Goal: Information Seeking & Learning: Learn about a topic

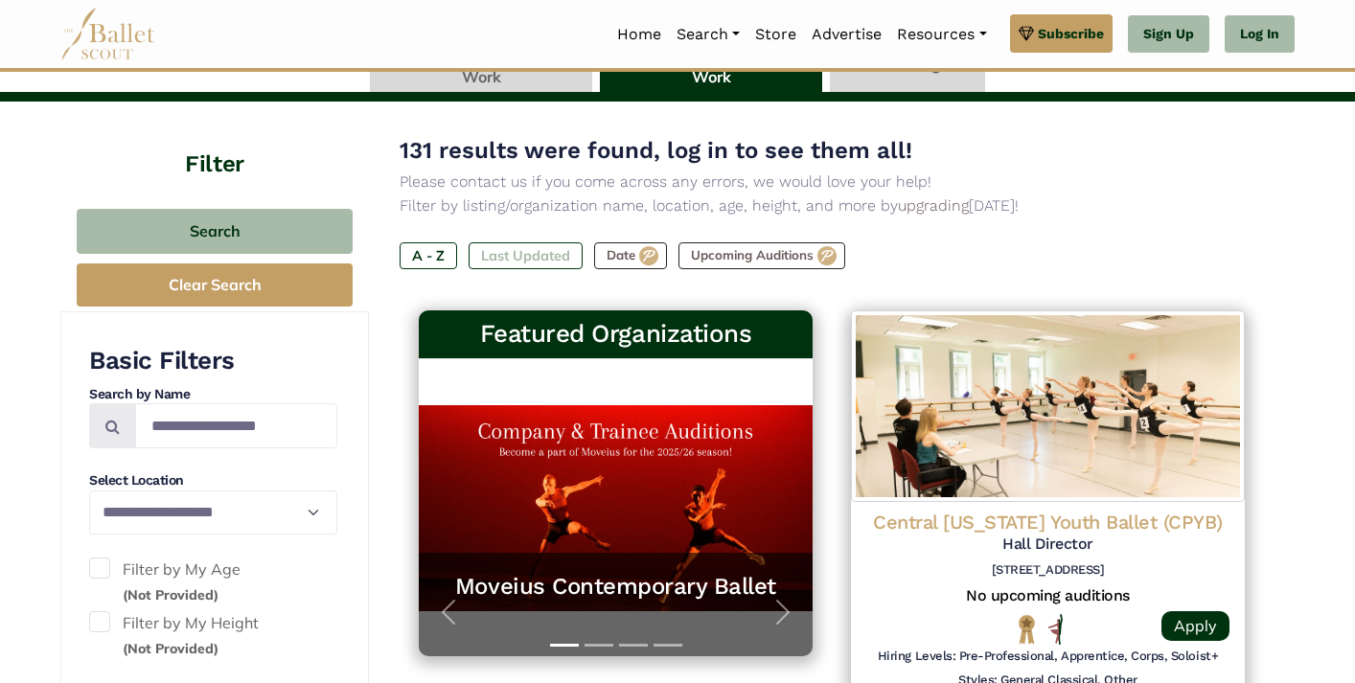
scroll to position [173, 0]
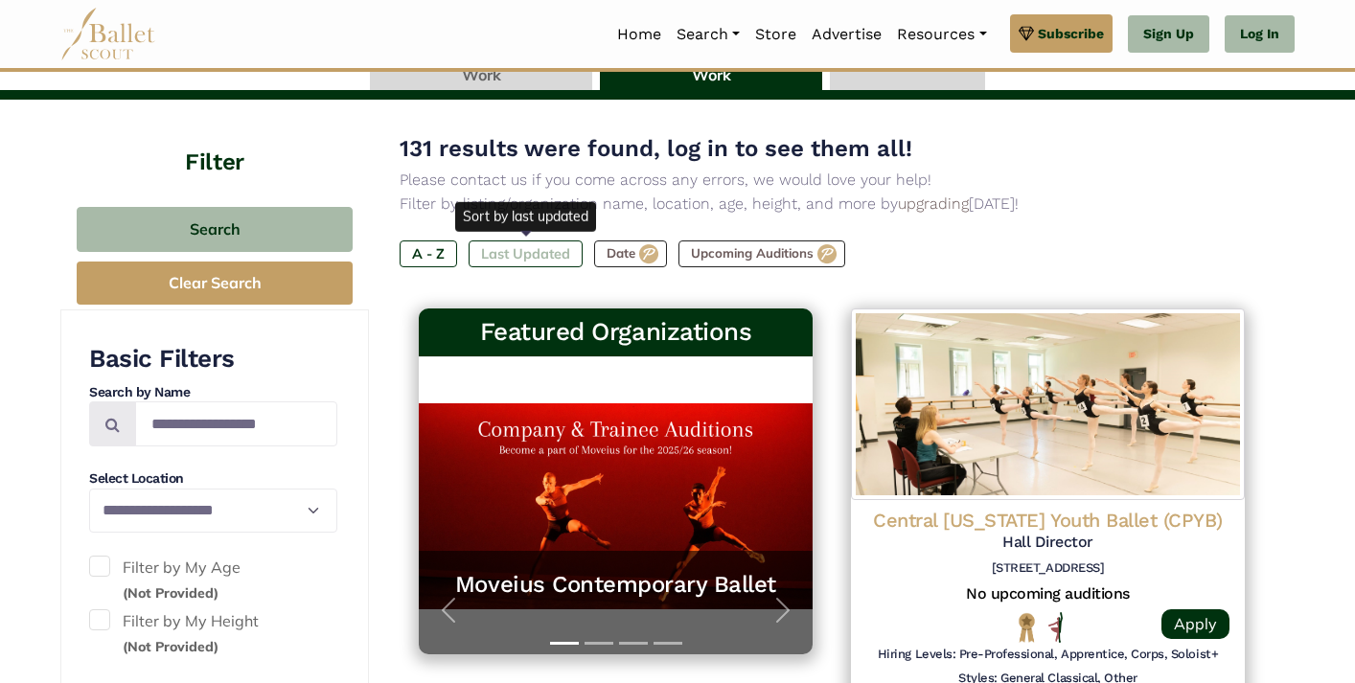
click at [530, 256] on label "Last Updated" at bounding box center [526, 254] width 114 height 27
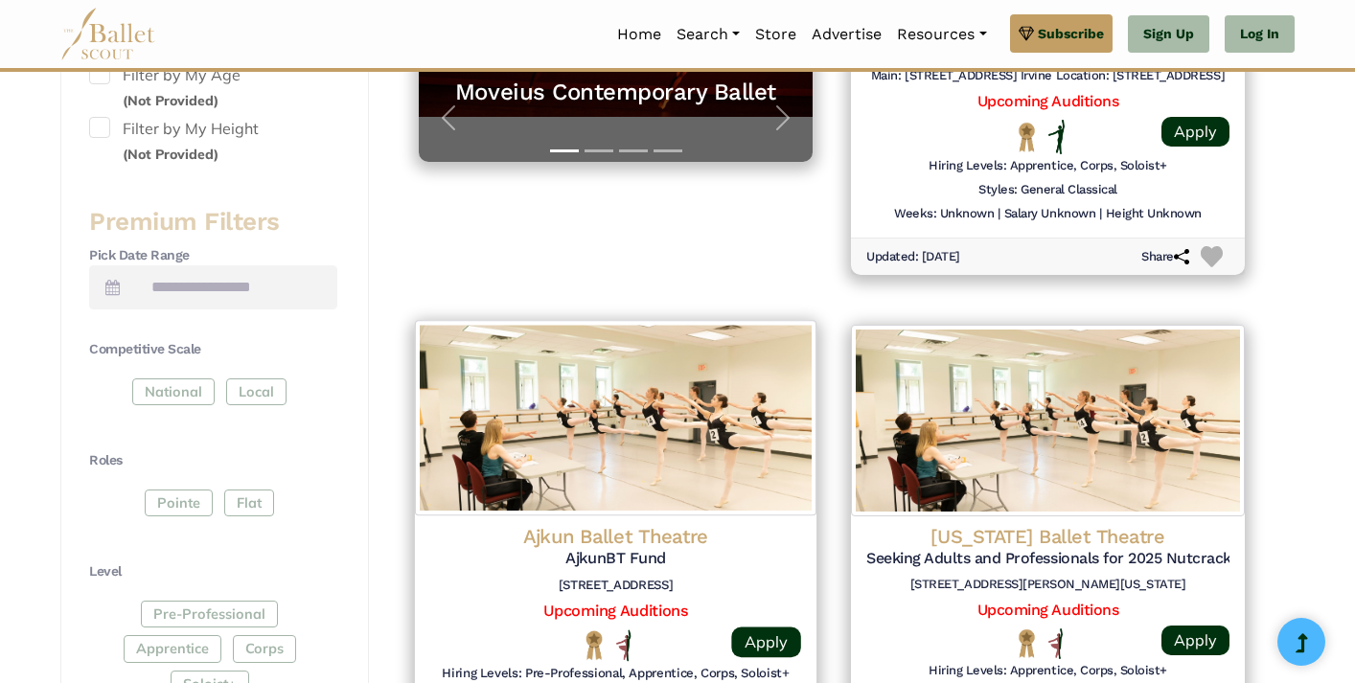
scroll to position [437, 0]
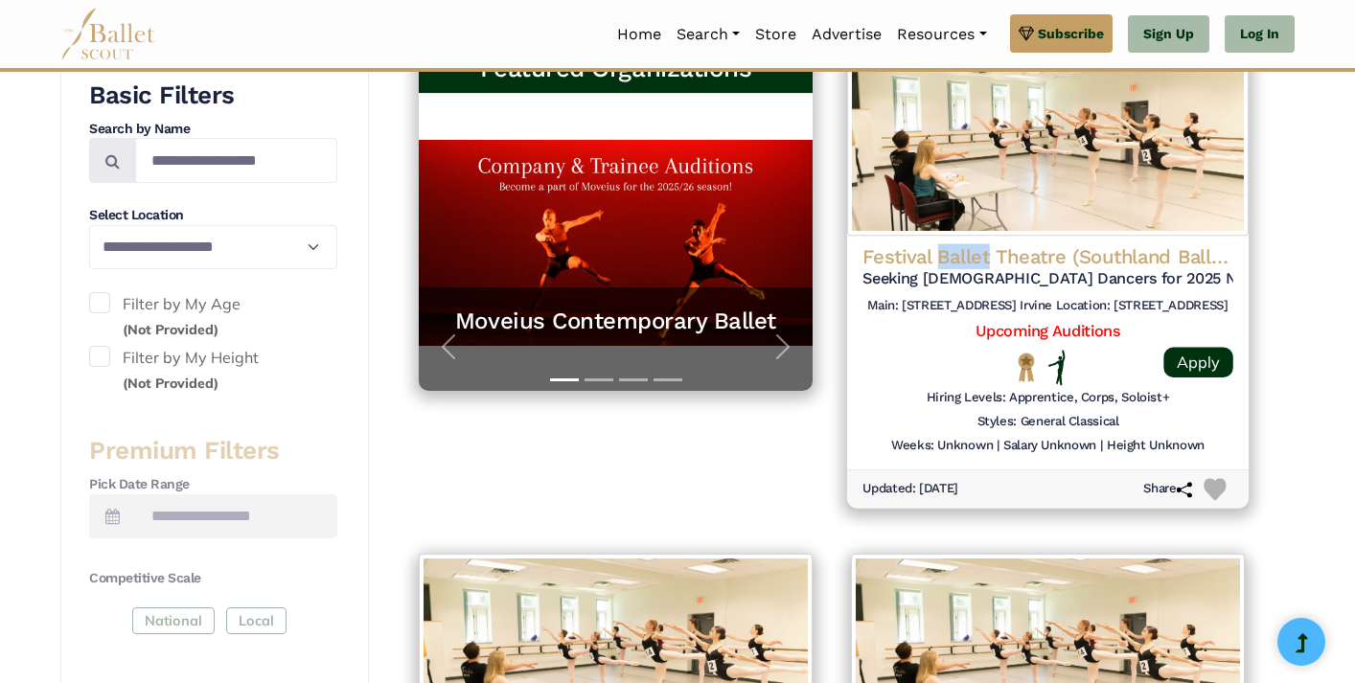
click at [963, 252] on h4 "Festival Ballet Theatre (Southland Ballet)" at bounding box center [1048, 257] width 371 height 26
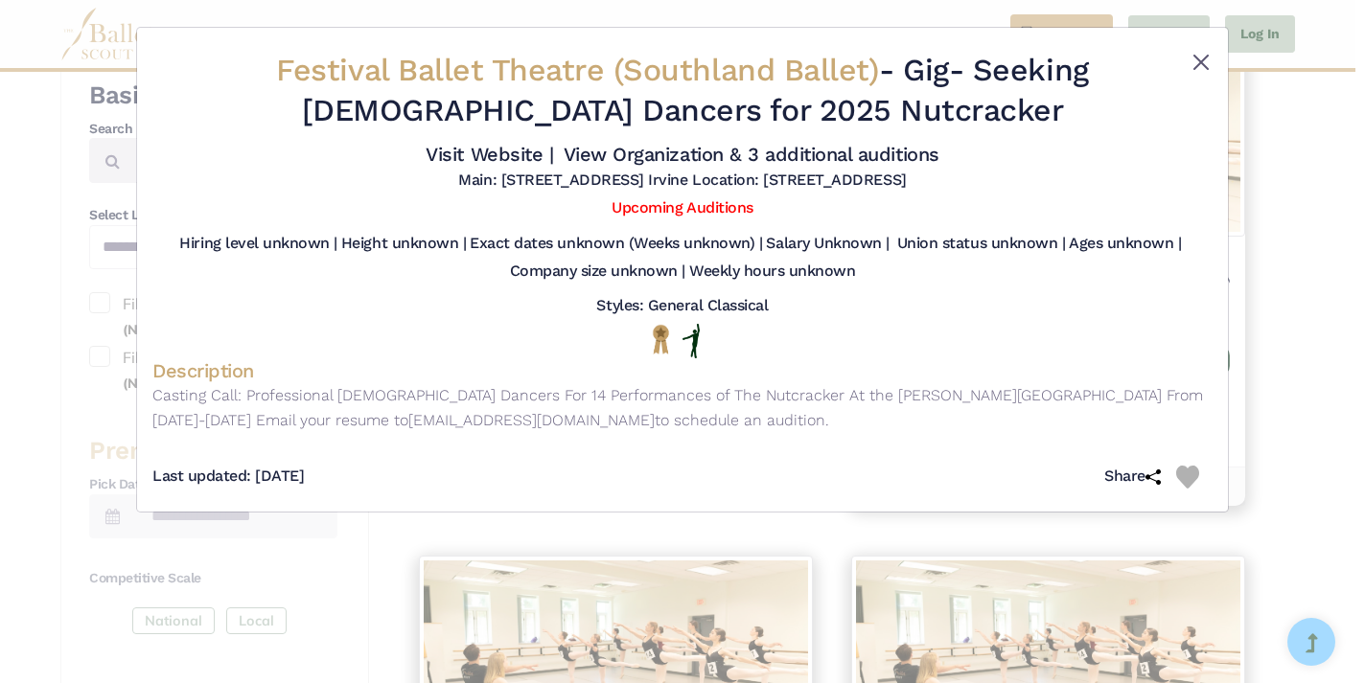
click at [1200, 63] on button "Close" at bounding box center [1200, 62] width 23 height 23
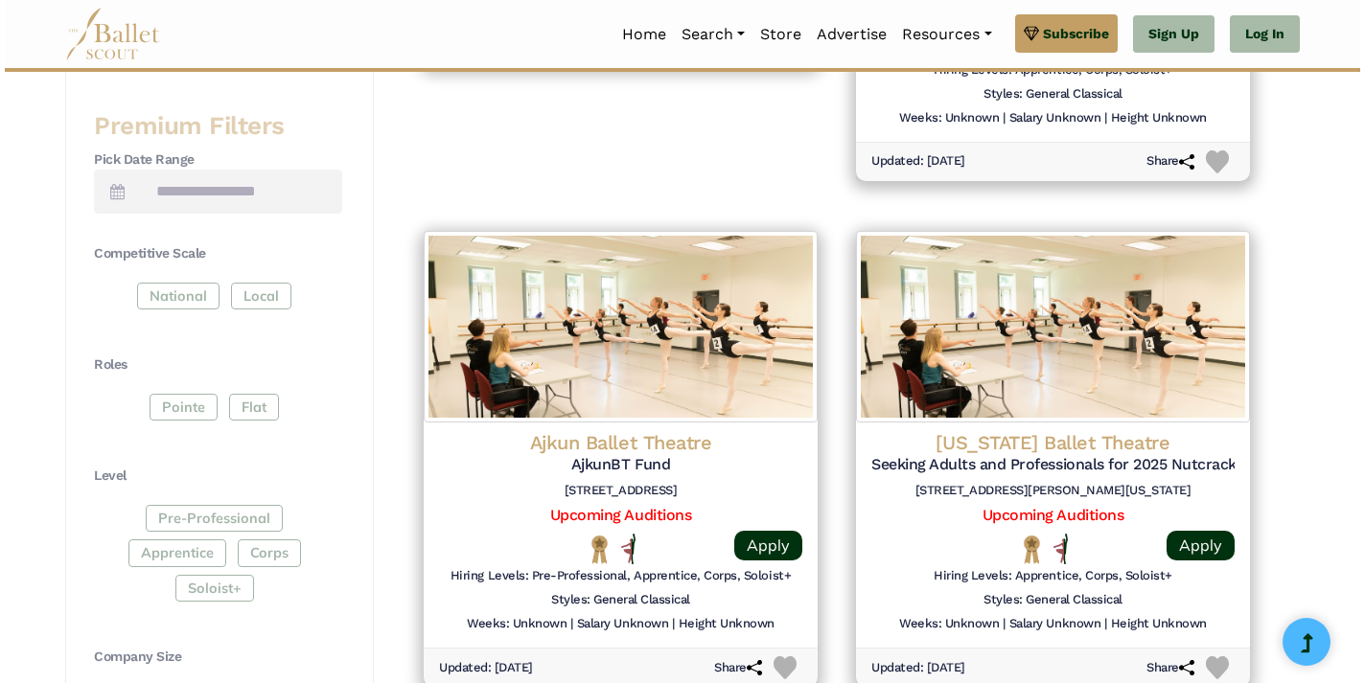
scroll to position [766, 0]
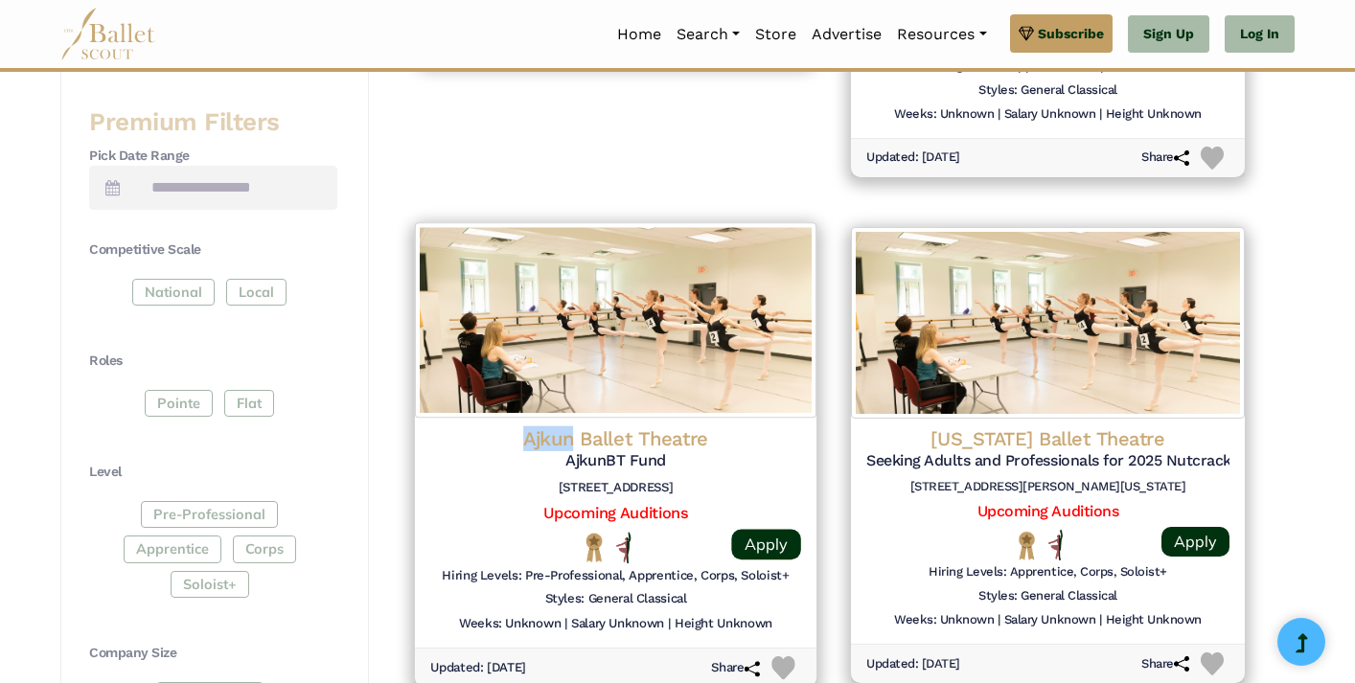
click at [608, 432] on h4 "Ajkun Ballet Theatre" at bounding box center [615, 439] width 371 height 26
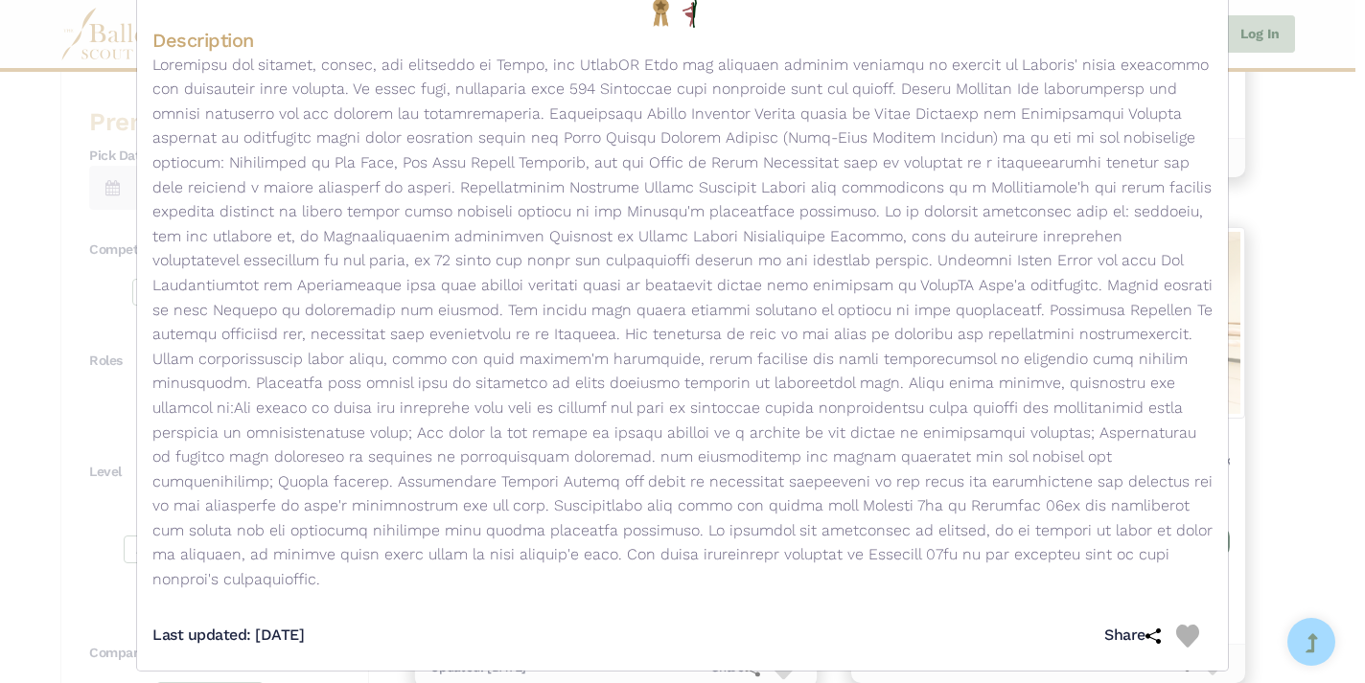
scroll to position [287, 0]
click at [1261, 121] on div "Ajkun Ballet Theatre - Gig - AjkunBT Fund Visit Website | View Organization & 3…" at bounding box center [682, 341] width 1365 height 683
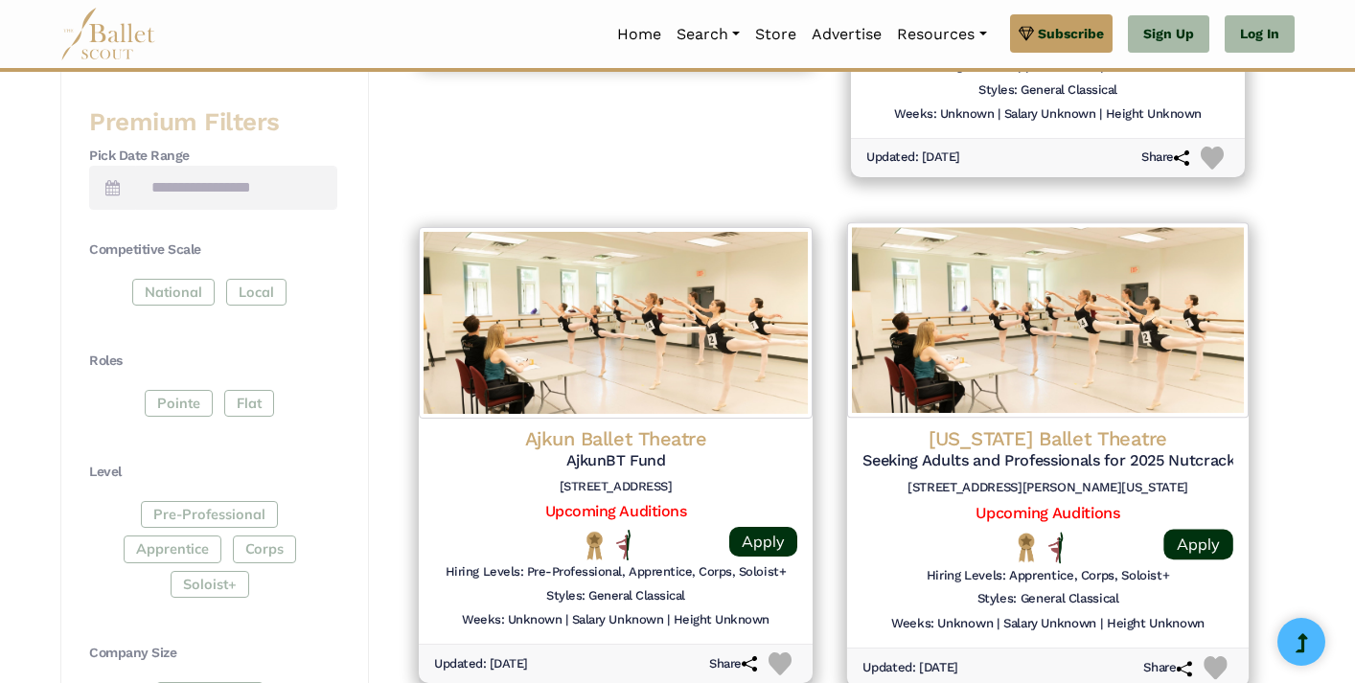
click at [985, 429] on h4 "Minnesota Ballet Theatre" at bounding box center [1048, 439] width 371 height 26
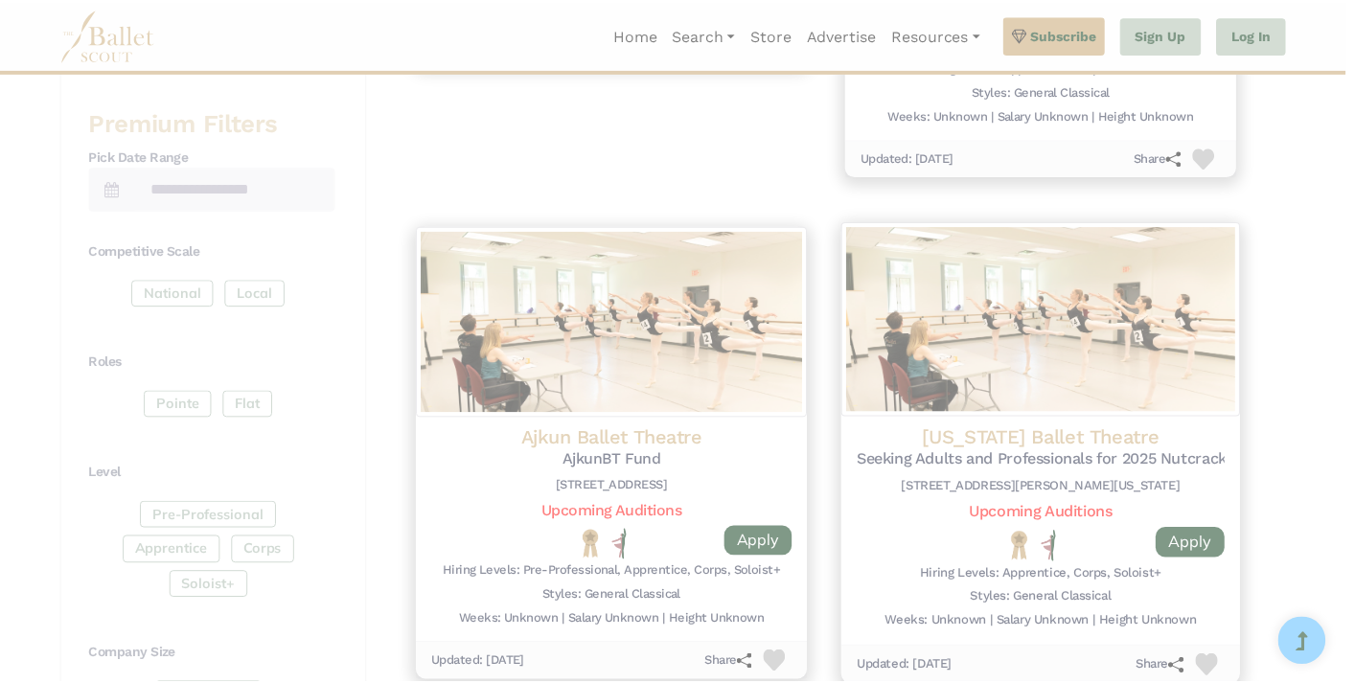
scroll to position [0, 0]
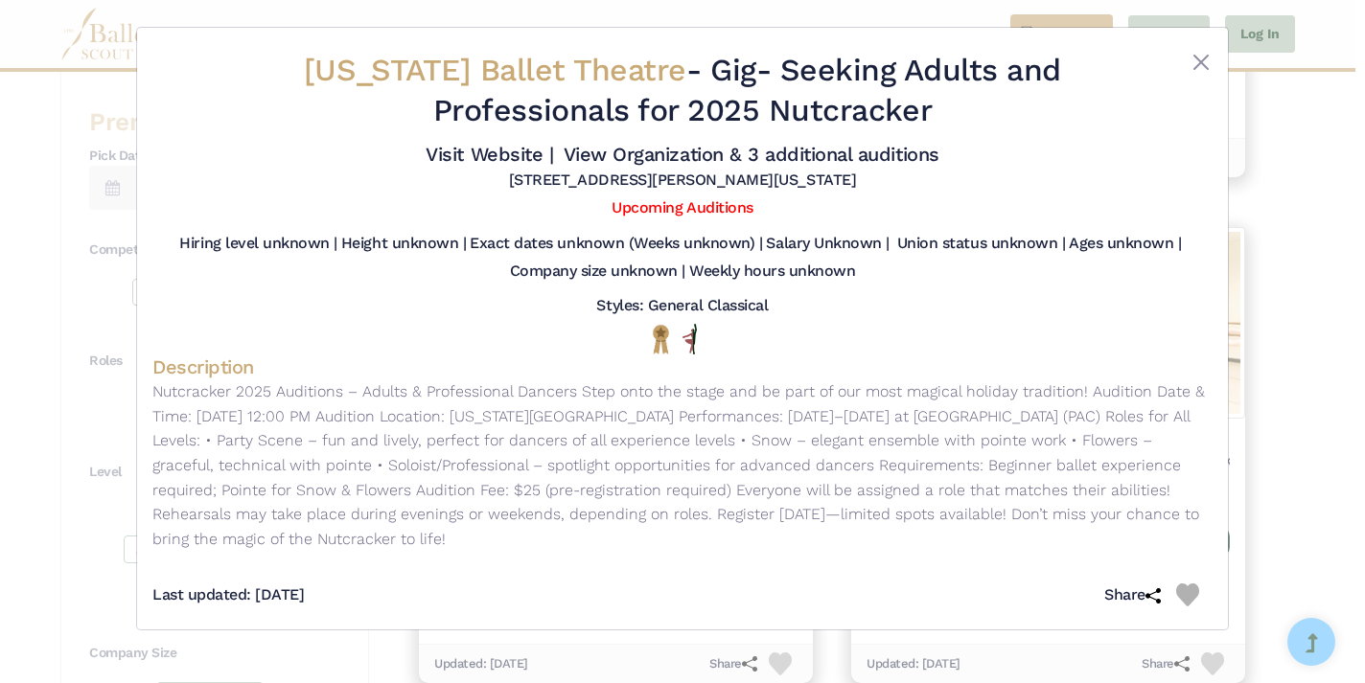
click at [1269, 408] on div "Minnesota Ballet Theatre - Gig - Seeking Adults and Professionals for 2025 Nutc…" at bounding box center [682, 341] width 1365 height 683
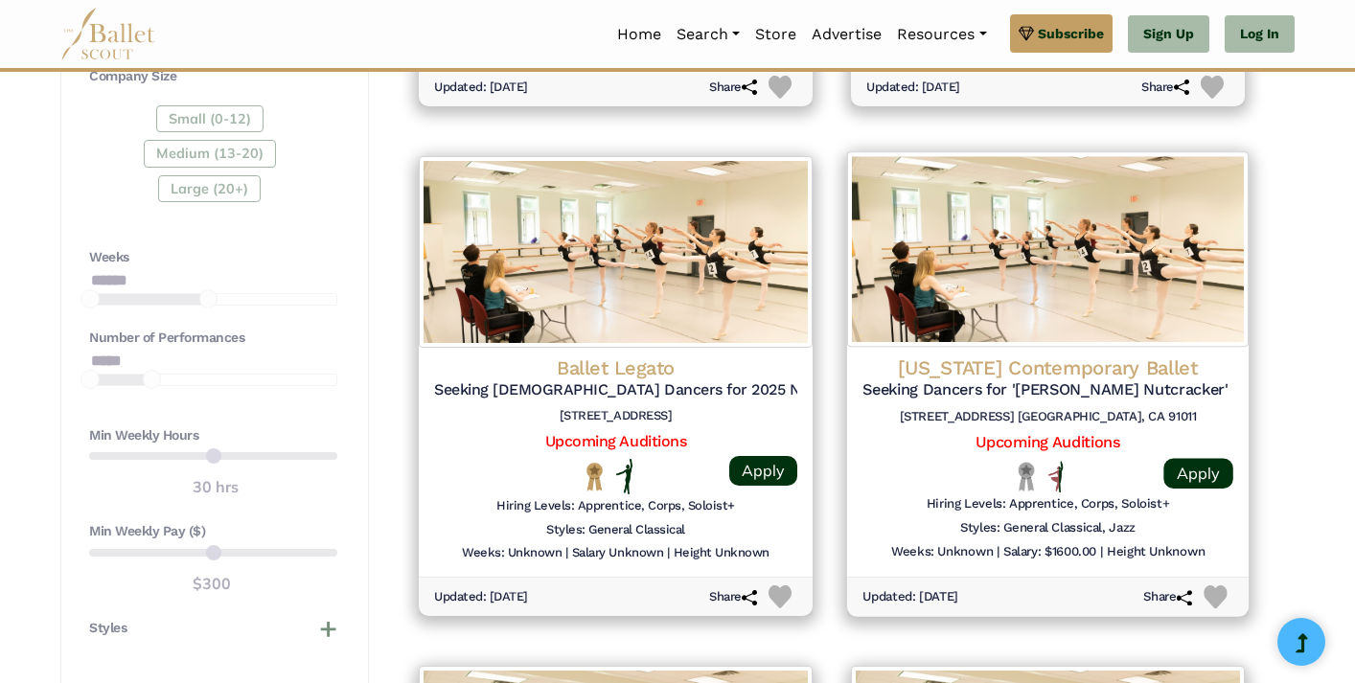
scroll to position [1354, 0]
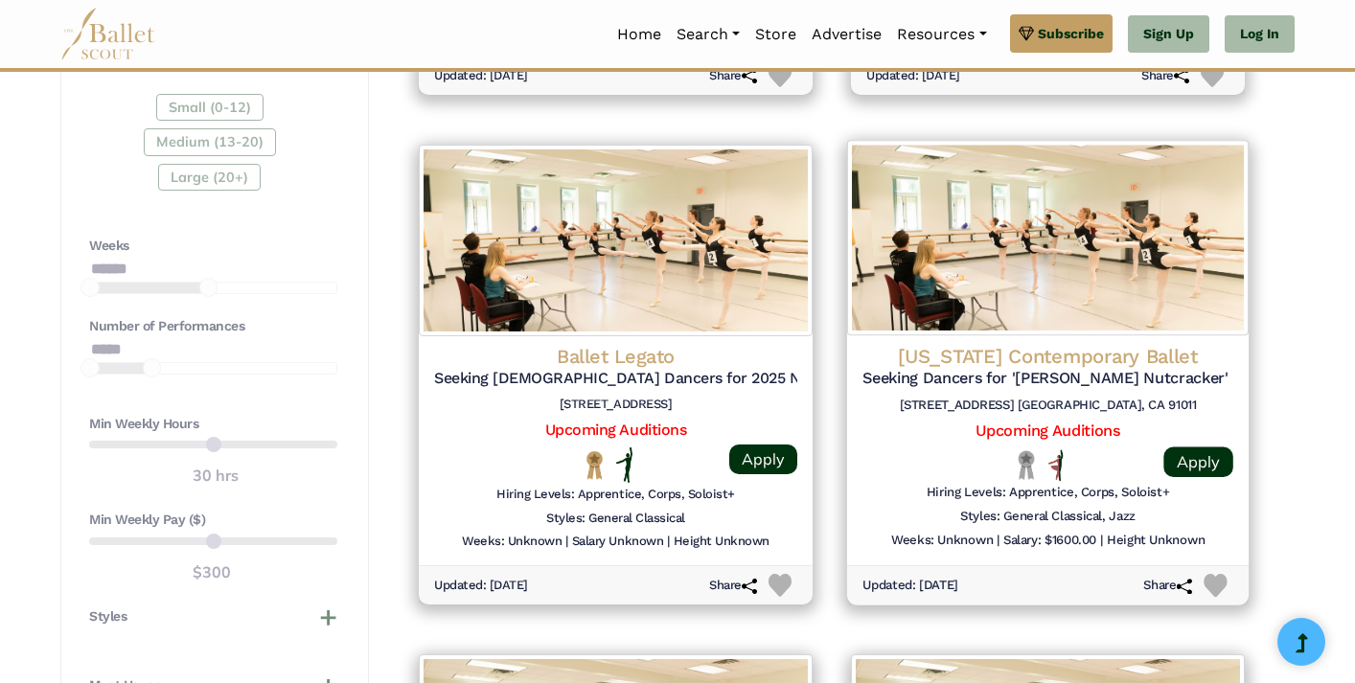
click at [1017, 344] on h4 "California Contemporary Ballet" at bounding box center [1048, 356] width 371 height 26
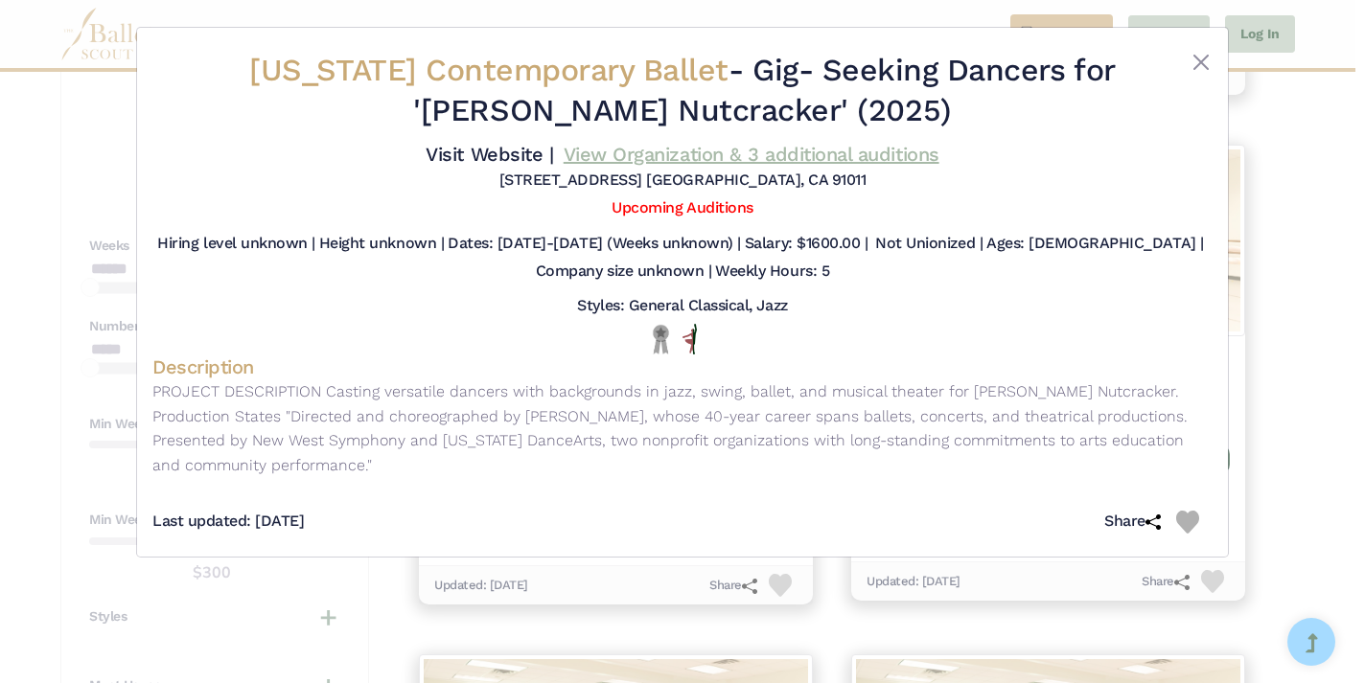
click at [773, 166] on link "View Organization & 3 additional auditions" at bounding box center [752, 154] width 376 height 23
click at [1201, 72] on button "Close" at bounding box center [1200, 62] width 23 height 23
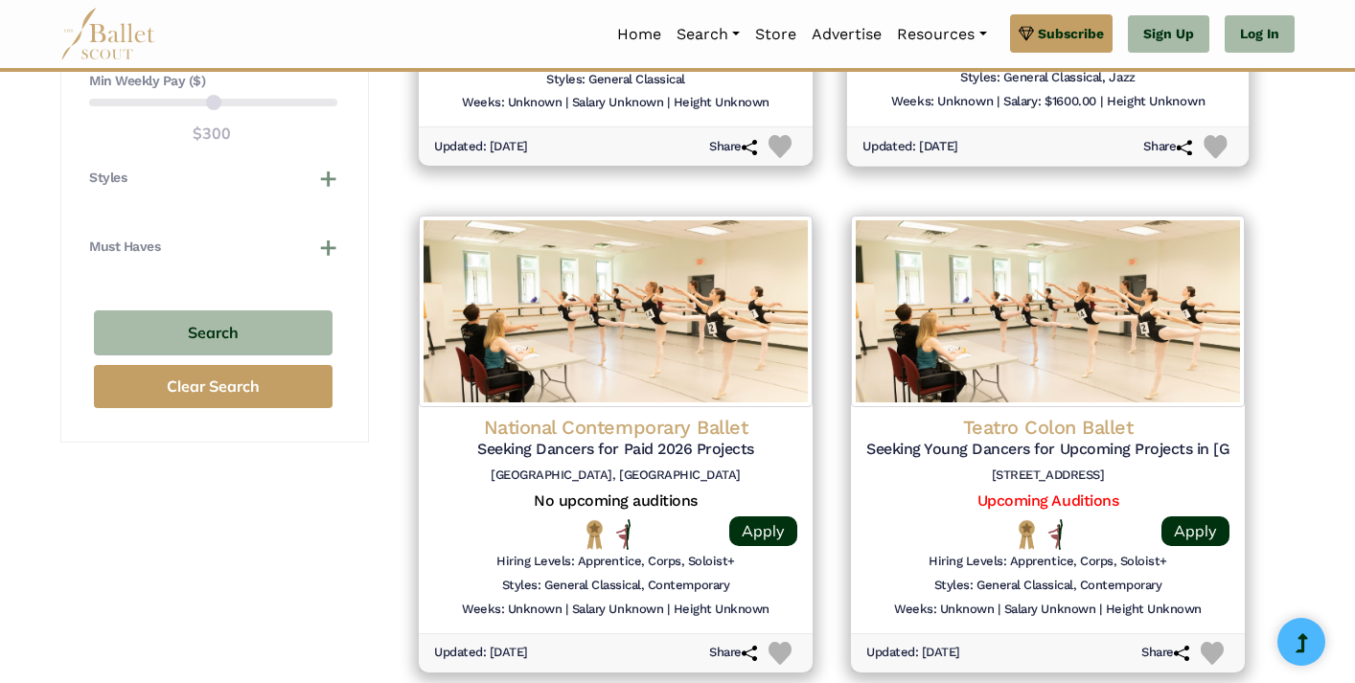
scroll to position [1794, 0]
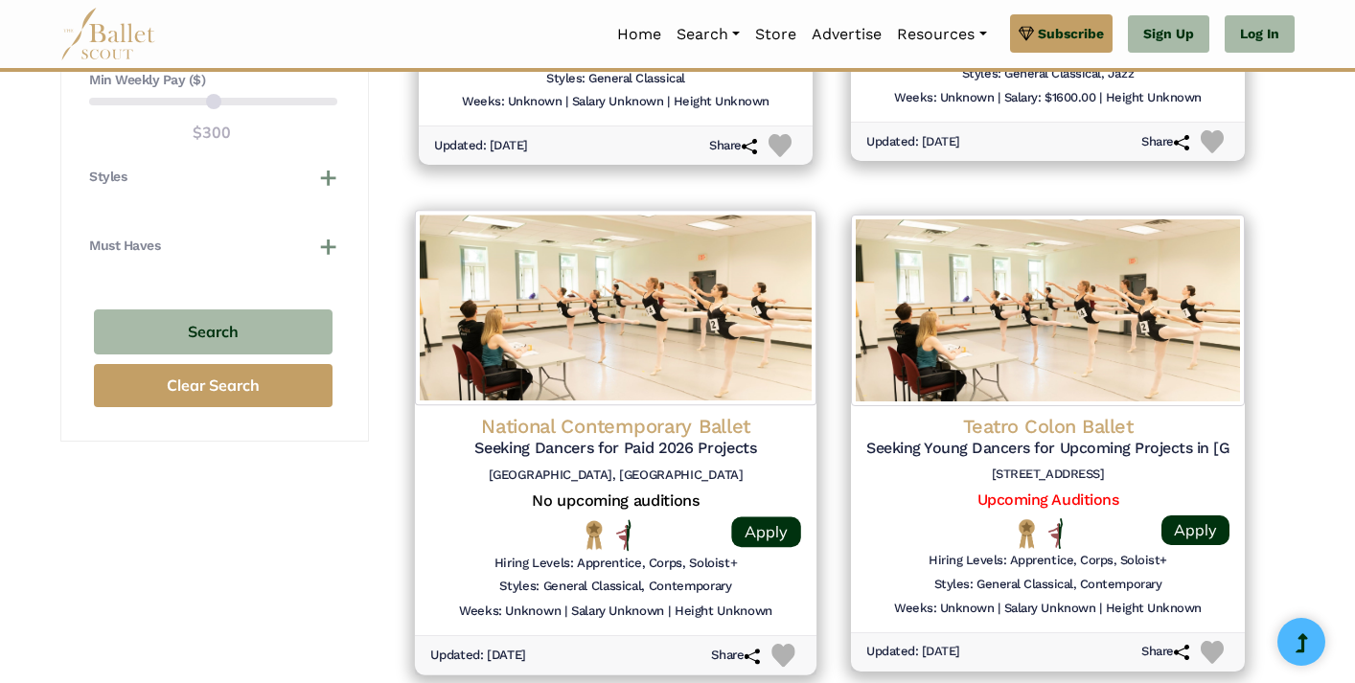
click at [645, 414] on h4 "National Contemporary Ballet" at bounding box center [615, 427] width 371 height 26
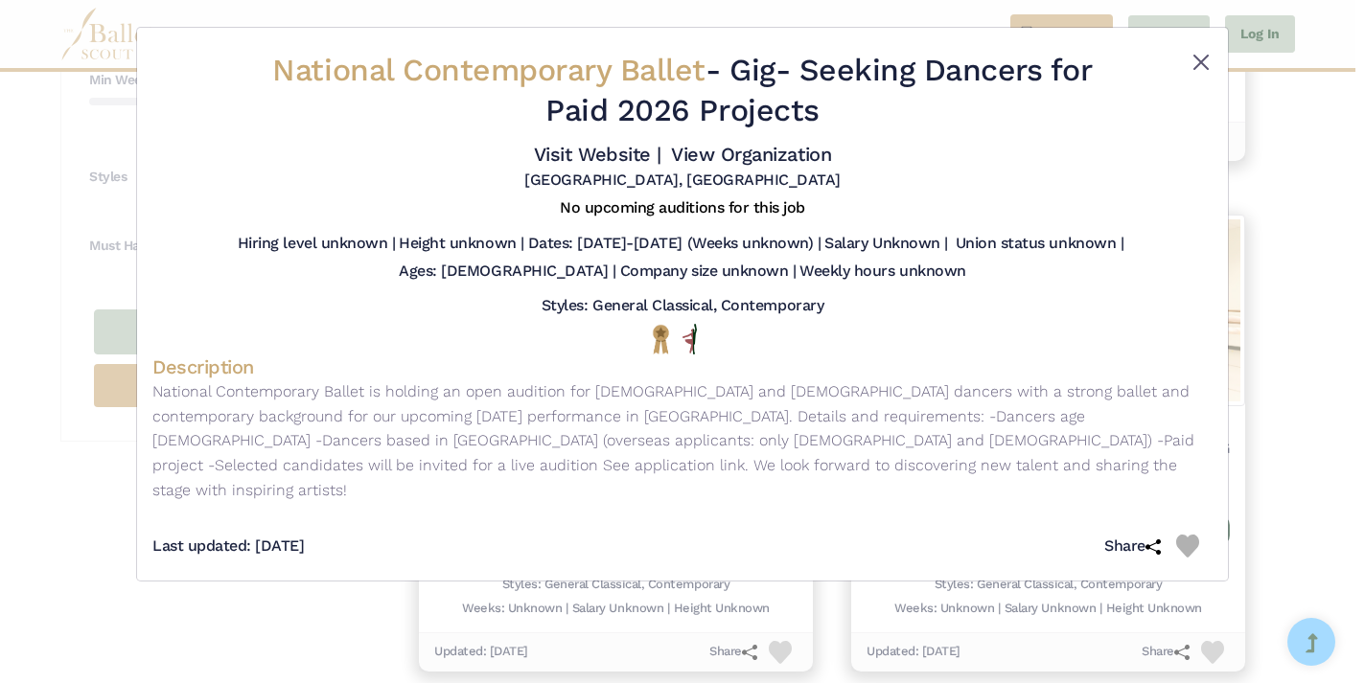
click at [1197, 60] on button "Close" at bounding box center [1200, 62] width 23 height 23
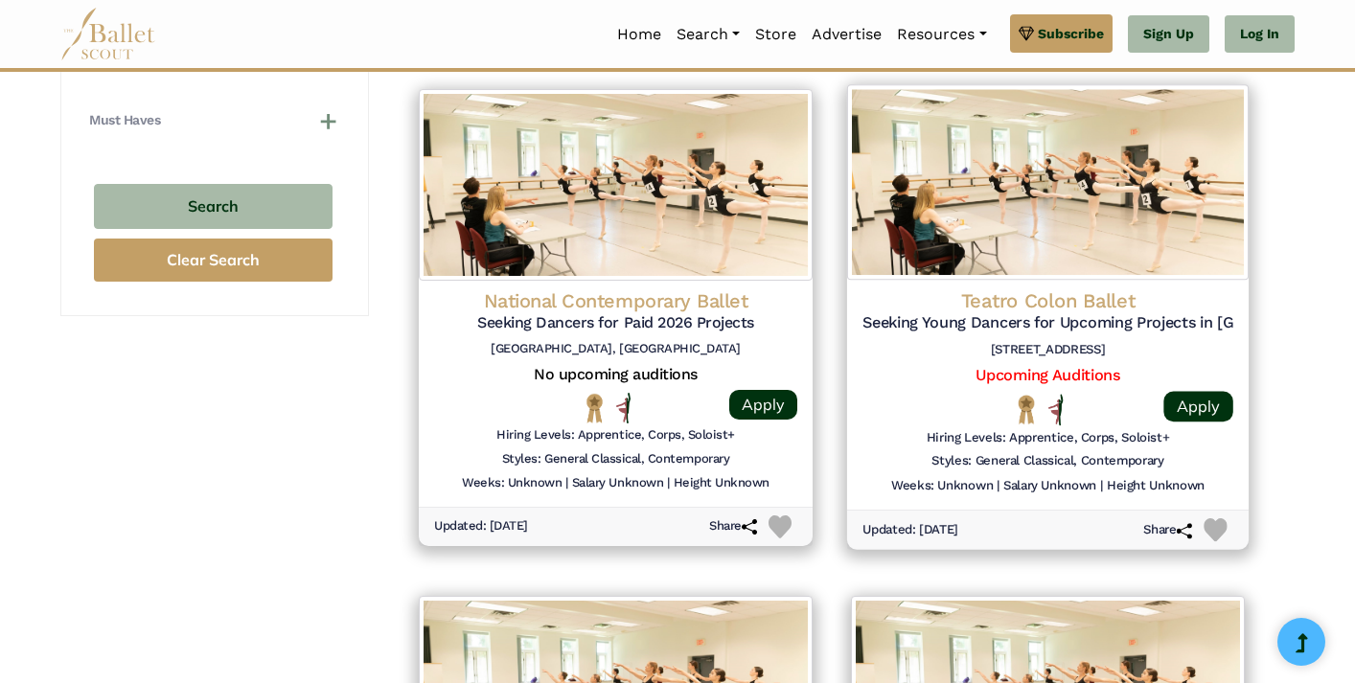
scroll to position [1925, 0]
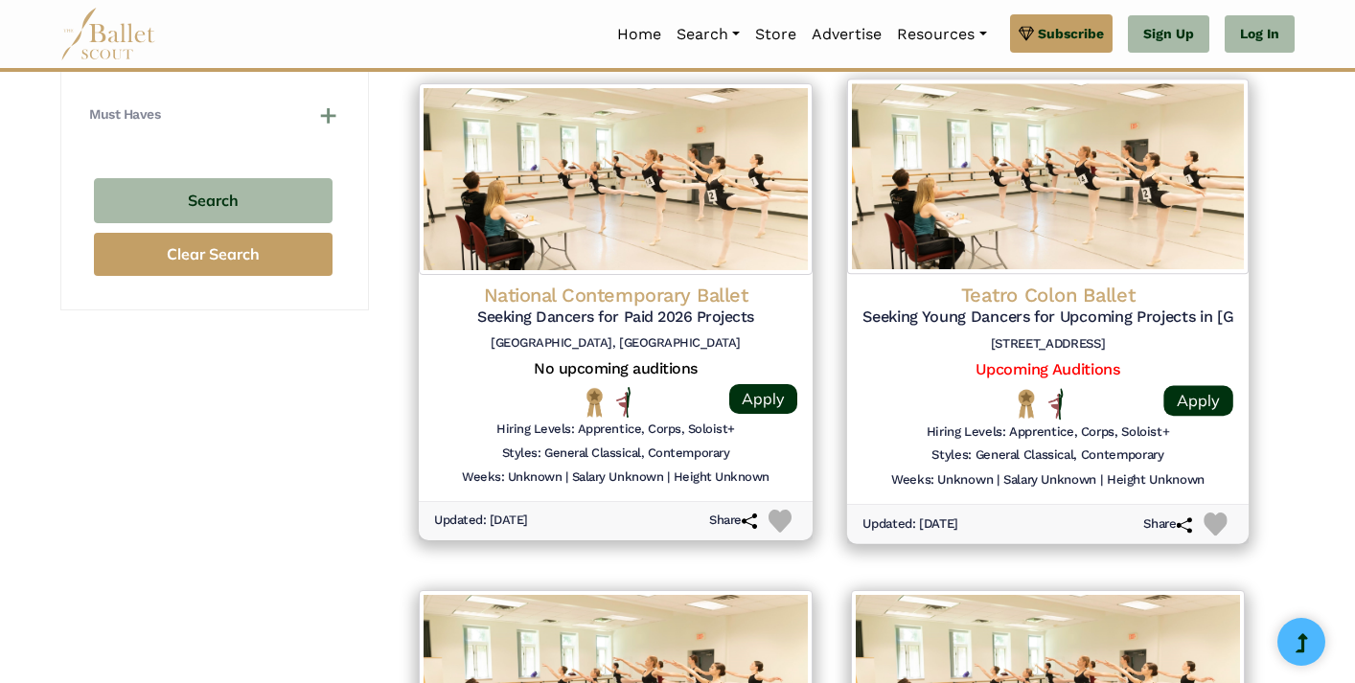
click at [1034, 283] on h4 "Teatro Colon Ballet" at bounding box center [1048, 296] width 371 height 26
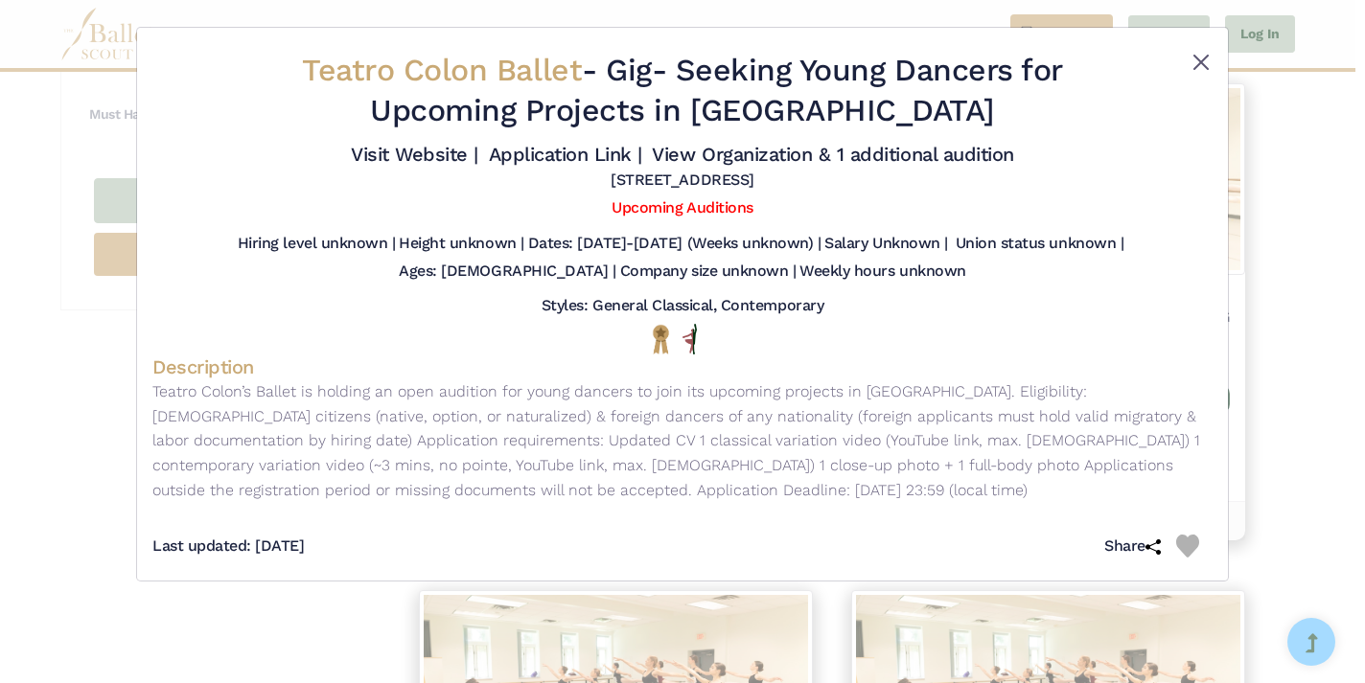
click at [1207, 67] on button "Close" at bounding box center [1200, 62] width 23 height 23
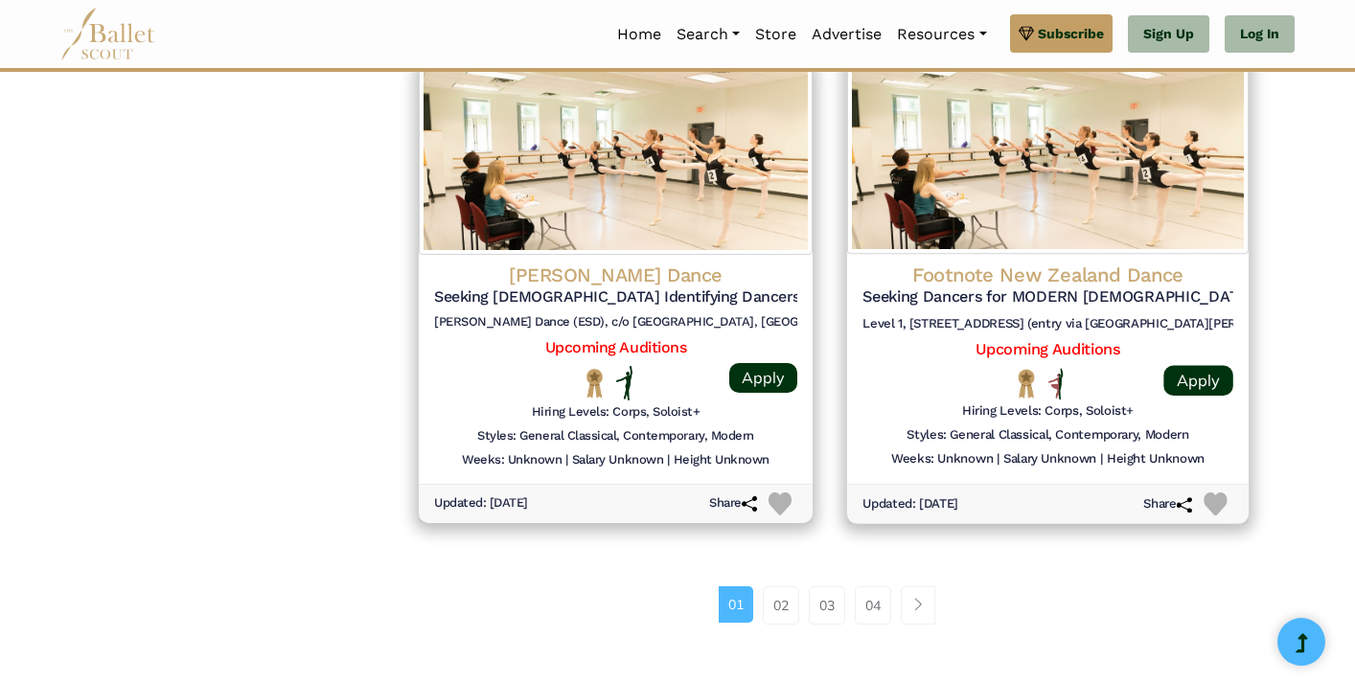
scroll to position [2462, 0]
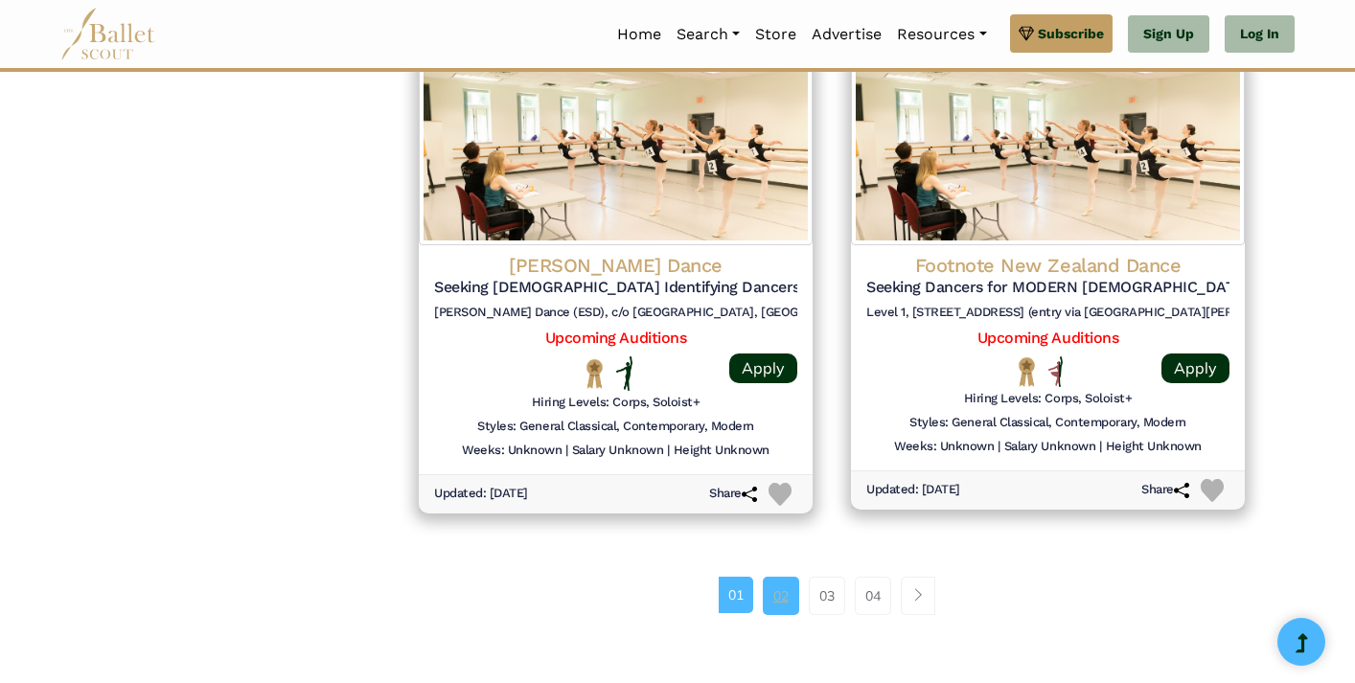
click at [781, 577] on link "02" at bounding box center [781, 596] width 36 height 38
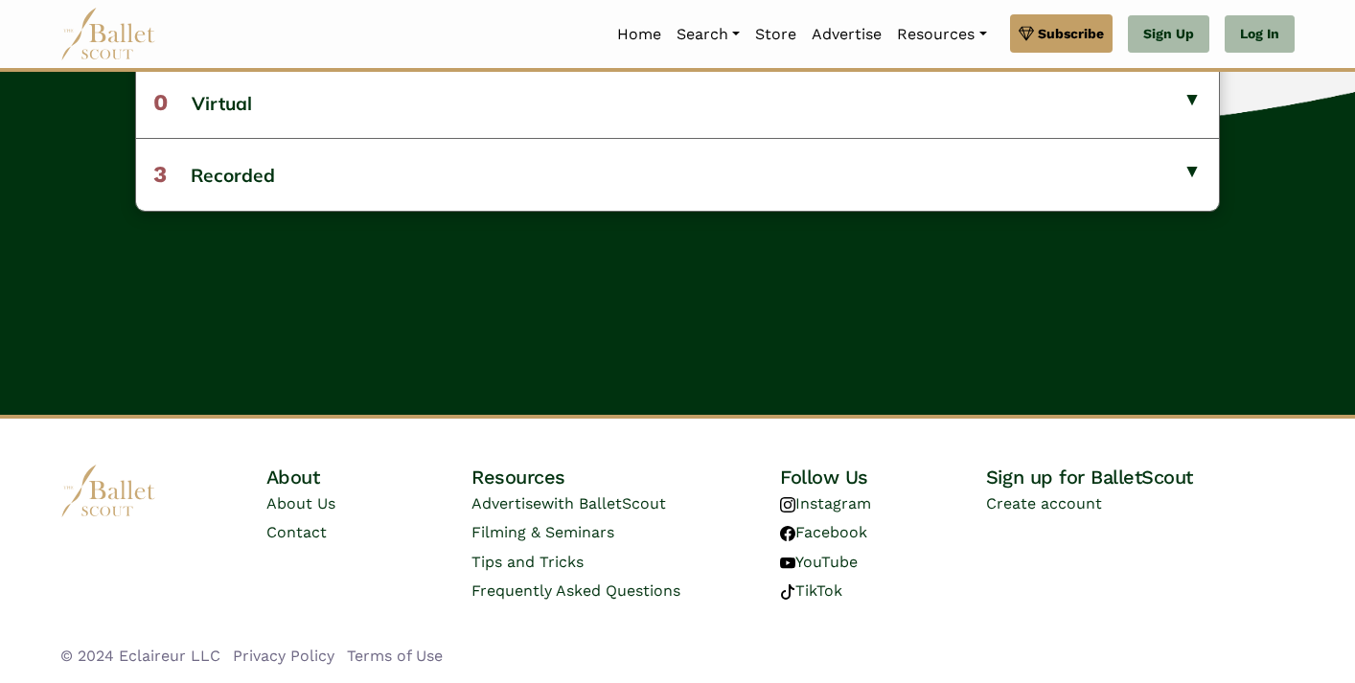
scroll to position [686, 0]
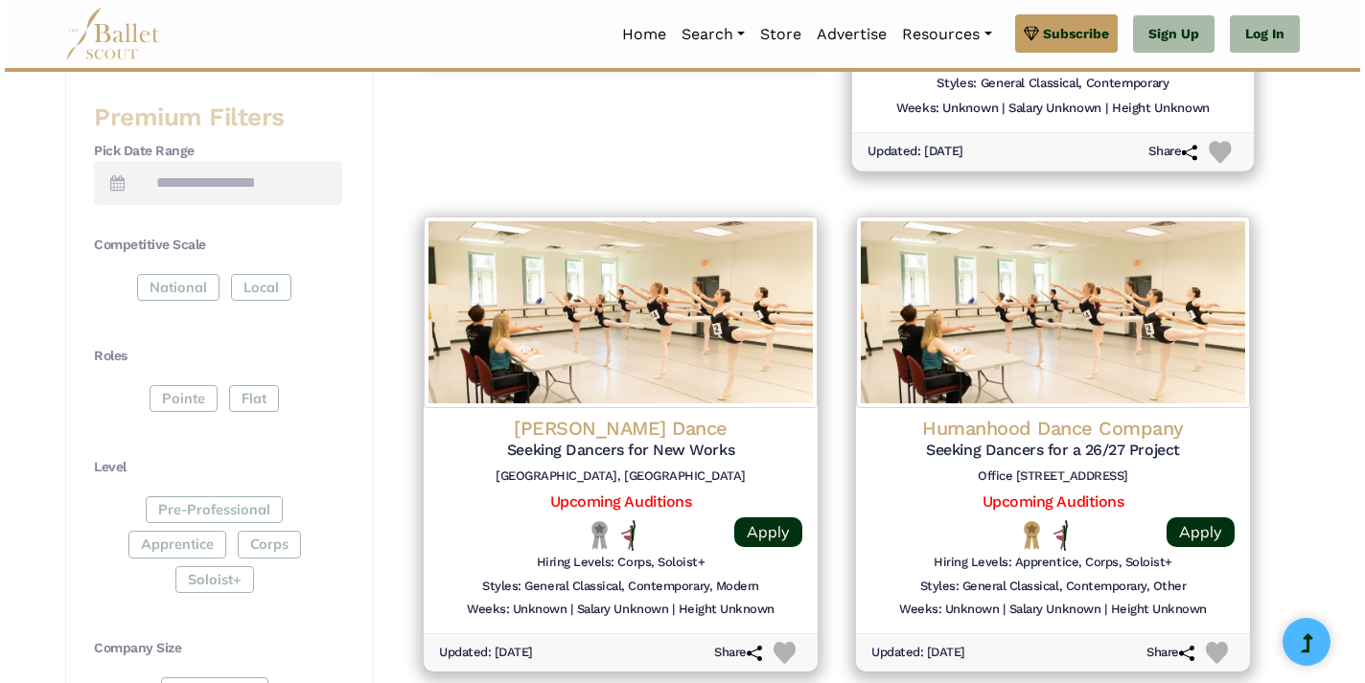
scroll to position [774, 0]
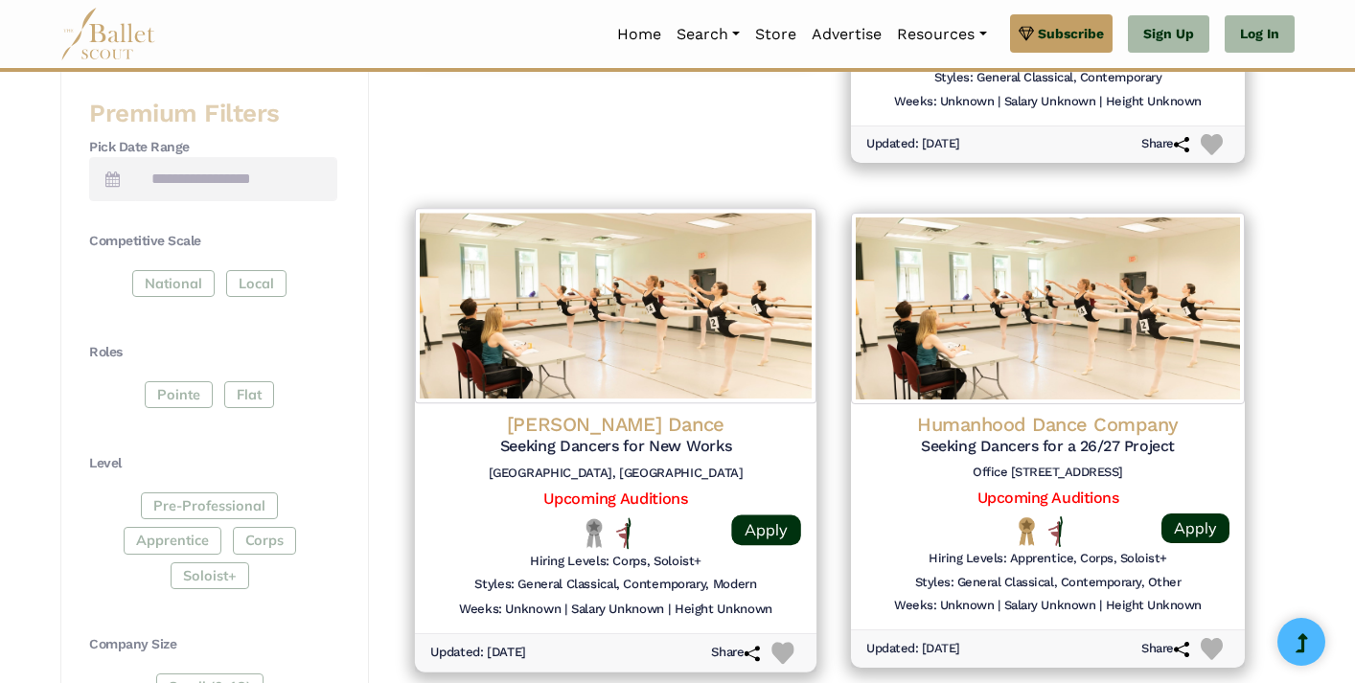
click at [627, 419] on h4 "[PERSON_NAME] Dance" at bounding box center [615, 425] width 371 height 26
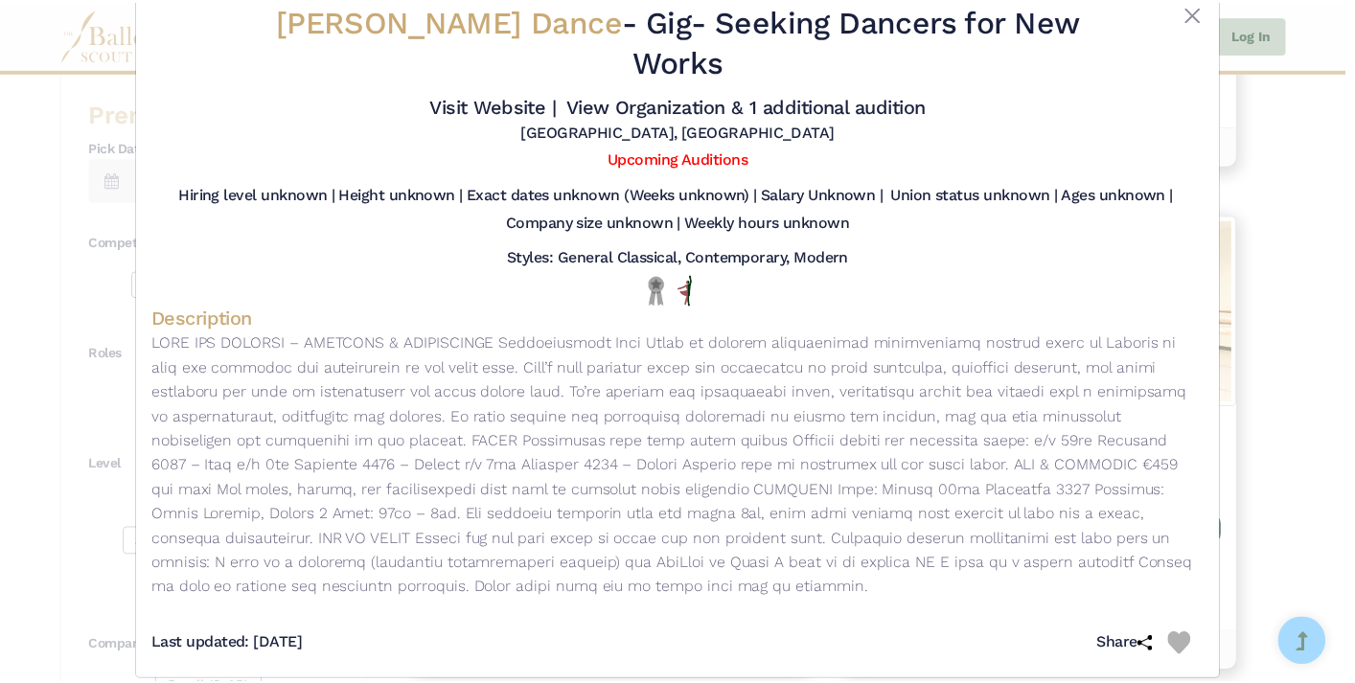
scroll to position [47, 0]
click at [1194, 10] on button "Close" at bounding box center [1200, 15] width 23 height 23
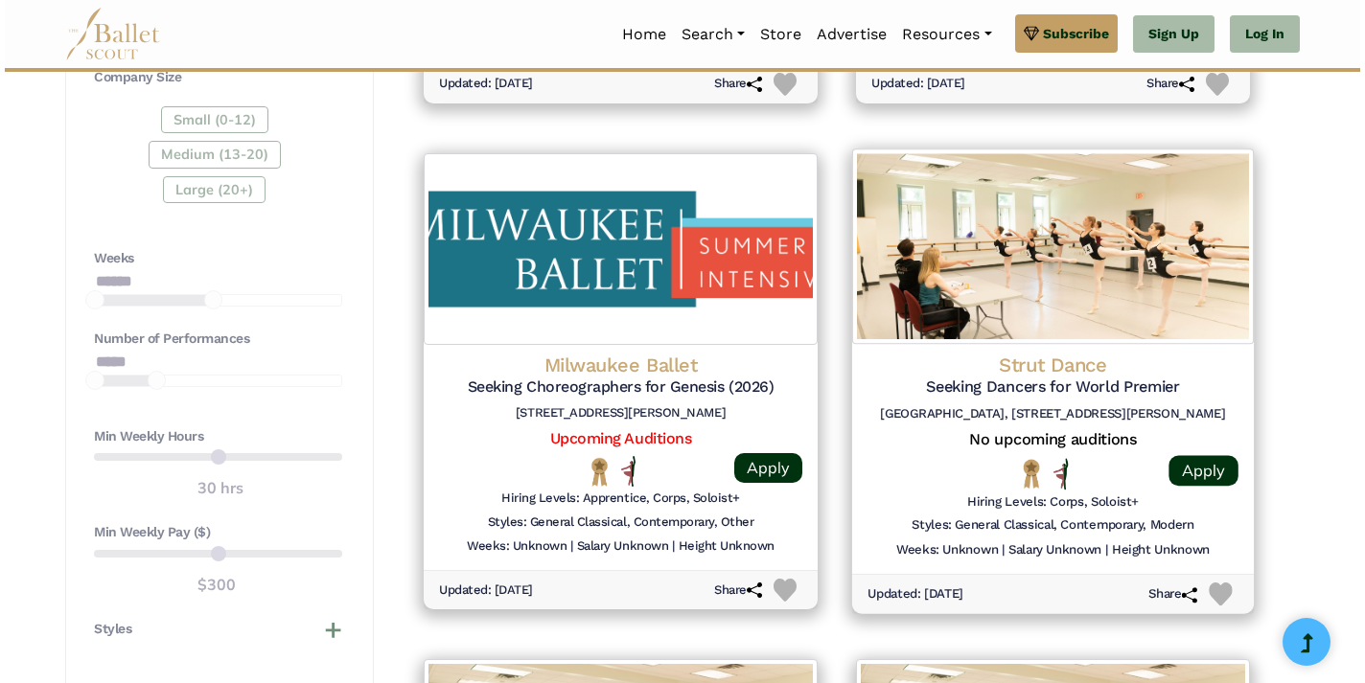
scroll to position [1343, 0]
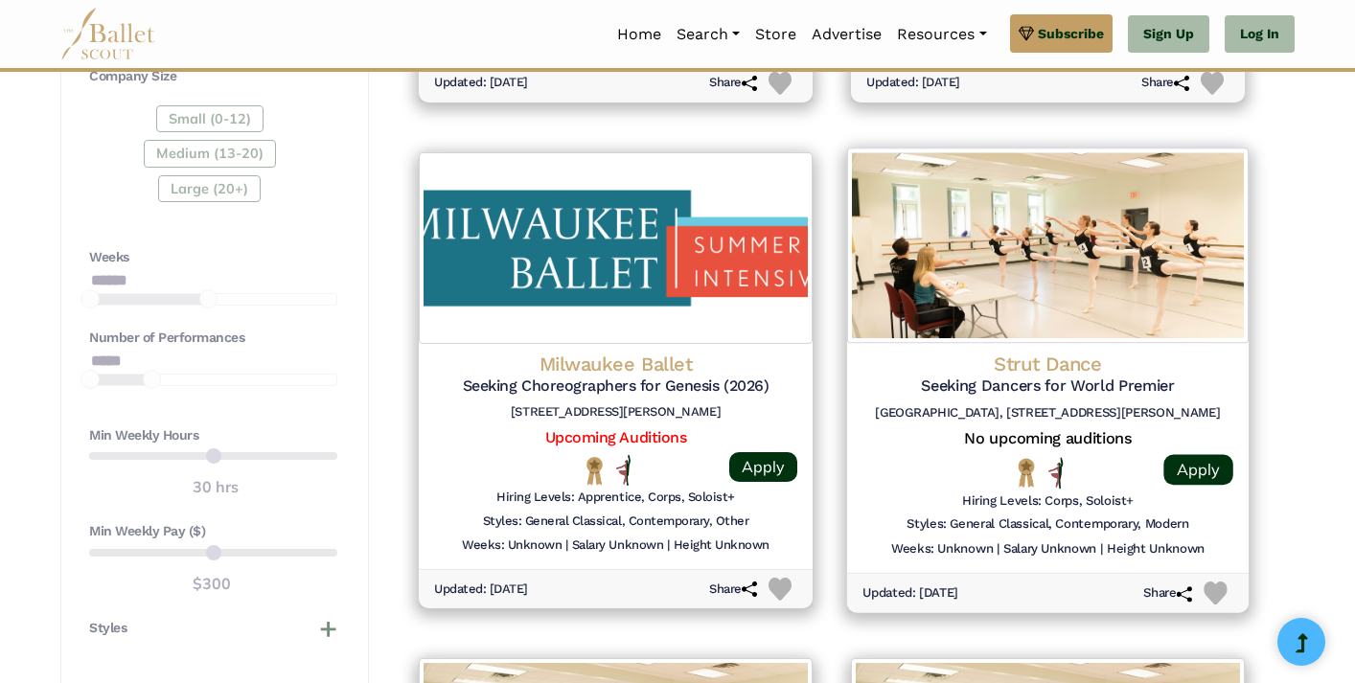
click at [1020, 359] on h4 "Strut Dance" at bounding box center [1048, 364] width 371 height 26
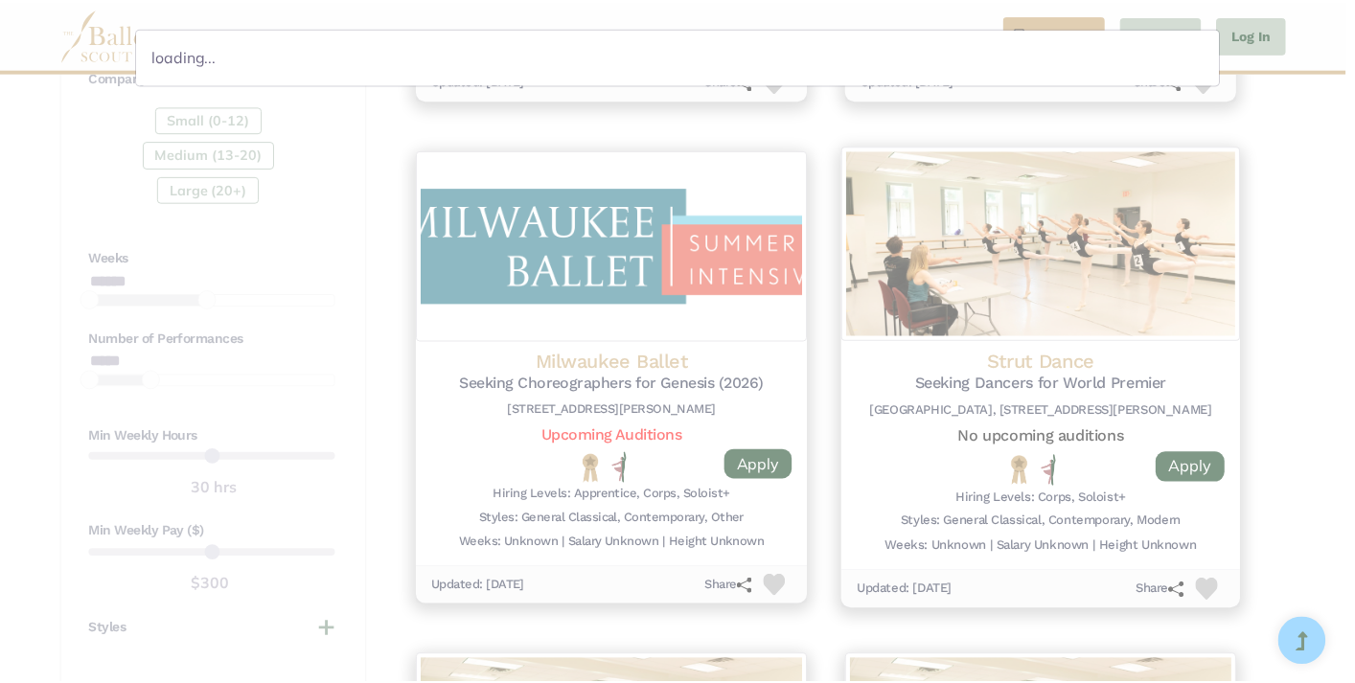
scroll to position [0, 0]
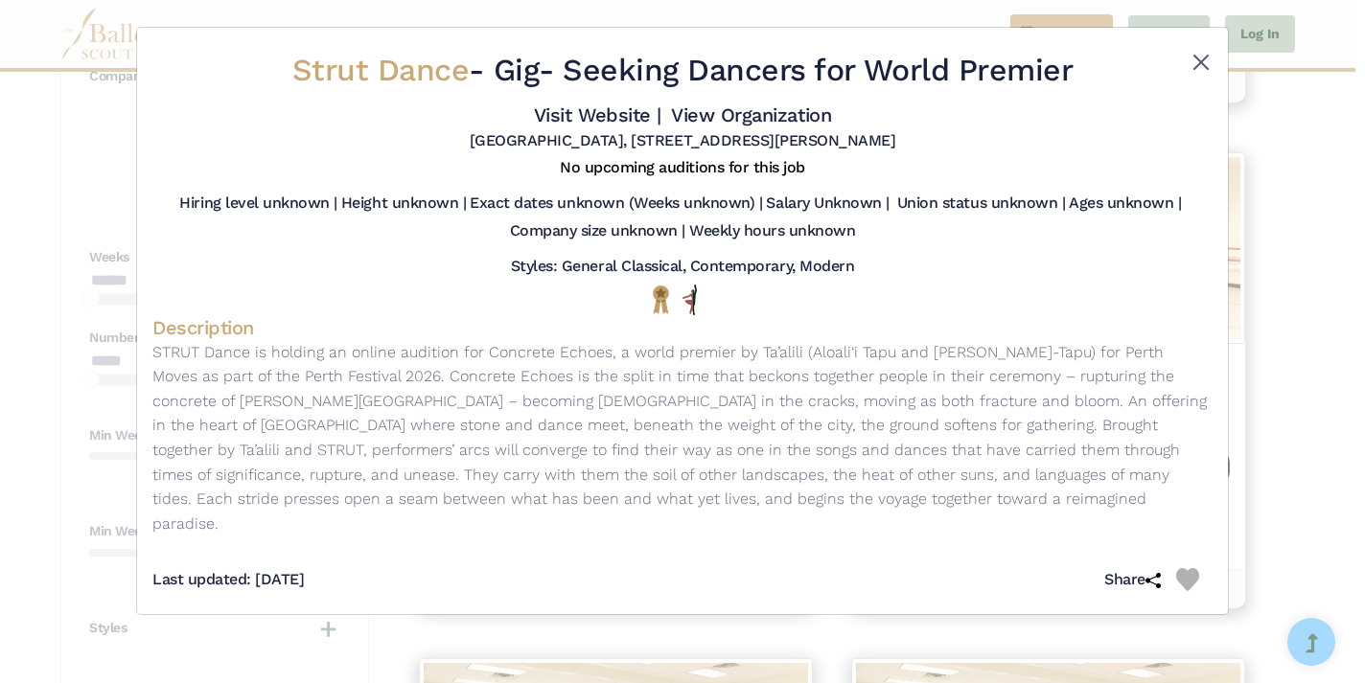
click at [1193, 63] on button "Close" at bounding box center [1200, 62] width 23 height 23
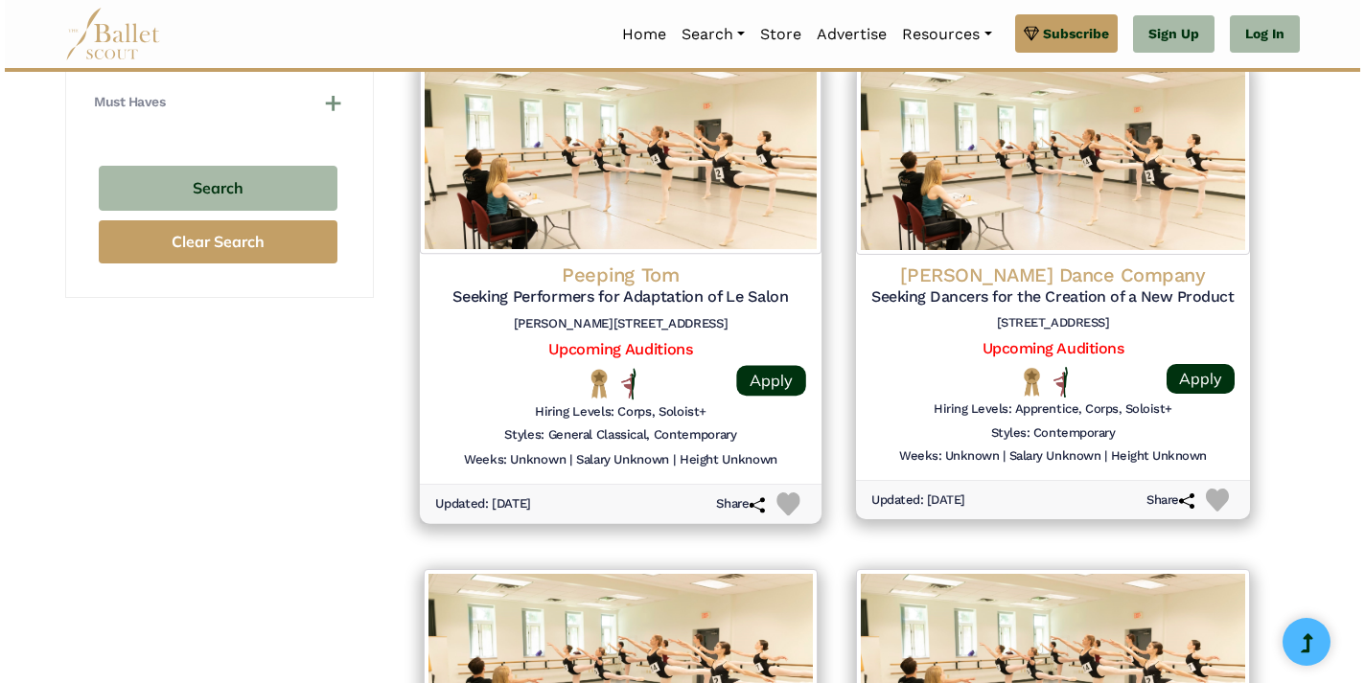
scroll to position [1955, 0]
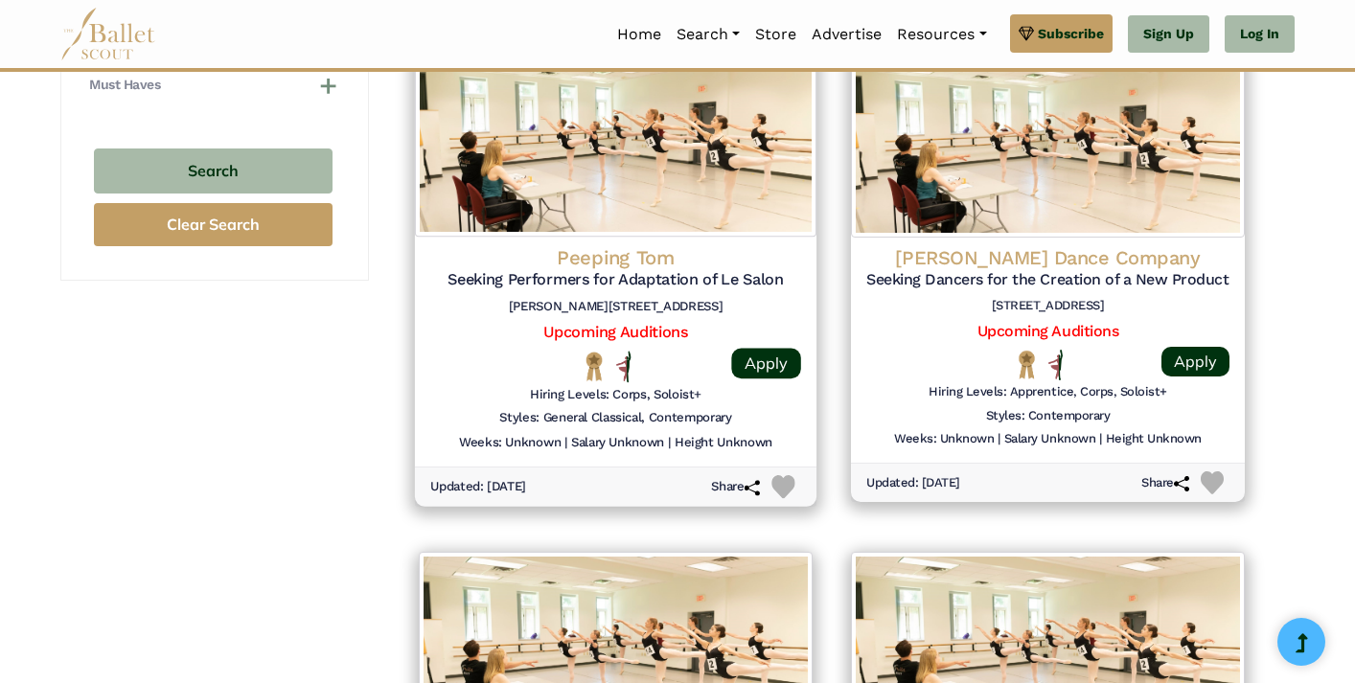
click at [612, 245] on h4 "Peeping Tom" at bounding box center [615, 258] width 371 height 26
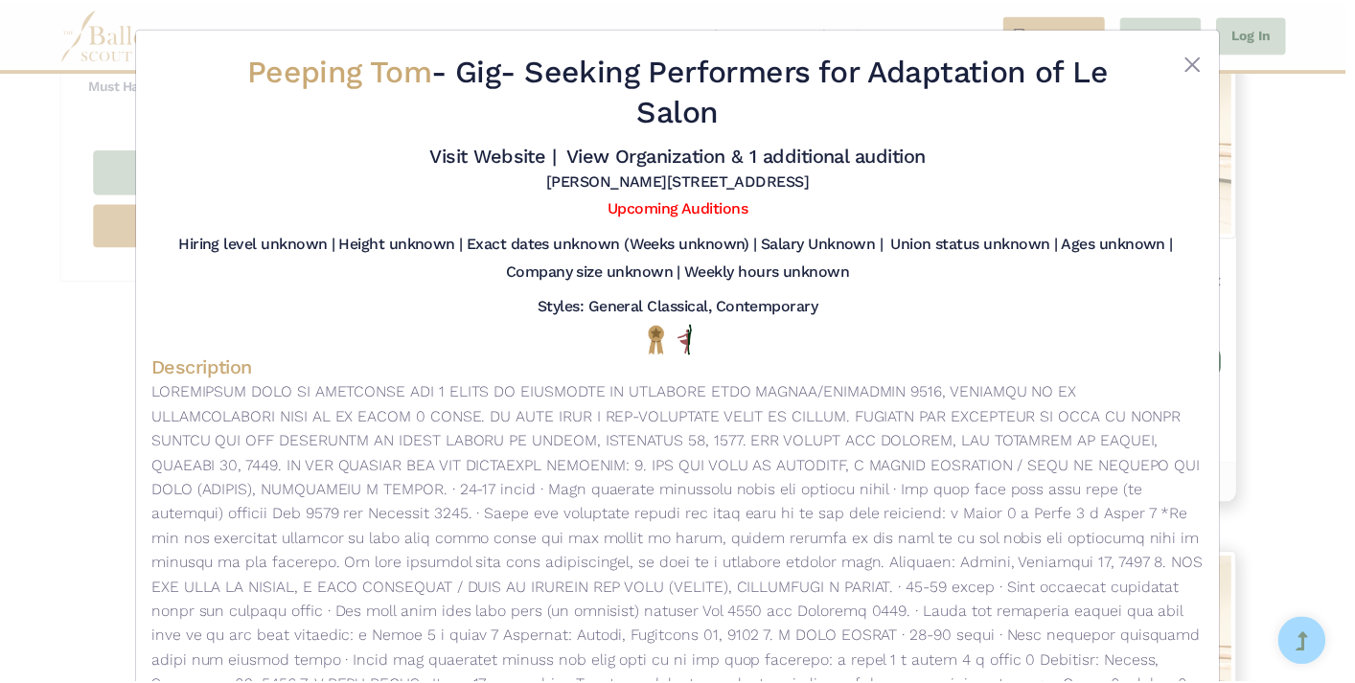
scroll to position [0, 0]
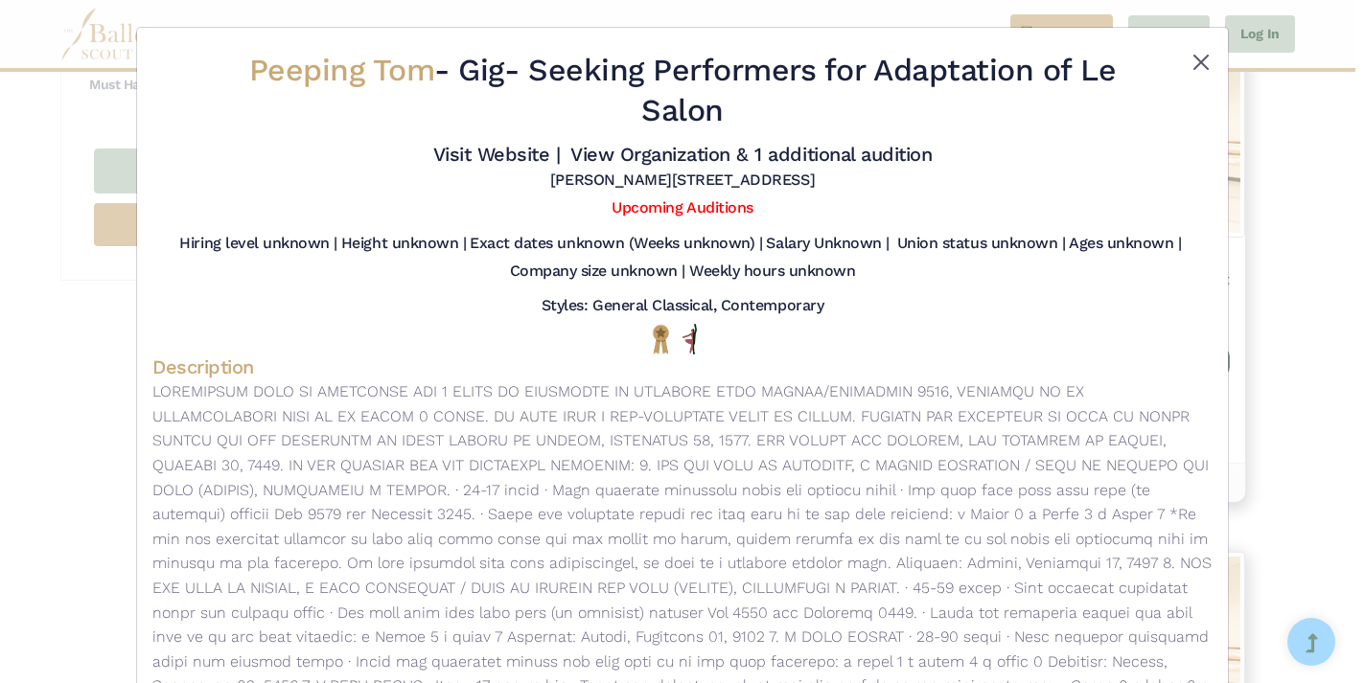
click at [1201, 52] on button "Close" at bounding box center [1200, 62] width 23 height 23
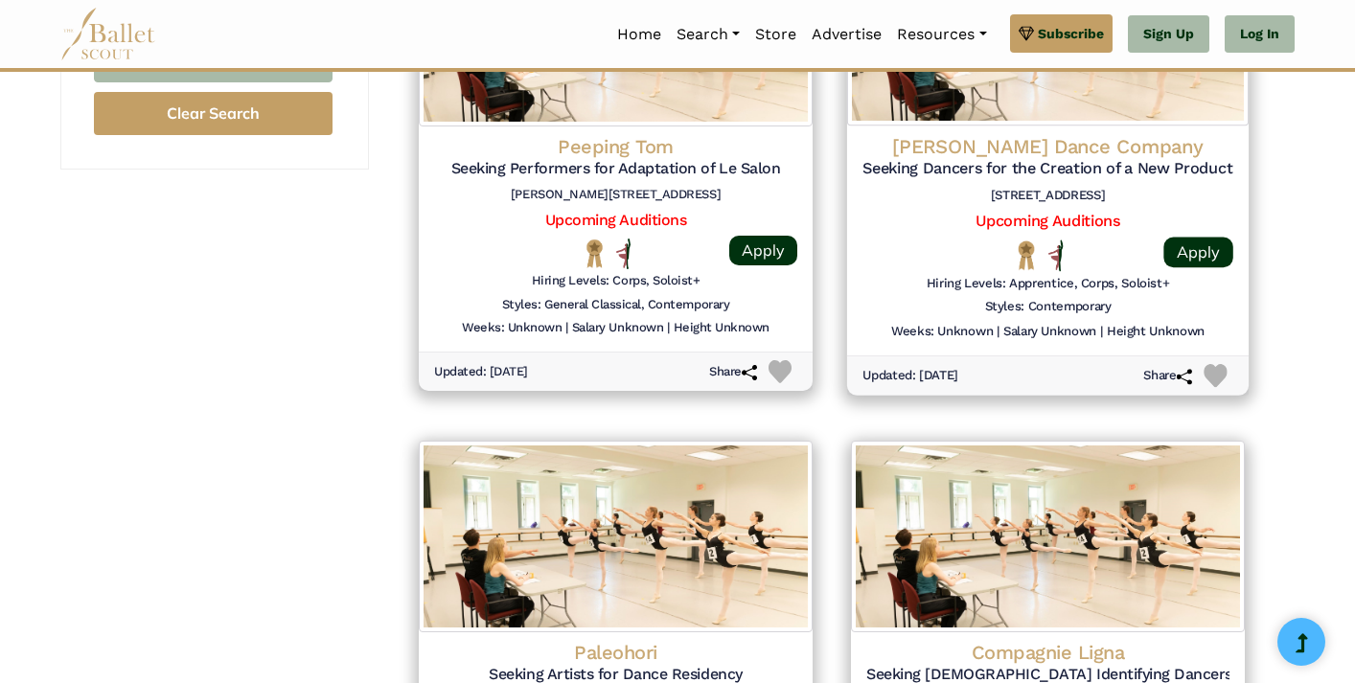
scroll to position [2065, 0]
click at [1041, 135] on h4 "Joshua Monten Dance Company" at bounding box center [1048, 148] width 371 height 26
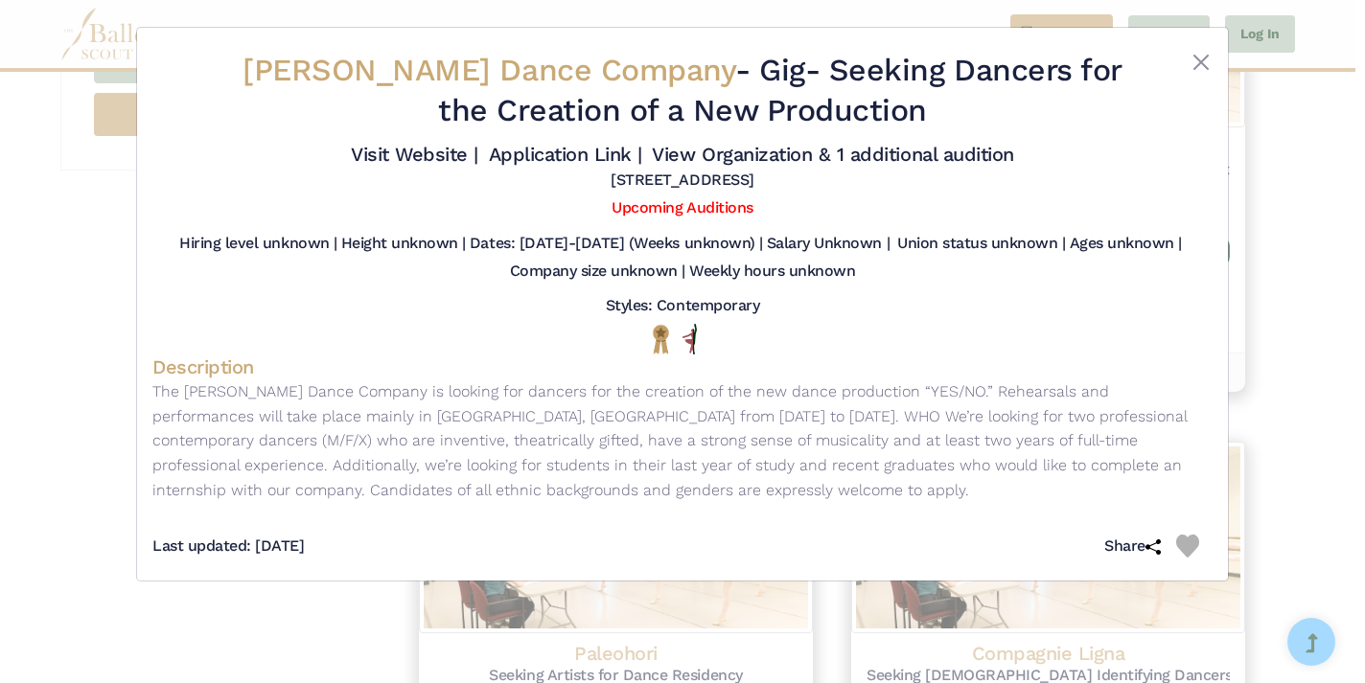
click at [1294, 225] on div "Joshua Monten Dance Company - Gig - Seeking Dancers for the Creation of a New P…" at bounding box center [682, 341] width 1365 height 683
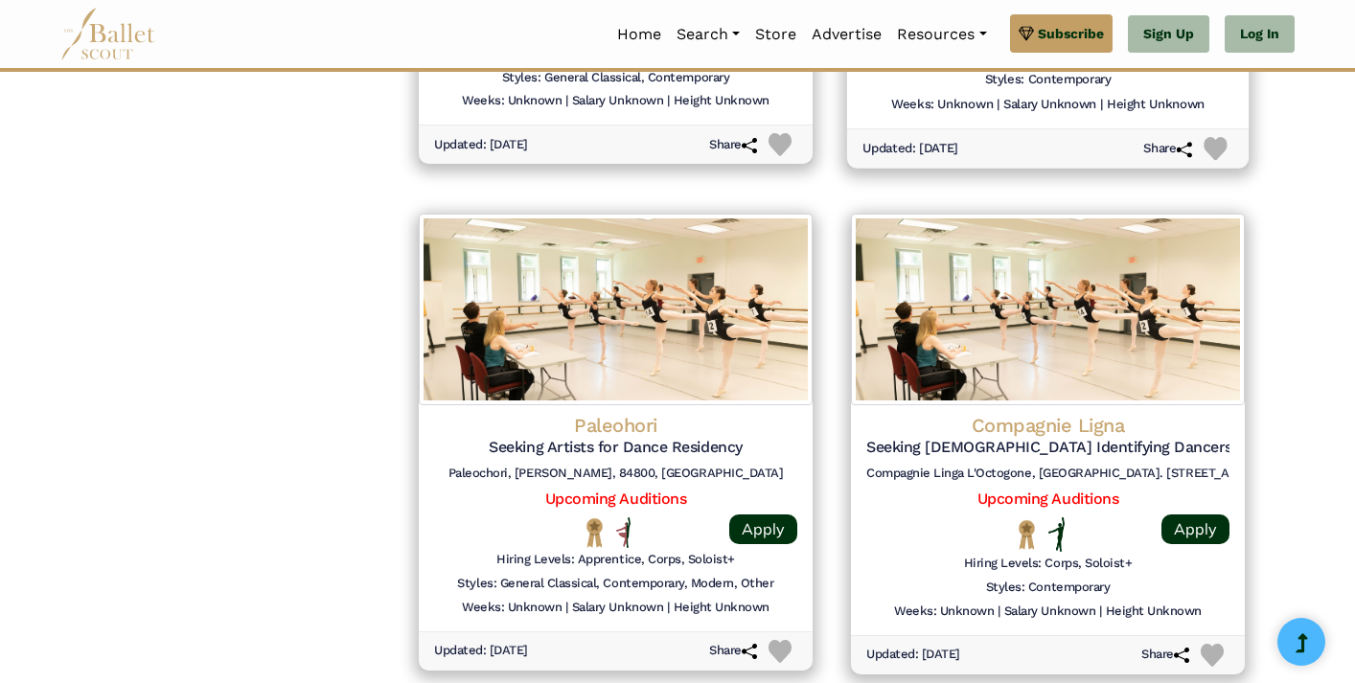
scroll to position [2297, 0]
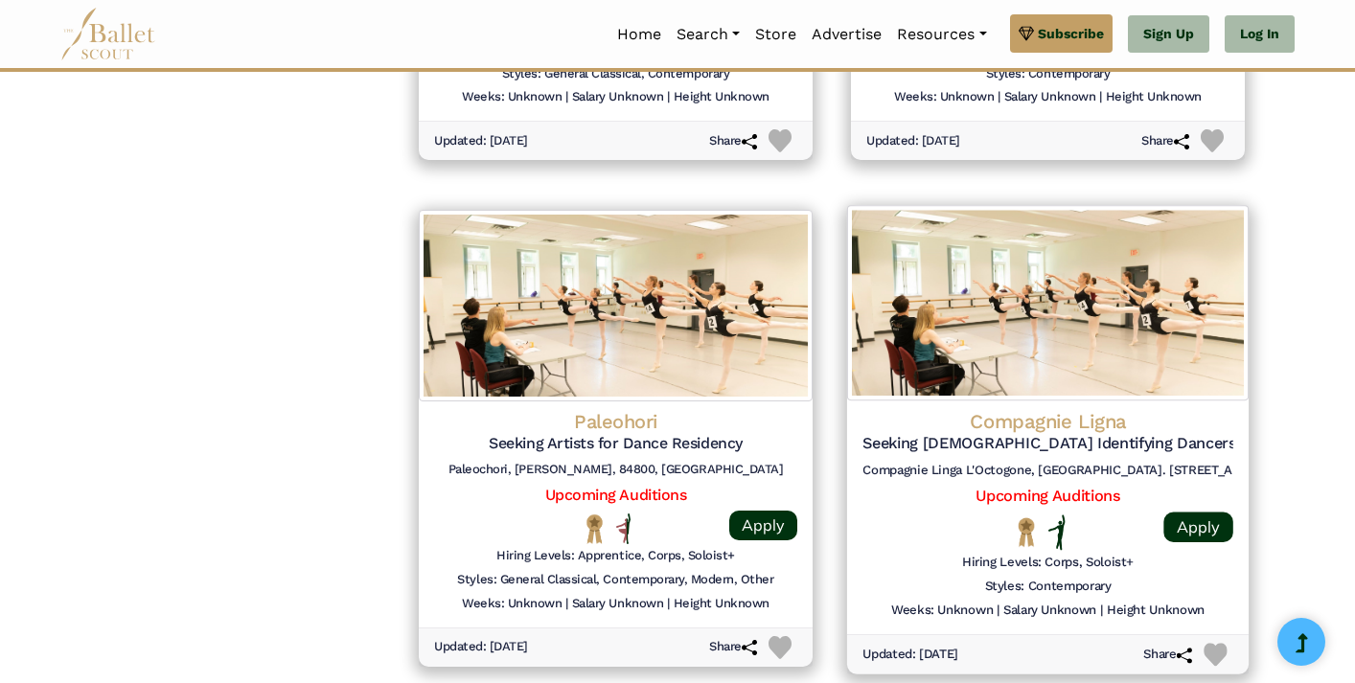
click at [1076, 434] on h5 "Seeking Female Identifying Dancers" at bounding box center [1048, 444] width 371 height 20
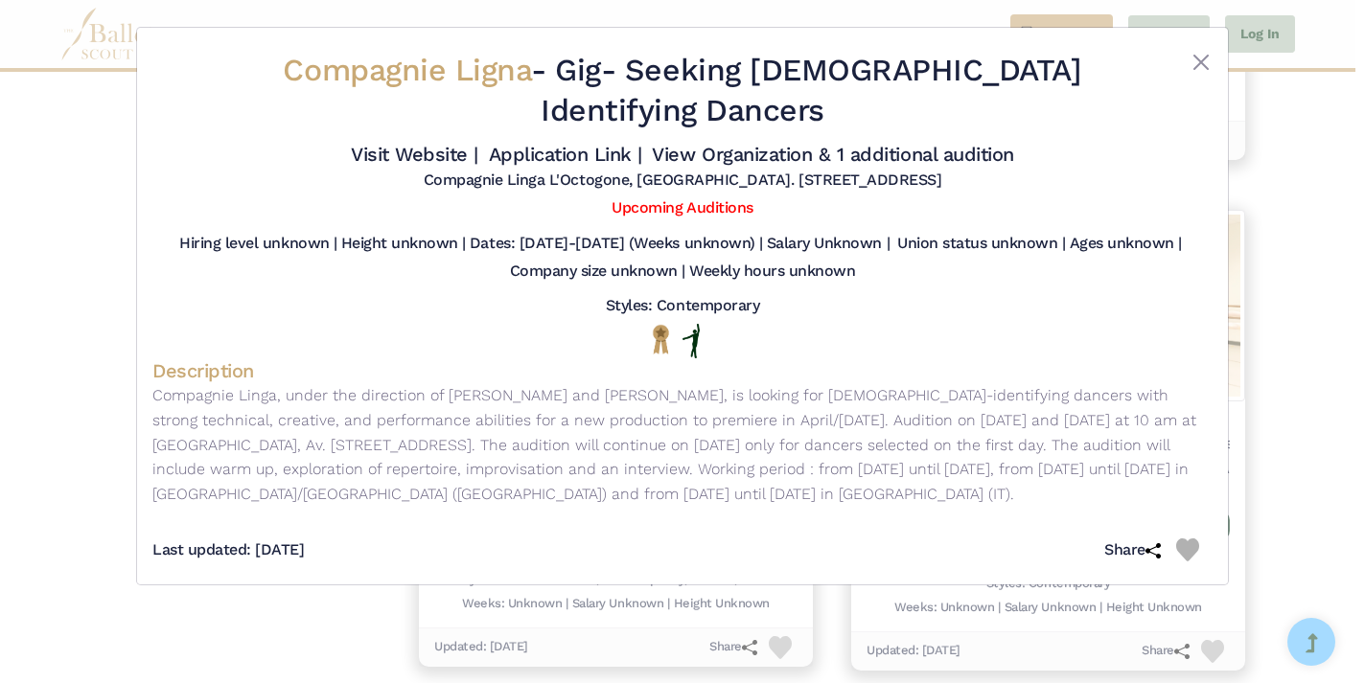
click at [1261, 430] on div "Compagnie Ligna - Gig - Seeking Female Identifying Dancers Visit Website | Appl…" at bounding box center [682, 341] width 1365 height 683
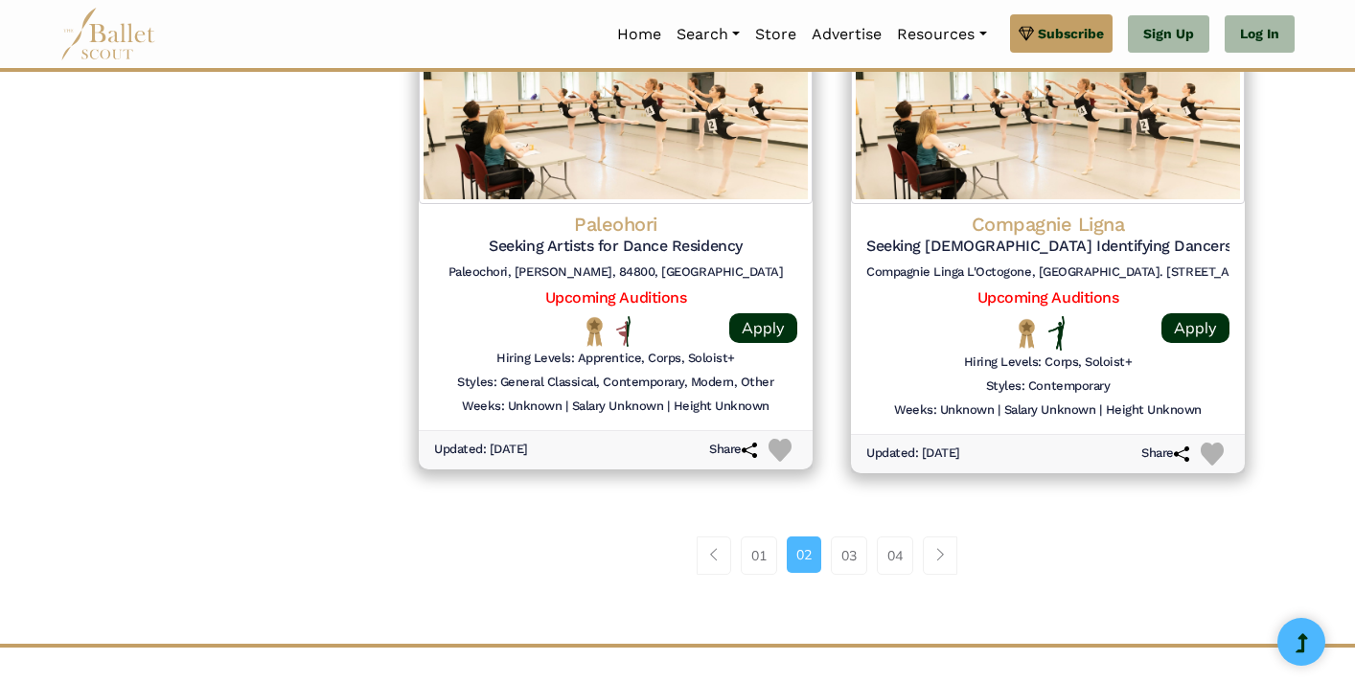
scroll to position [2521, 0]
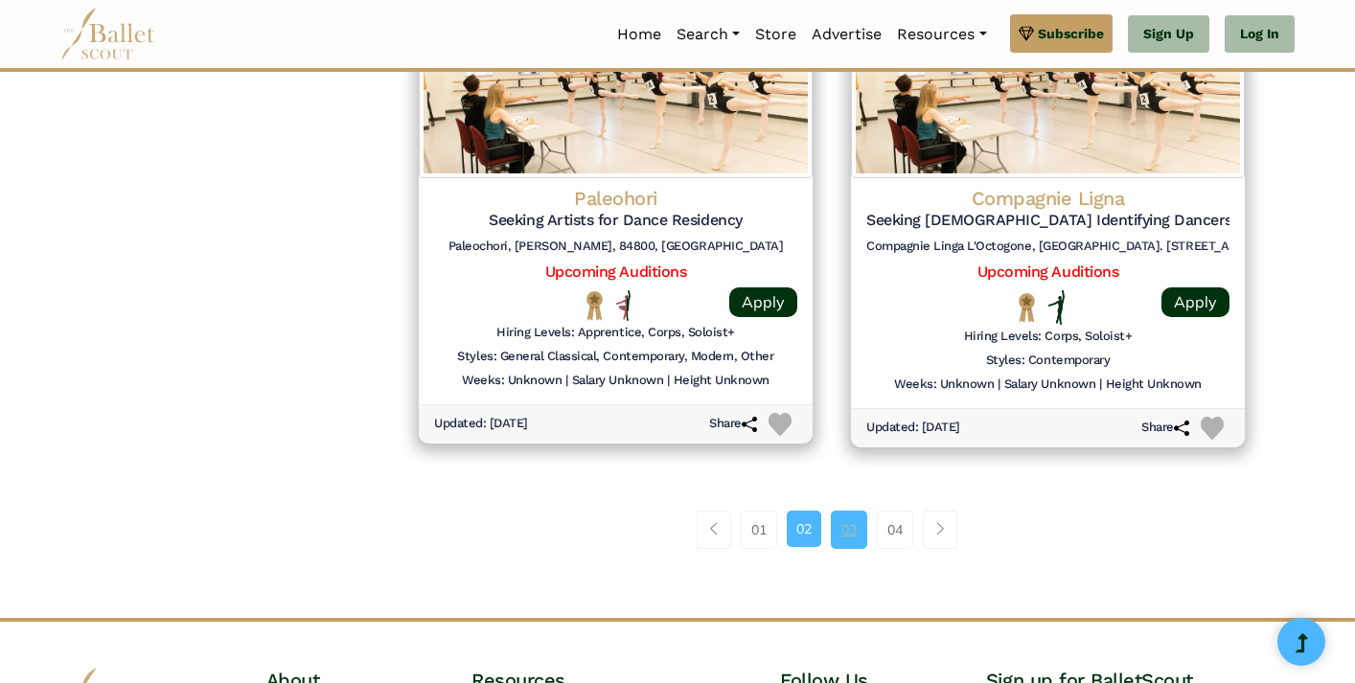
click at [862, 511] on link "03" at bounding box center [849, 530] width 36 height 38
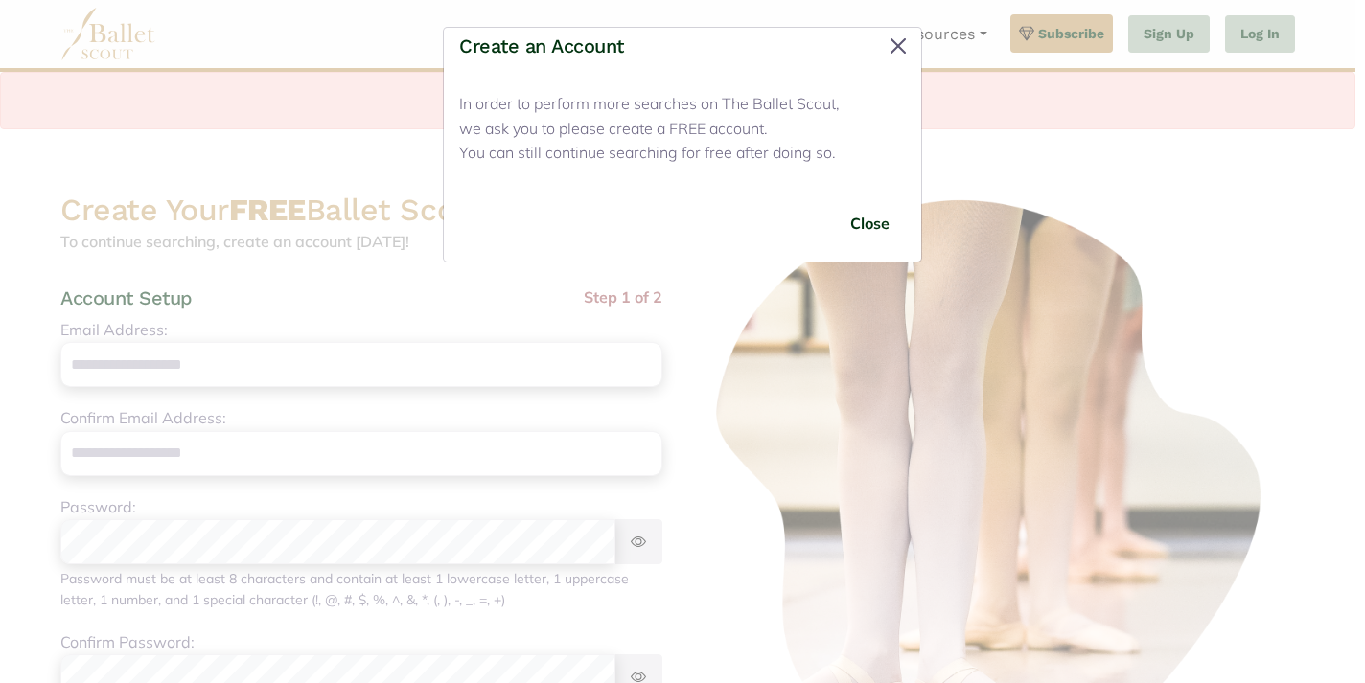
click at [898, 45] on button "Close" at bounding box center [898, 46] width 31 height 31
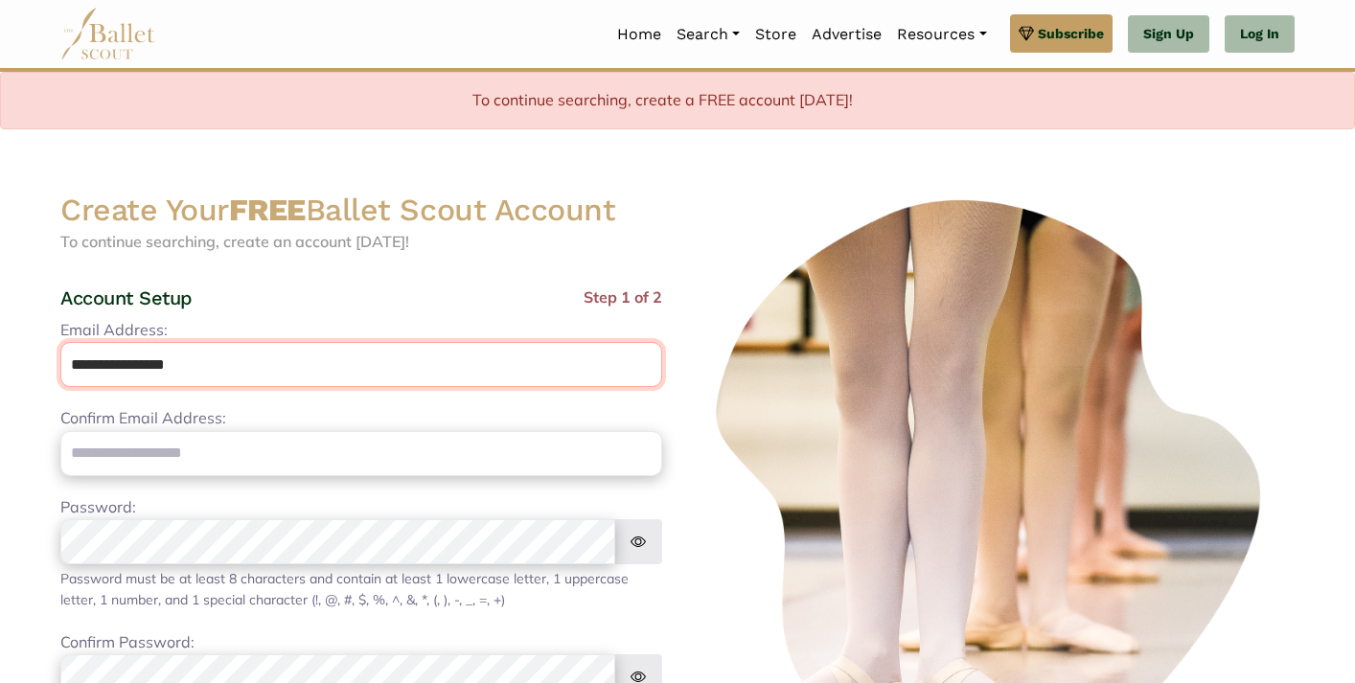
type input "**********"
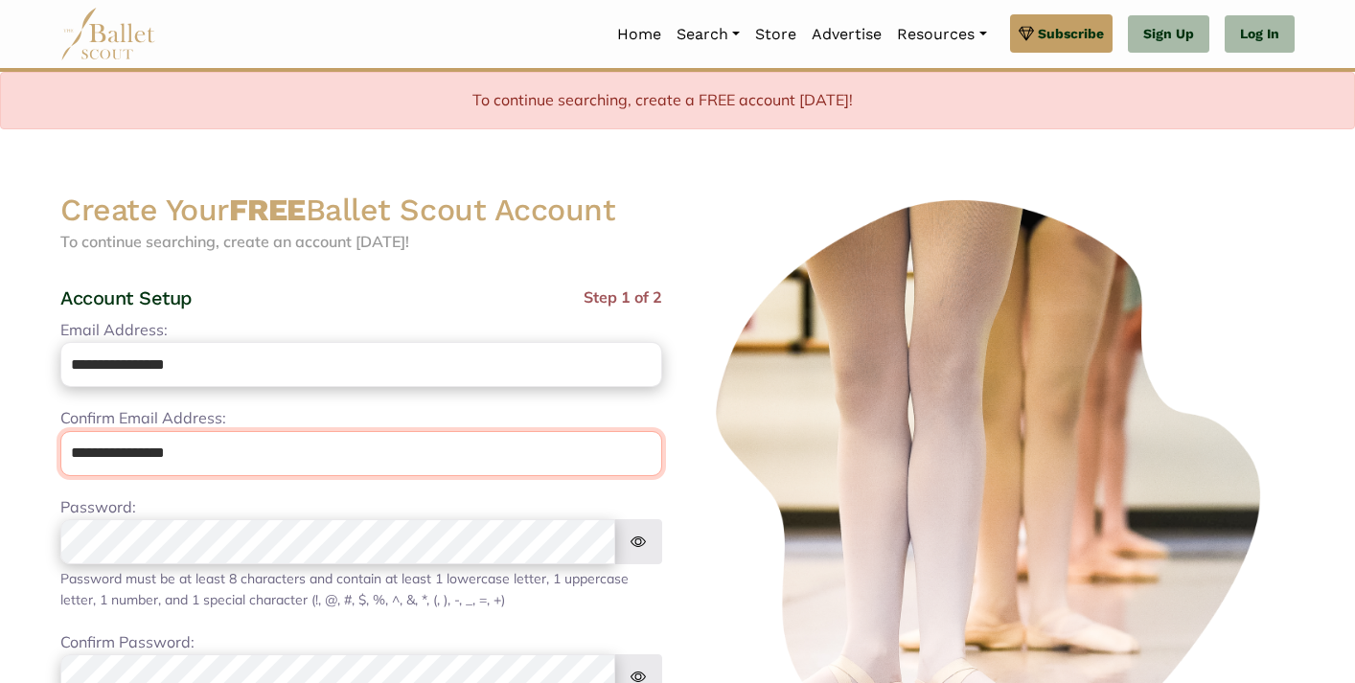
type input "**********"
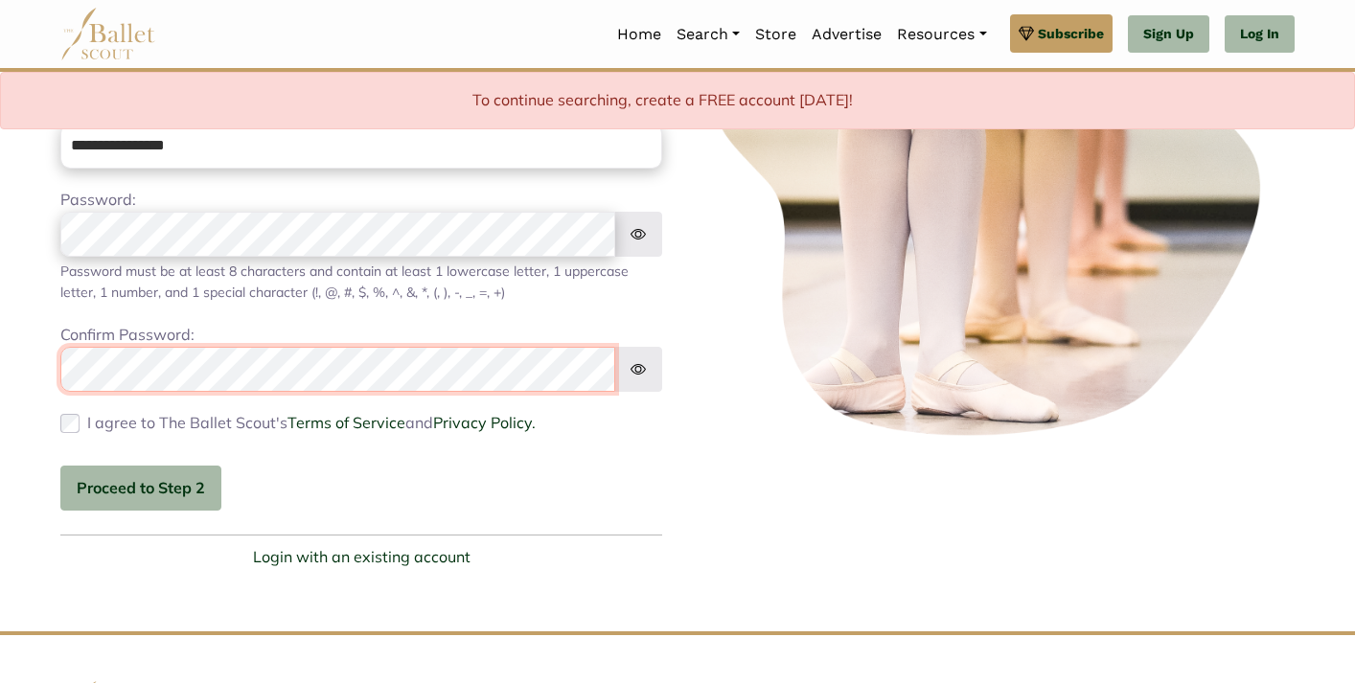
scroll to position [344, 0]
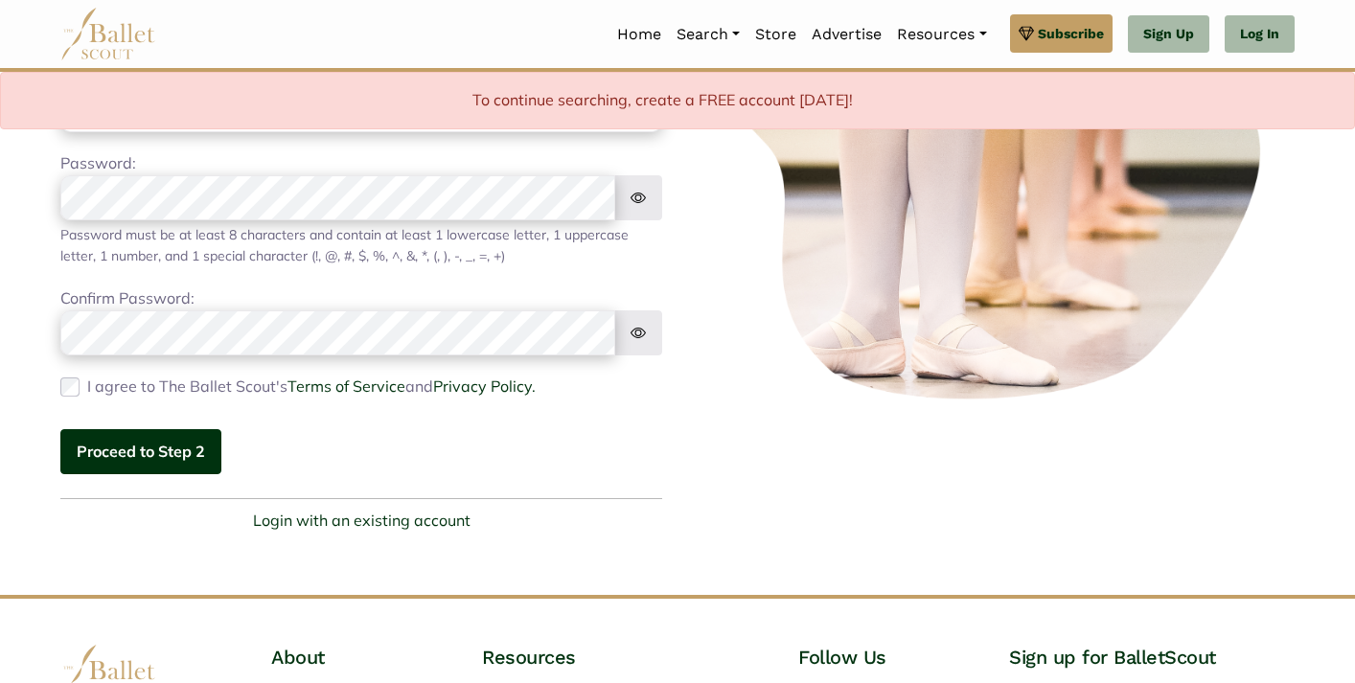
click at [120, 458] on button "Proceed to Step 2" at bounding box center [140, 451] width 161 height 45
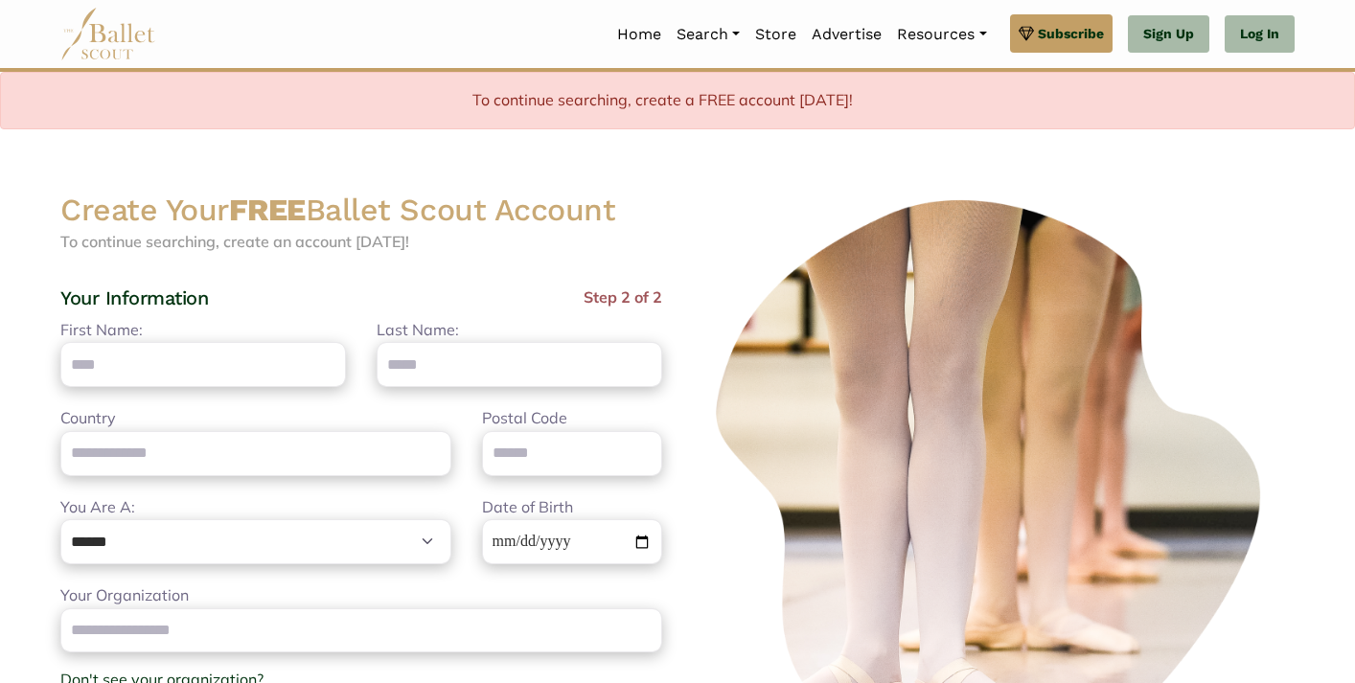
scroll to position [0, 0]
type input "***"
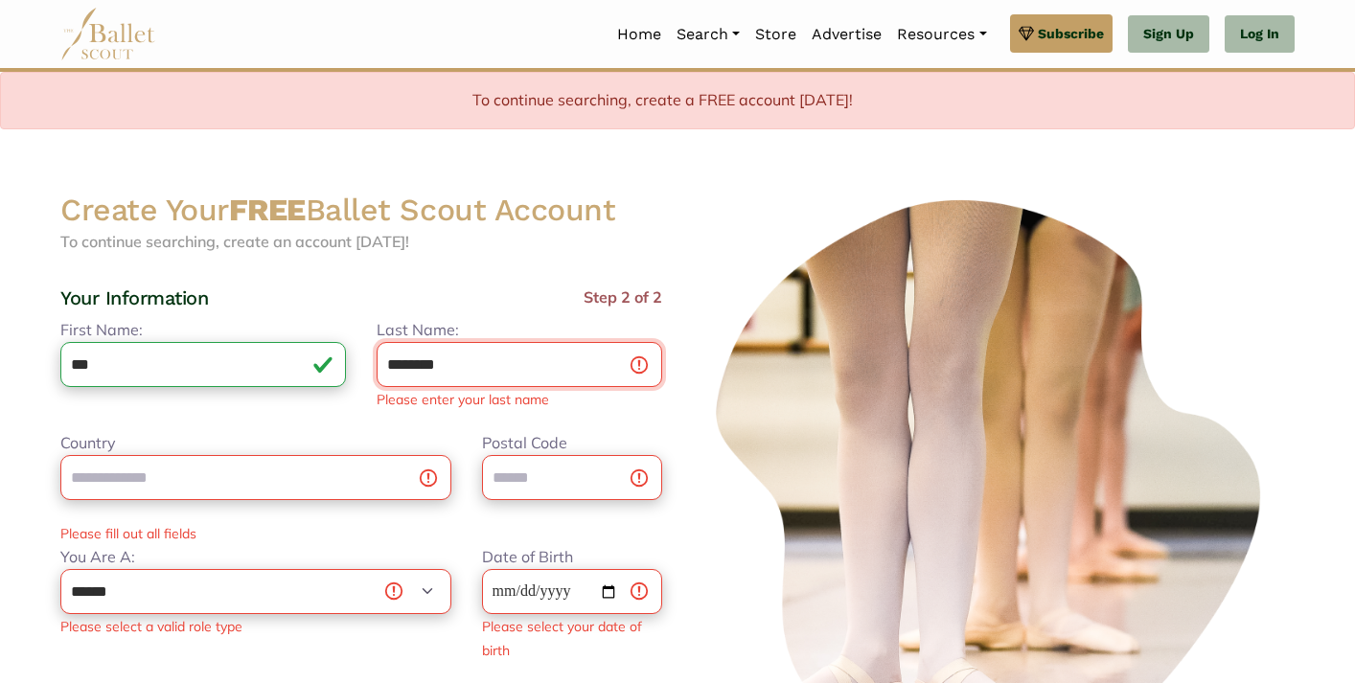
type input "********"
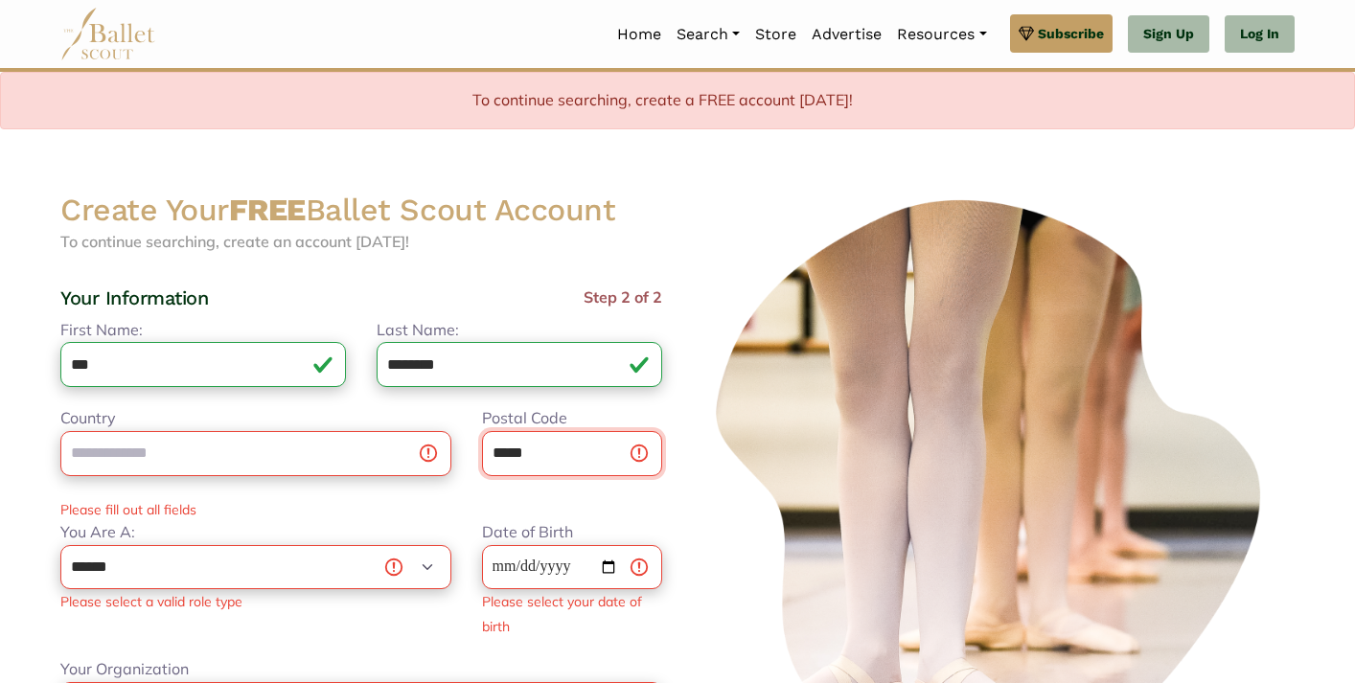
type input "*****"
select select "***"
click at [528, 555] on input "Date of Birth" at bounding box center [572, 567] width 180 height 45
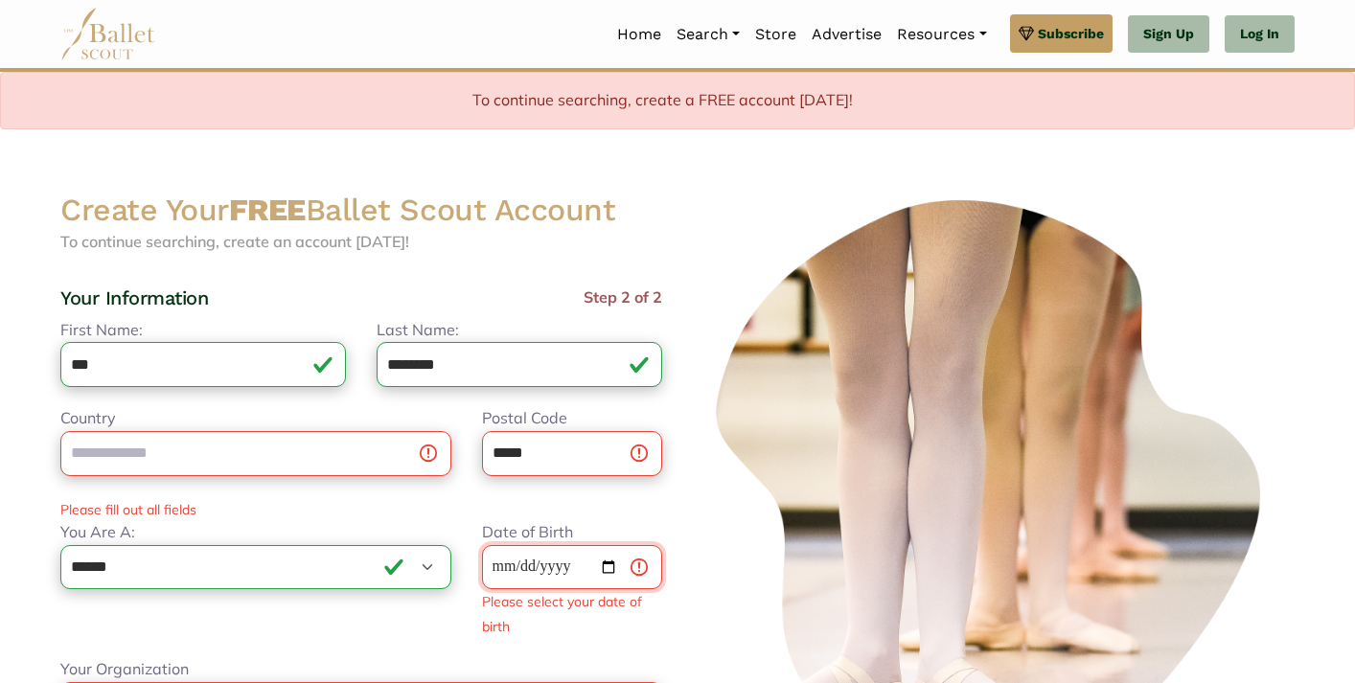
click at [509, 563] on input "Date of Birth" at bounding box center [572, 567] width 180 height 45
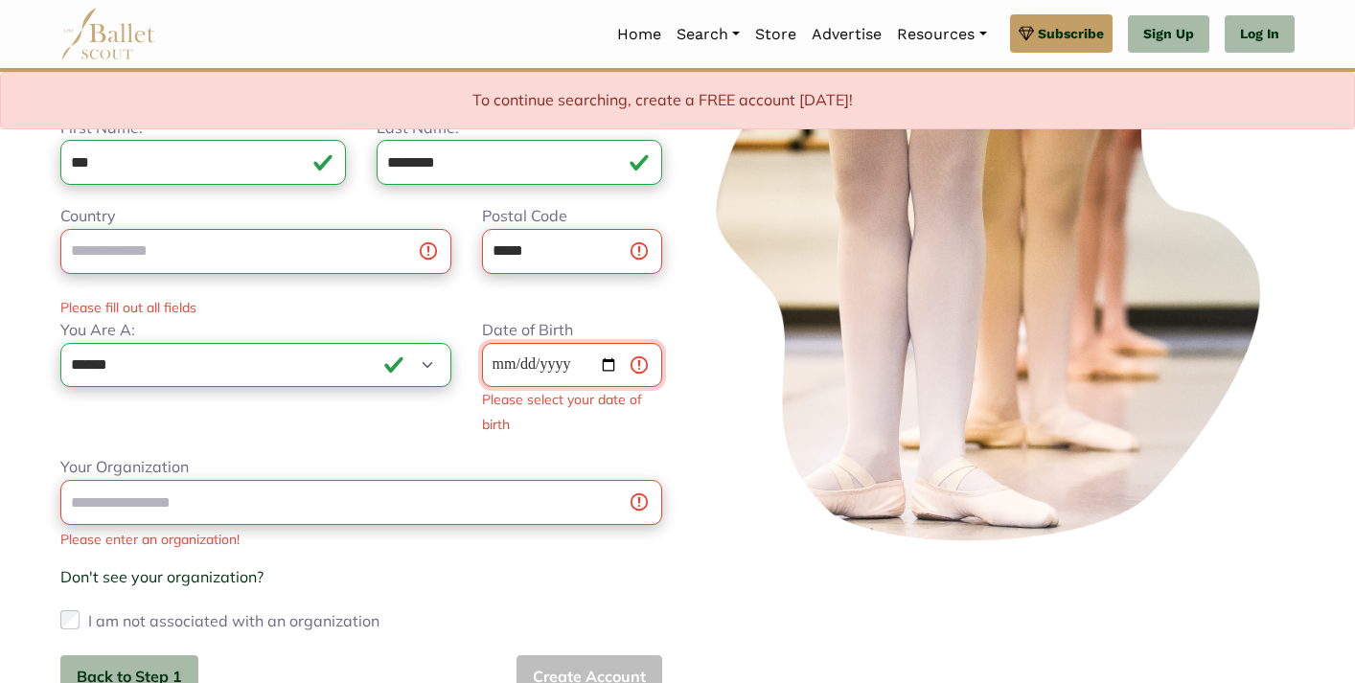
scroll to position [208, 0]
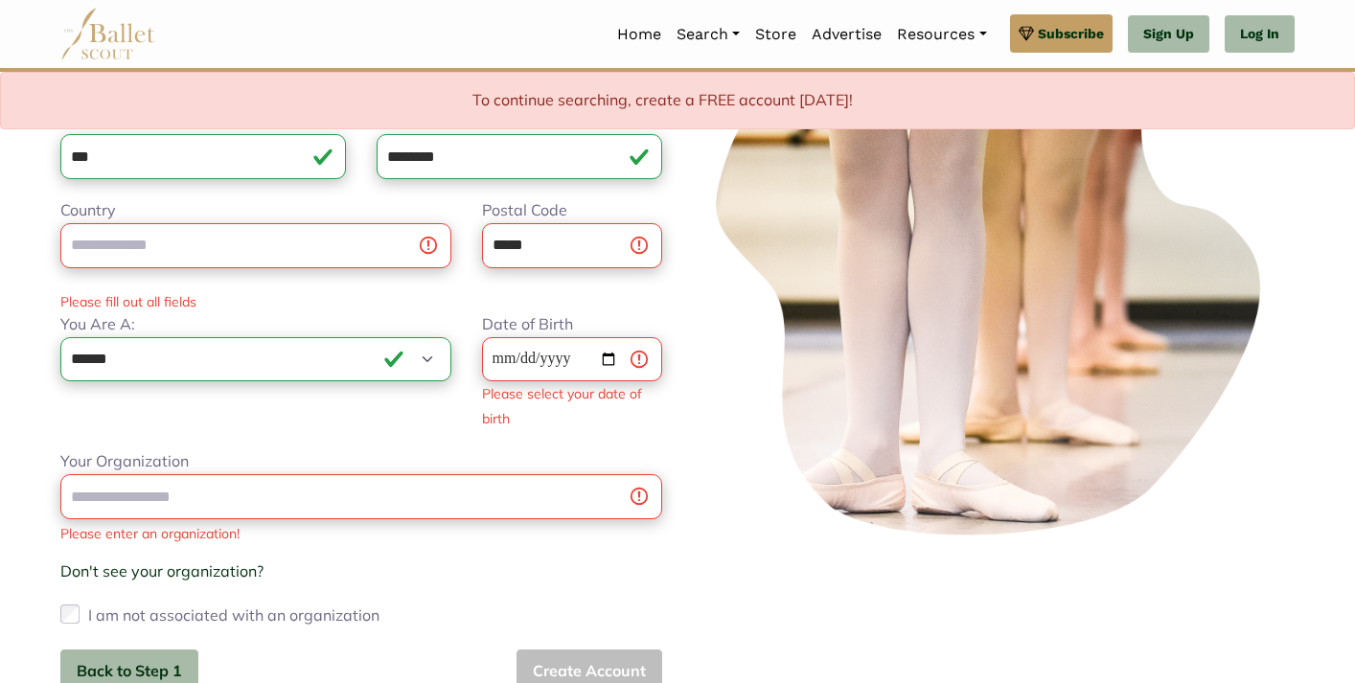
type input "**********"
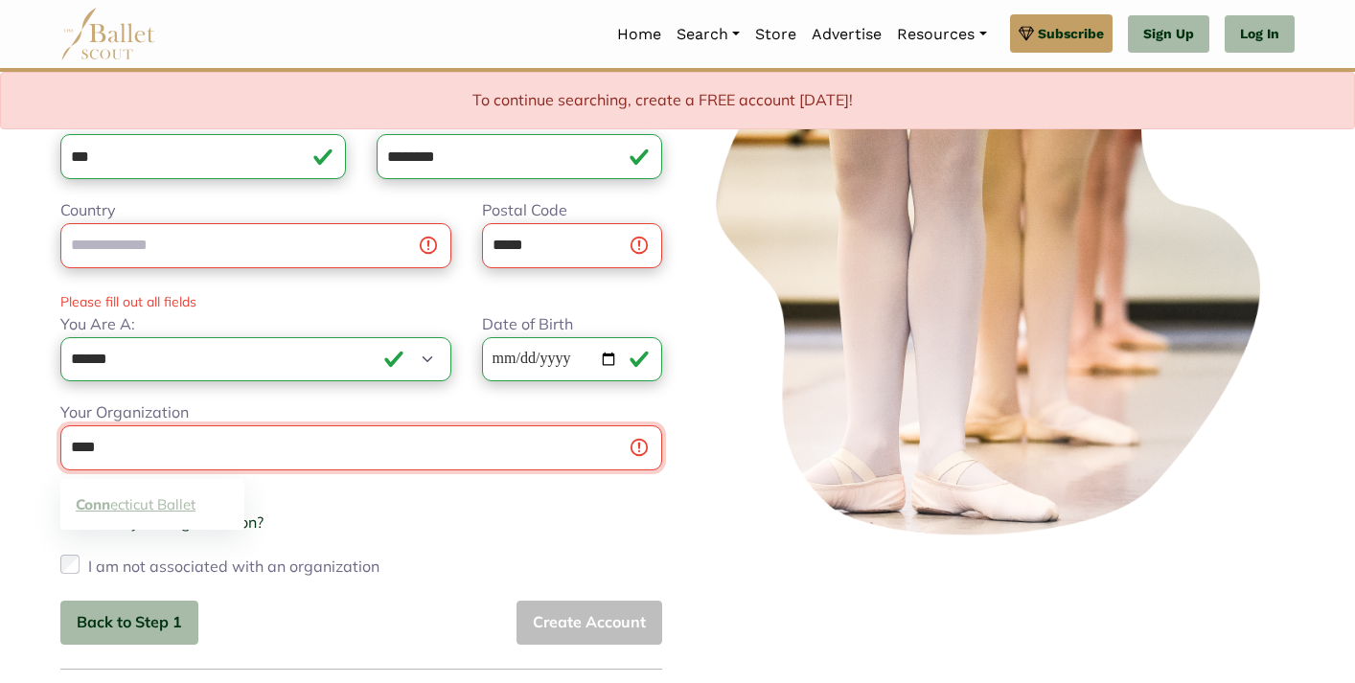
click at [177, 504] on link "Conn ecticut Ballet" at bounding box center [152, 505] width 184 height 30
type input "**********"
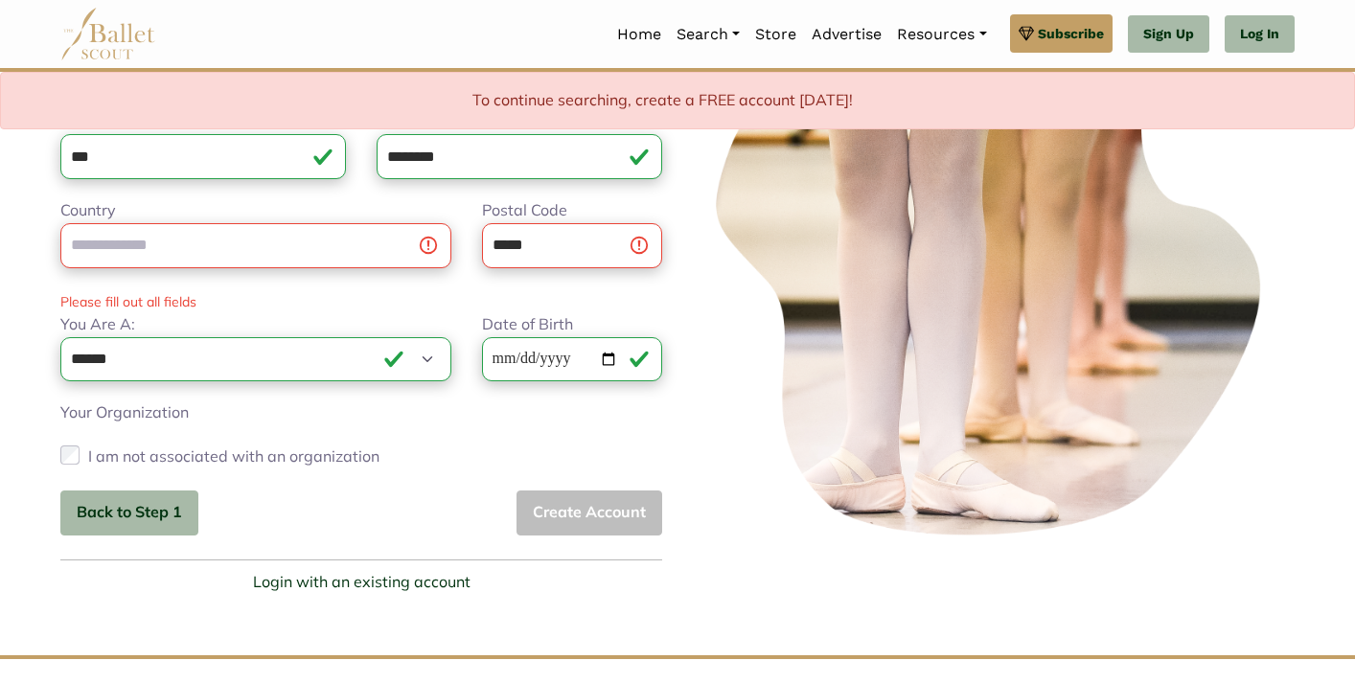
click at [556, 520] on div "Back to Step 1 Create Account" at bounding box center [361, 513] width 602 height 45
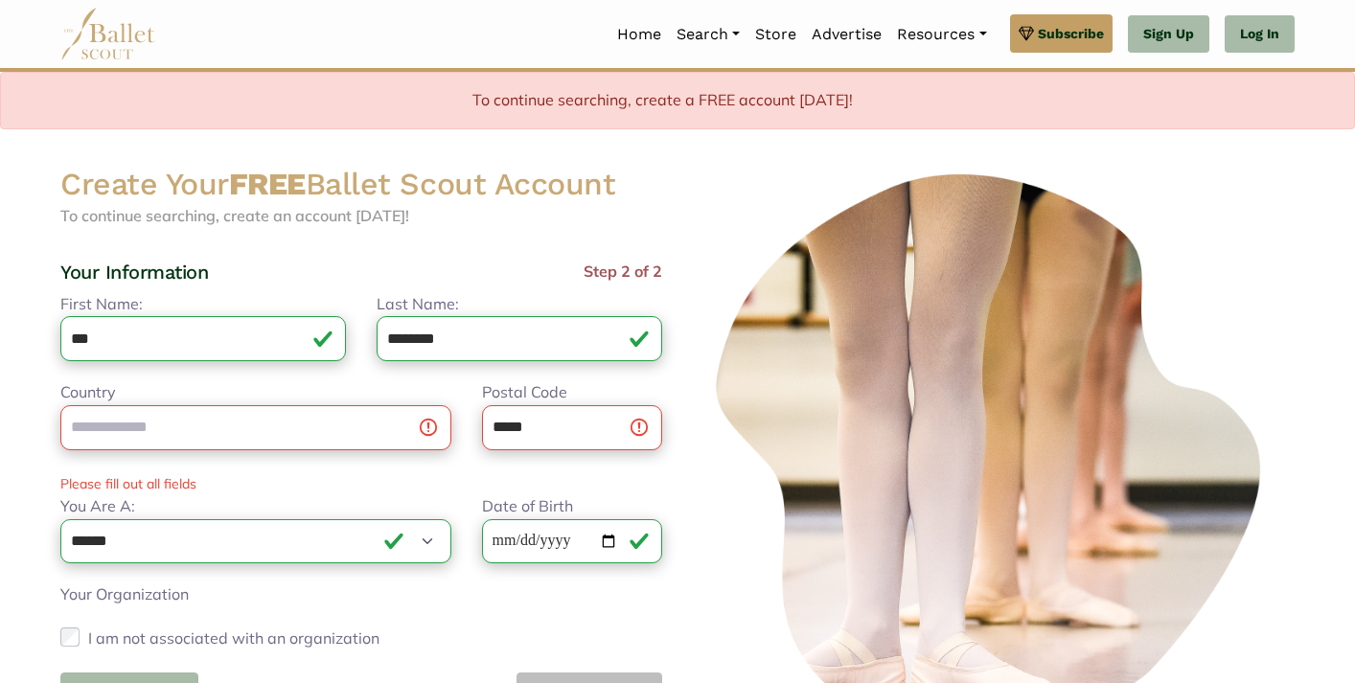
scroll to position [35, 0]
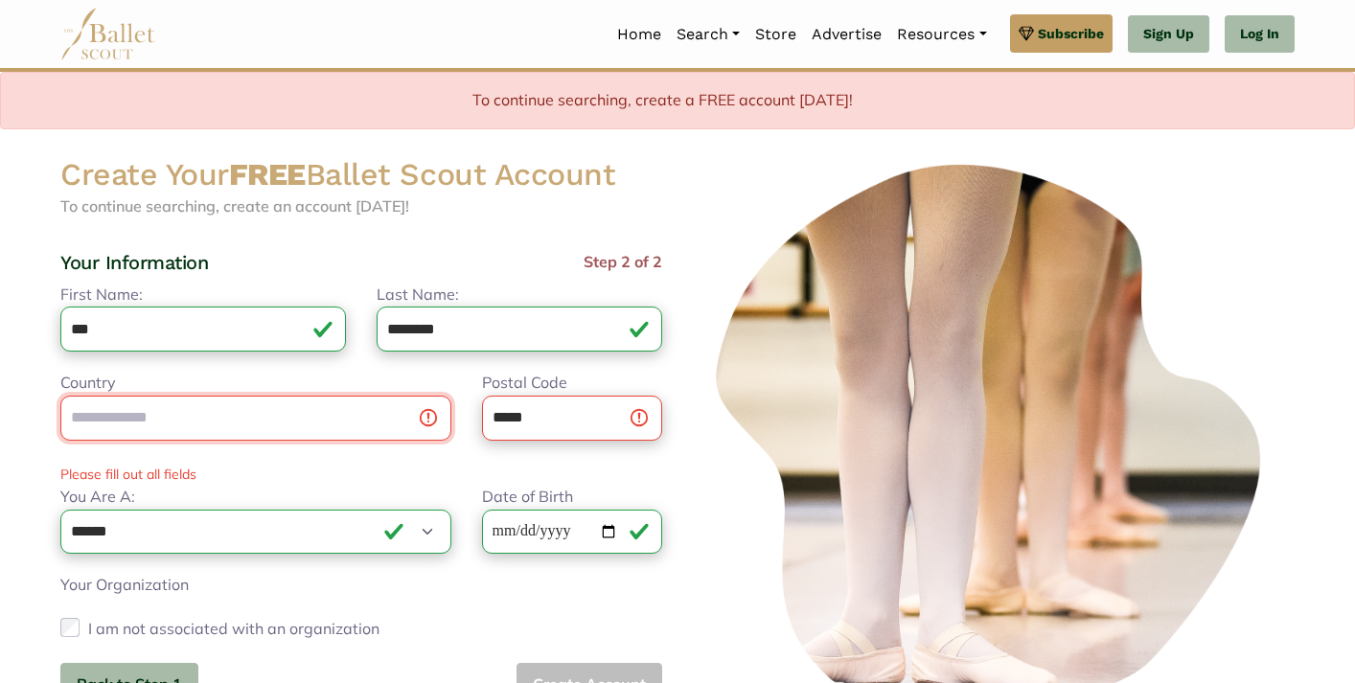
click at [189, 419] on input "Country" at bounding box center [255, 418] width 391 height 45
type input "**********"
click at [306, 480] on div "Please fill out all fields" at bounding box center [361, 474] width 633 height 21
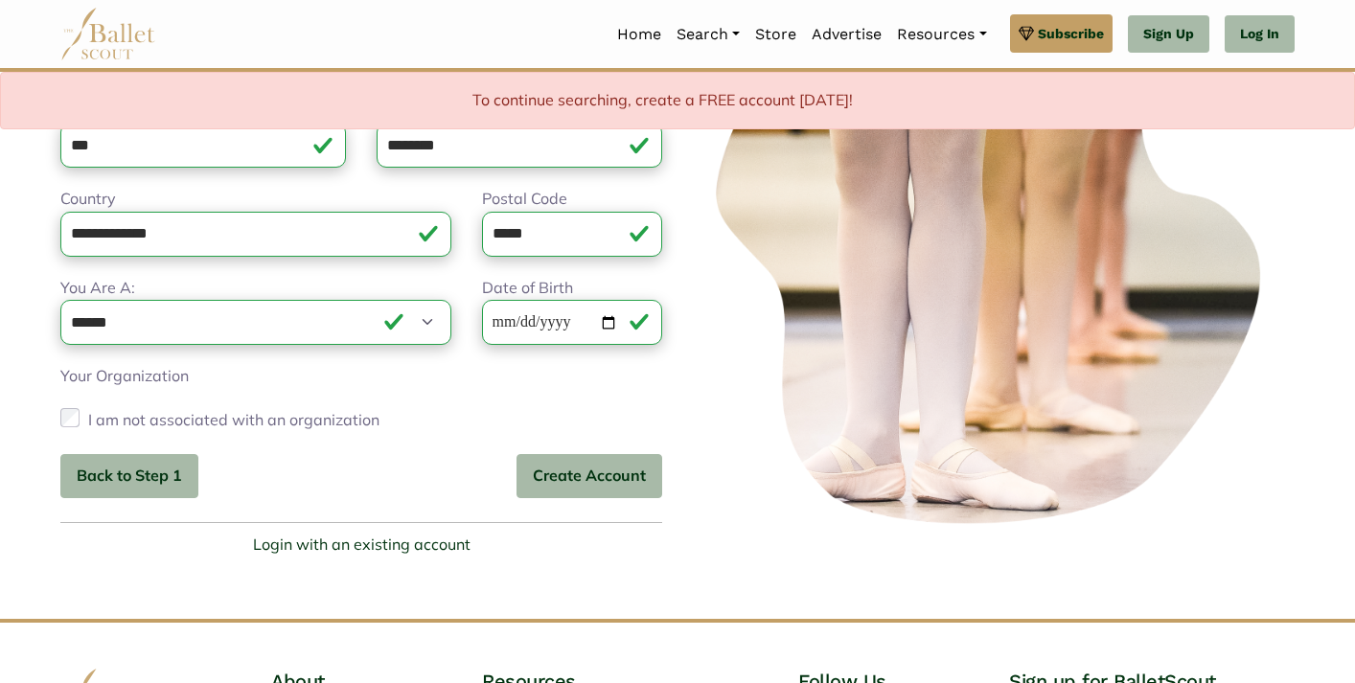
scroll to position [248, 0]
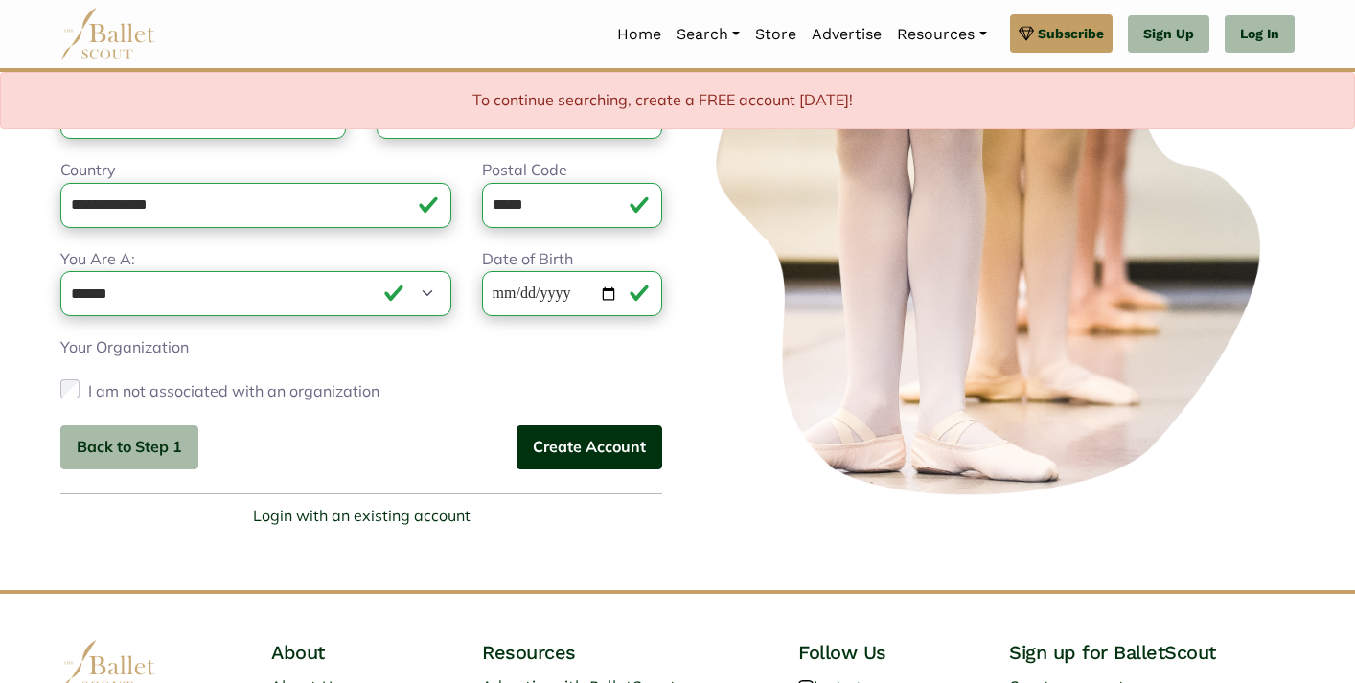
click at [592, 472] on div "Create Your FREE Ballet Scout Account To continue searching, create an account …" at bounding box center [361, 235] width 633 height 587
click at [577, 454] on button "Create Account" at bounding box center [590, 448] width 146 height 45
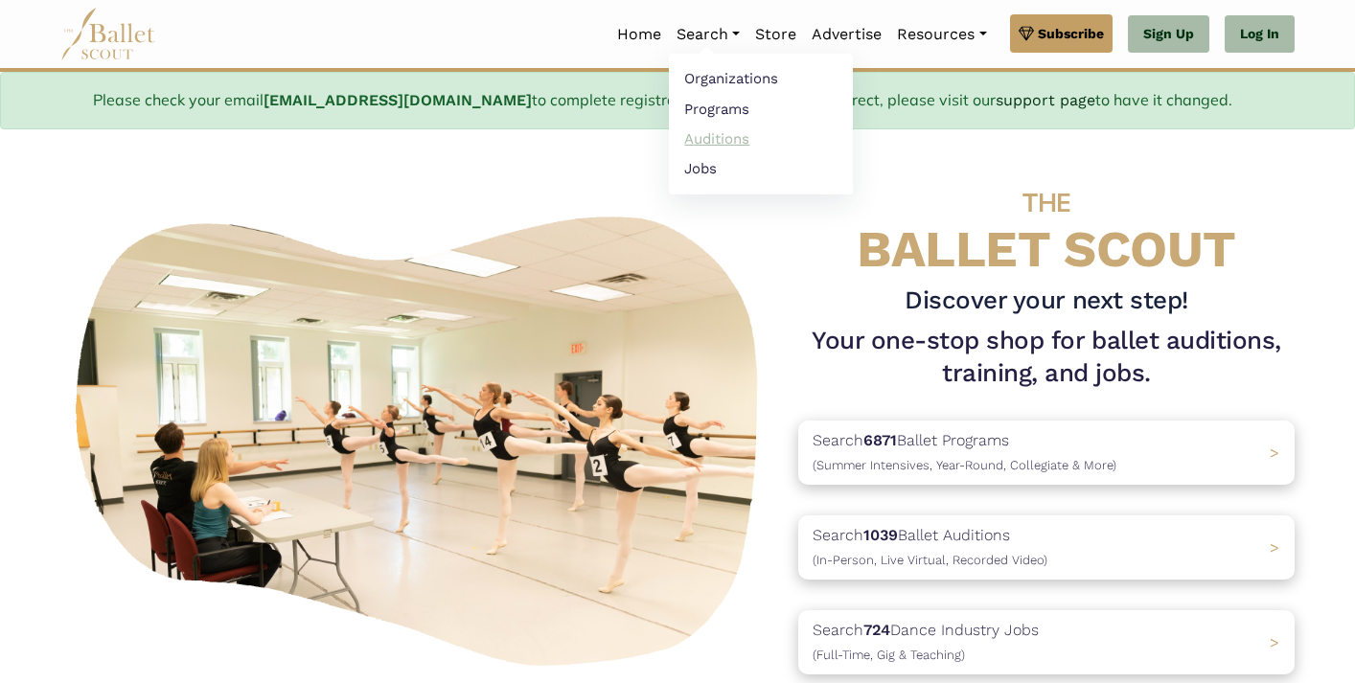
click at [694, 133] on link "Auditions" at bounding box center [761, 139] width 184 height 30
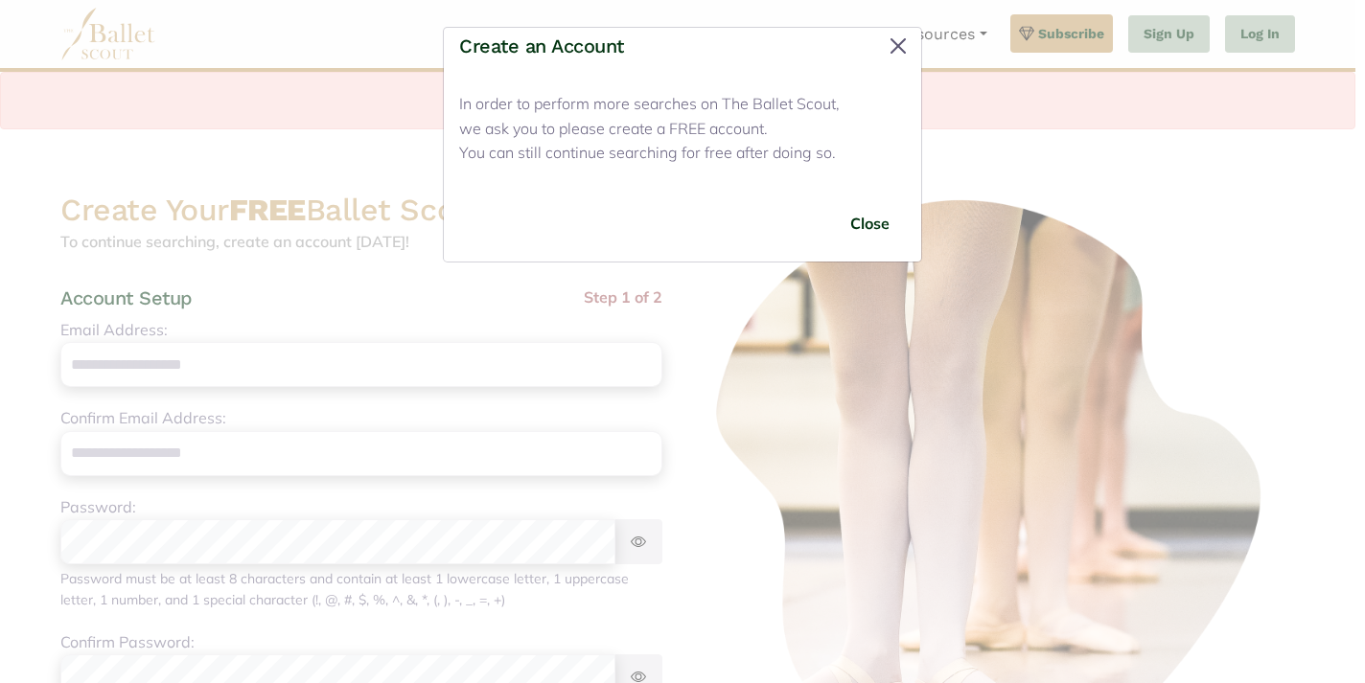
click at [898, 33] on button "Close" at bounding box center [898, 46] width 31 height 31
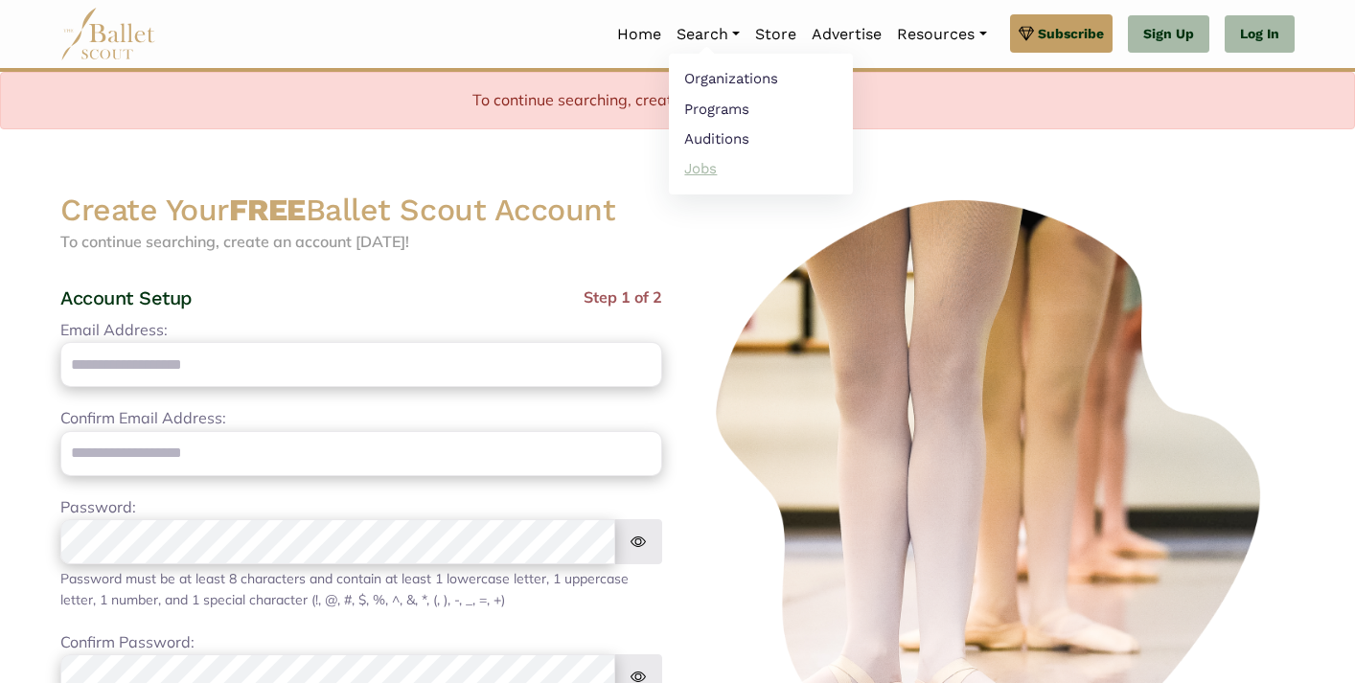
click at [691, 174] on link "Jobs" at bounding box center [761, 168] width 184 height 30
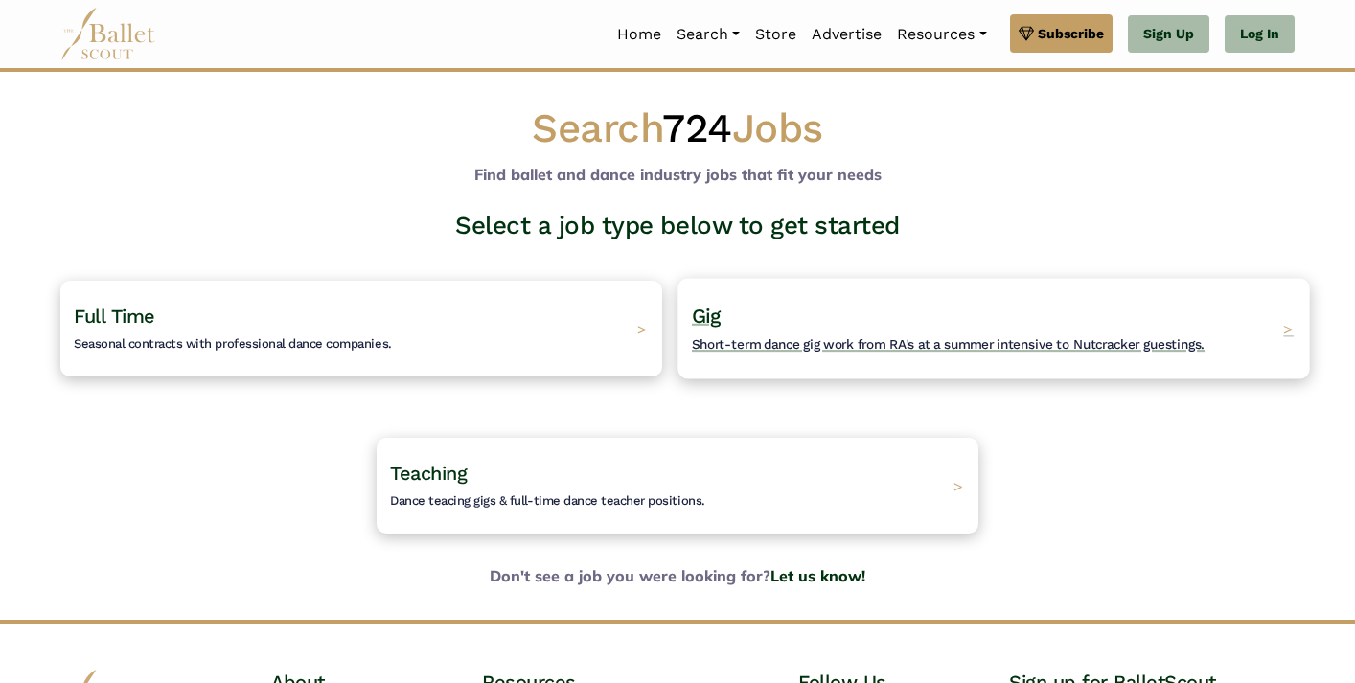
click at [879, 330] on h4 "Gig Short-term dance gig work from RA's at a summer intensive to Nutcracker gue…" at bounding box center [948, 329] width 513 height 53
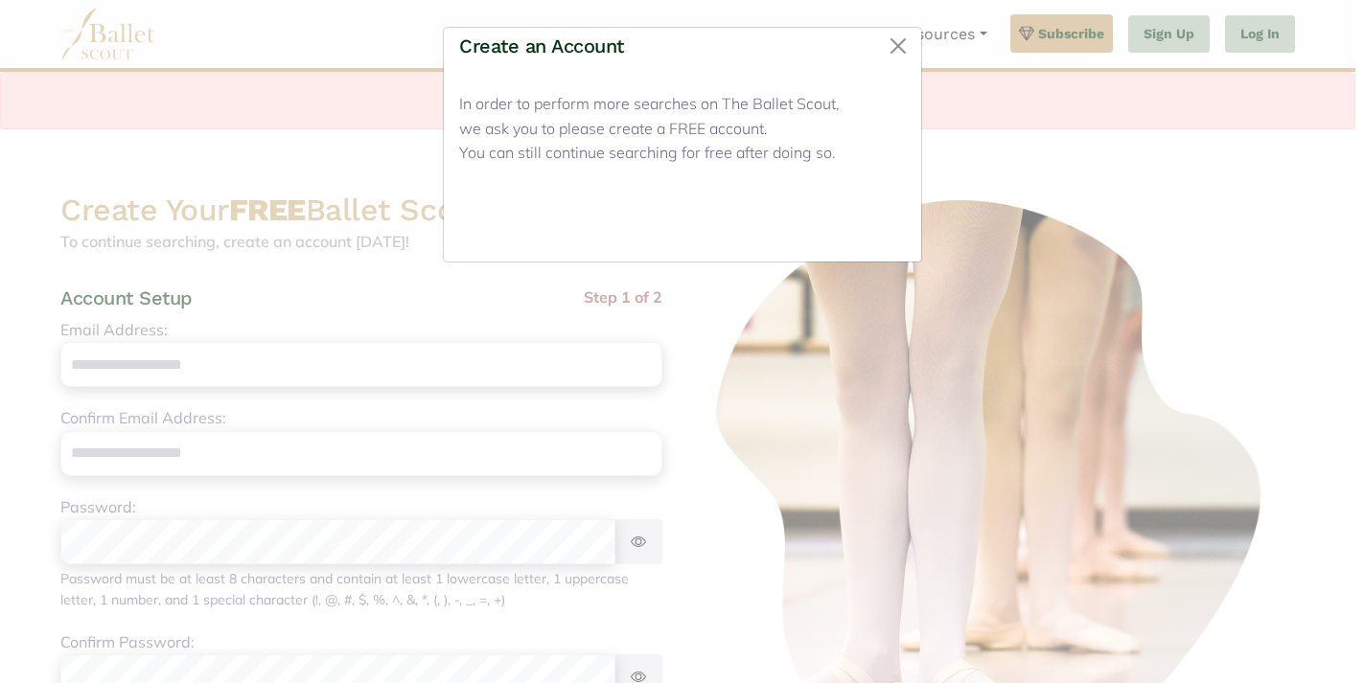
click at [874, 223] on button "Close" at bounding box center [870, 223] width 72 height 45
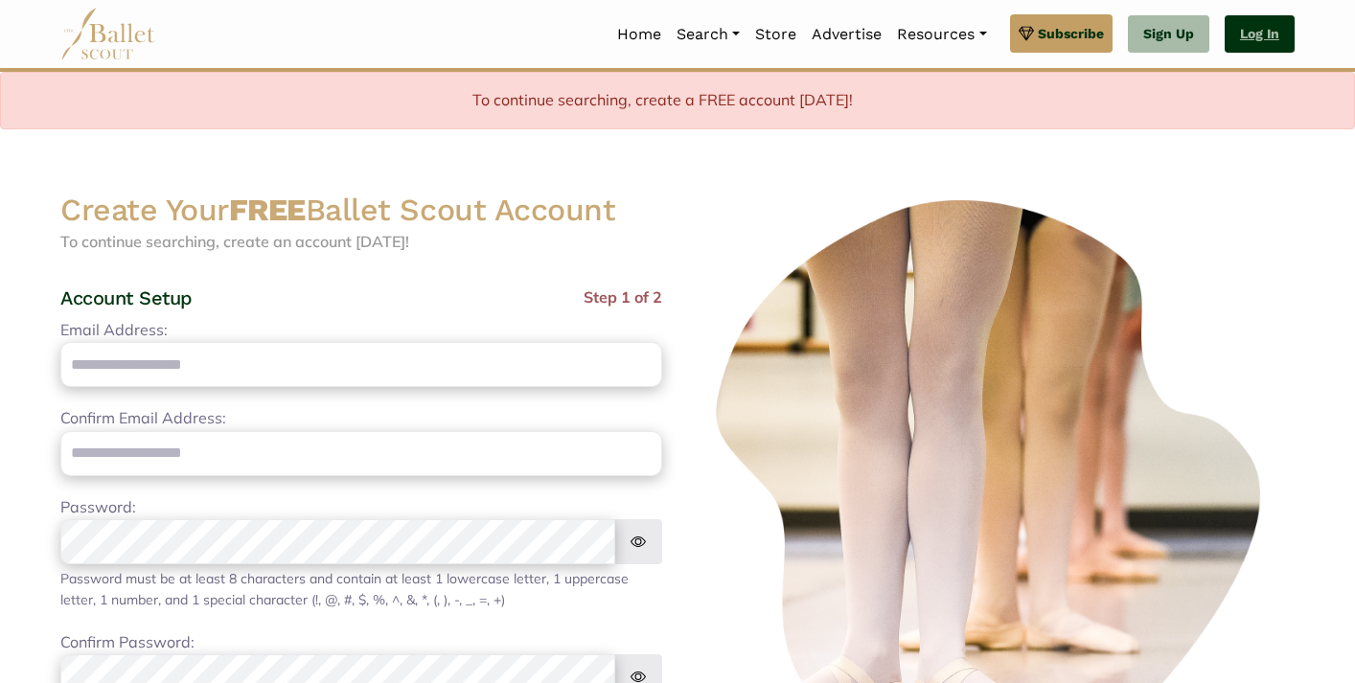
click at [1258, 40] on link "Log In" at bounding box center [1260, 34] width 70 height 38
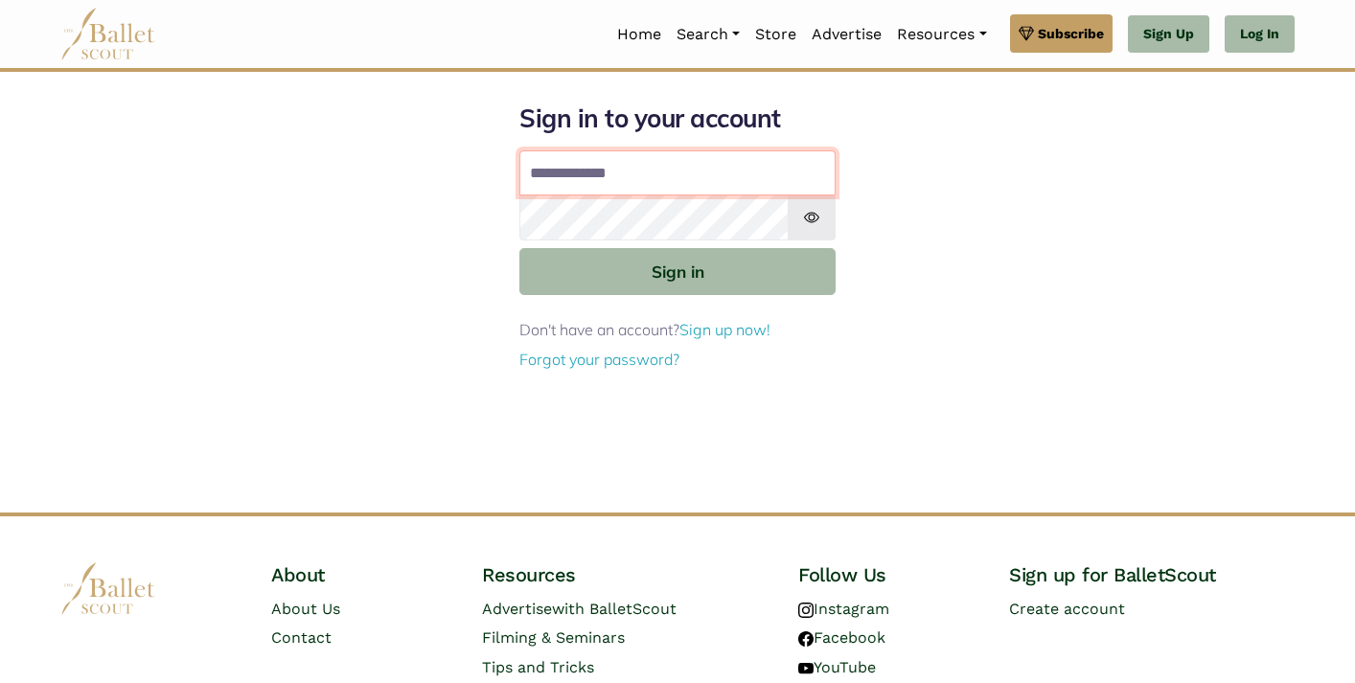
type input "**********"
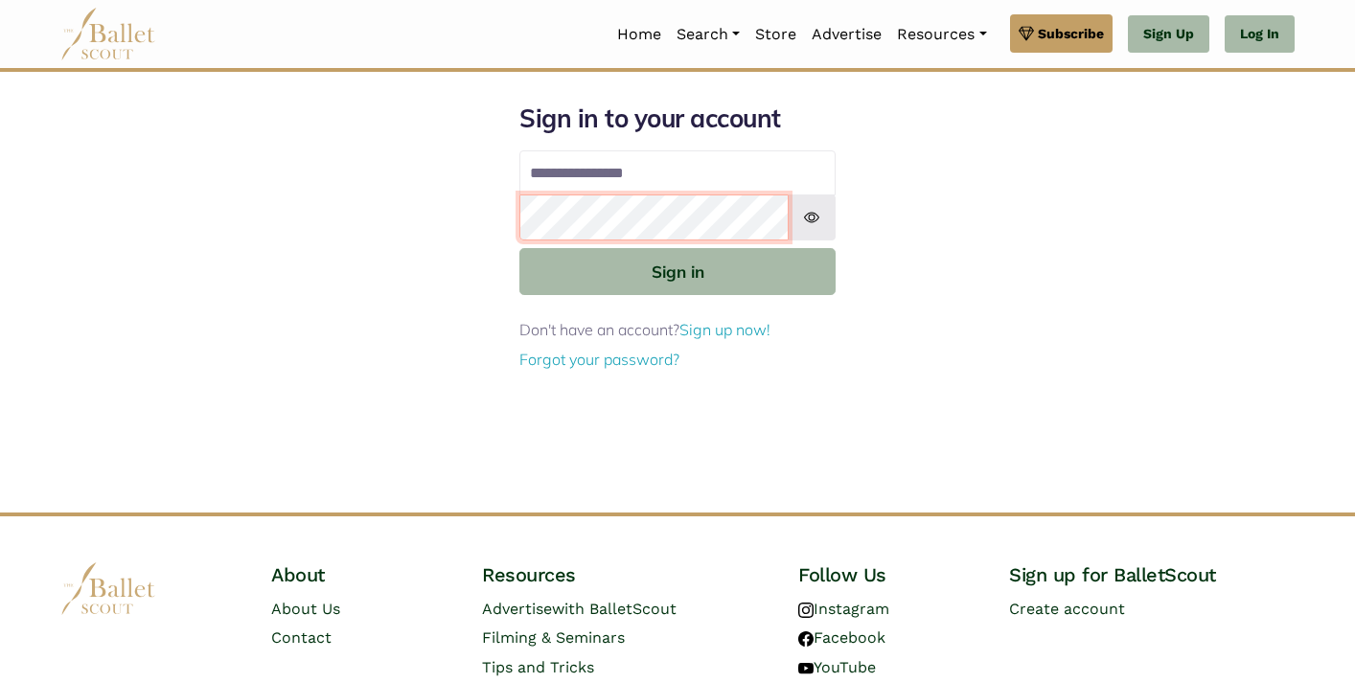
click at [678, 270] on button "Sign in" at bounding box center [677, 271] width 316 height 47
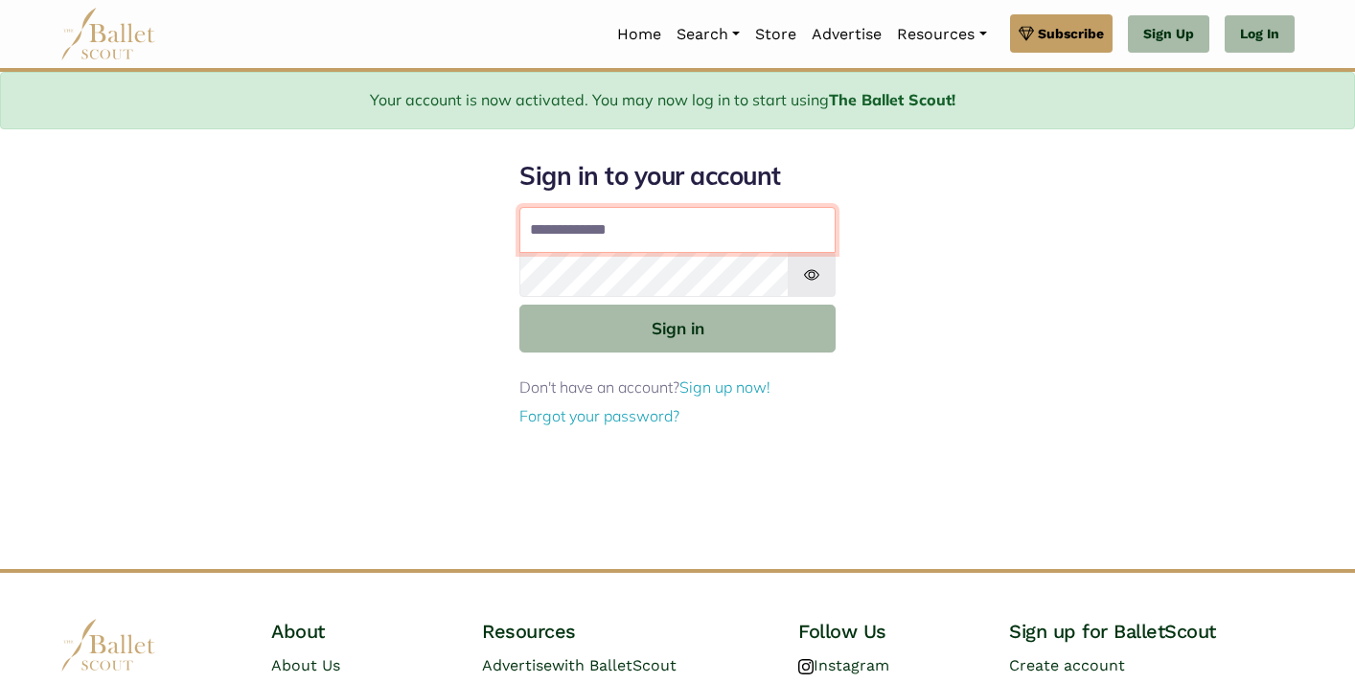
type input "**********"
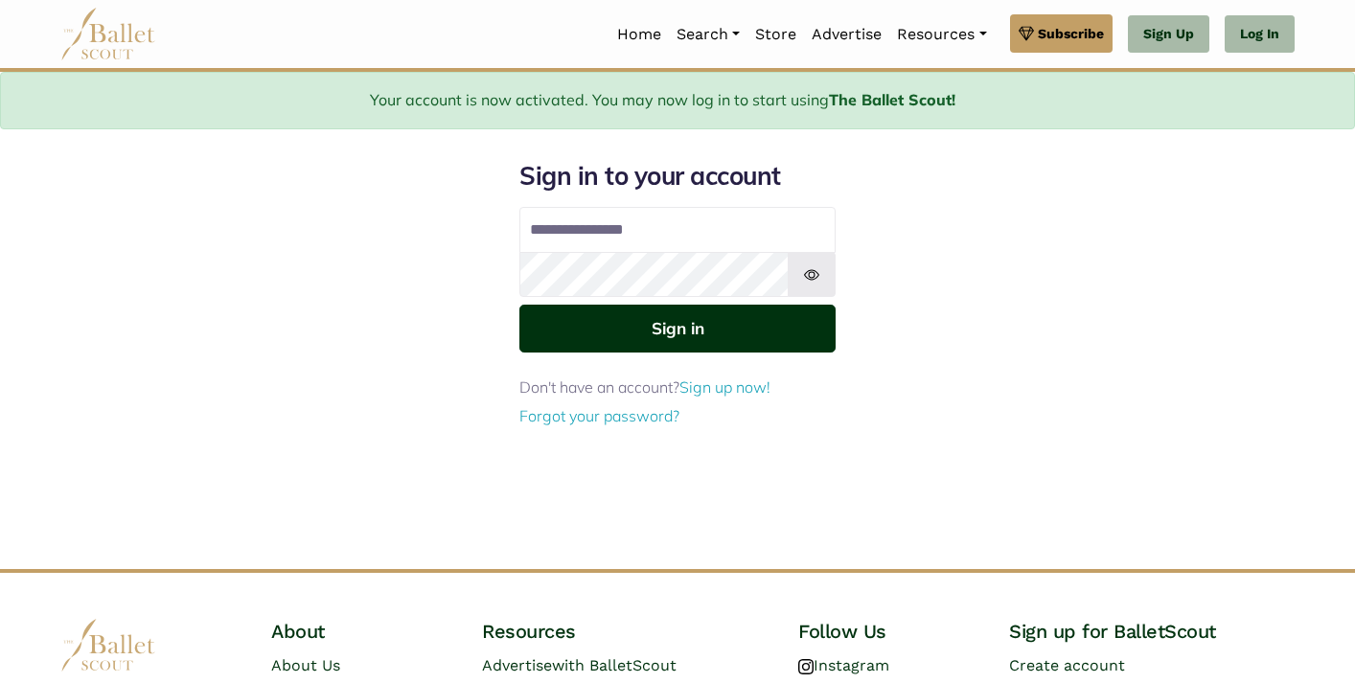
click at [647, 336] on button "Sign in" at bounding box center [677, 328] width 316 height 47
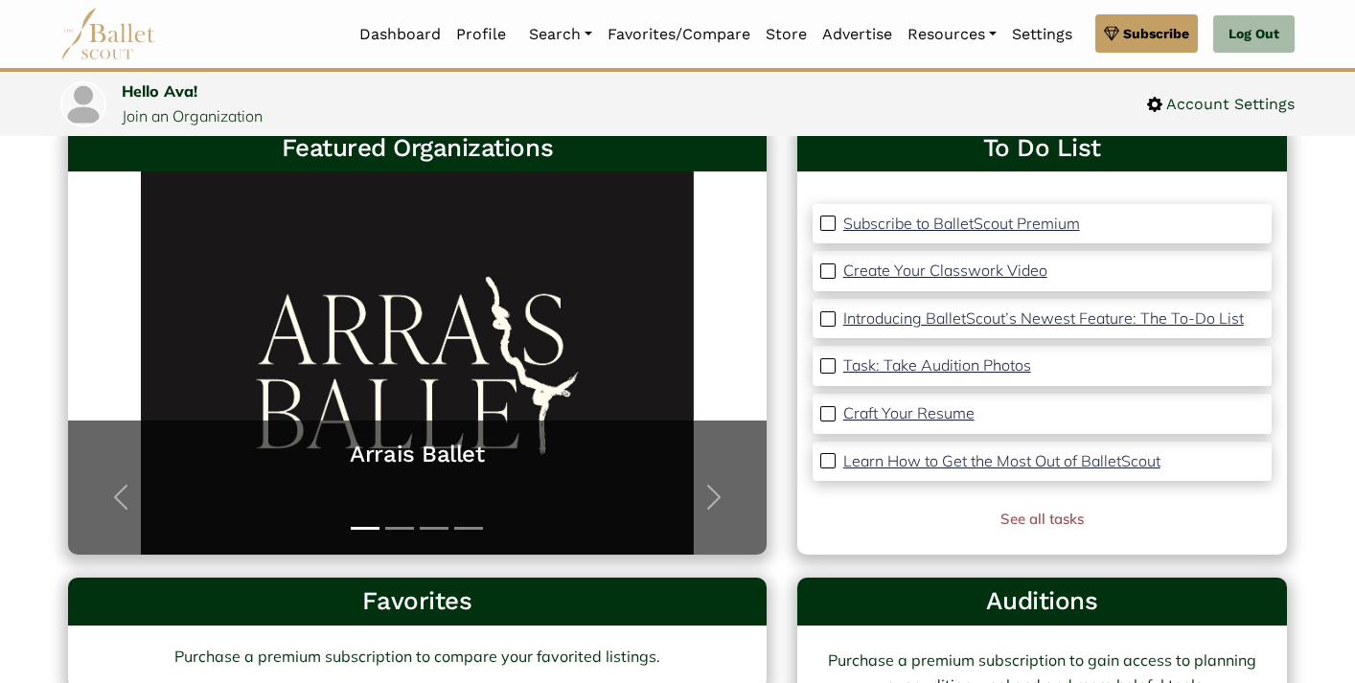
scroll to position [133, 0]
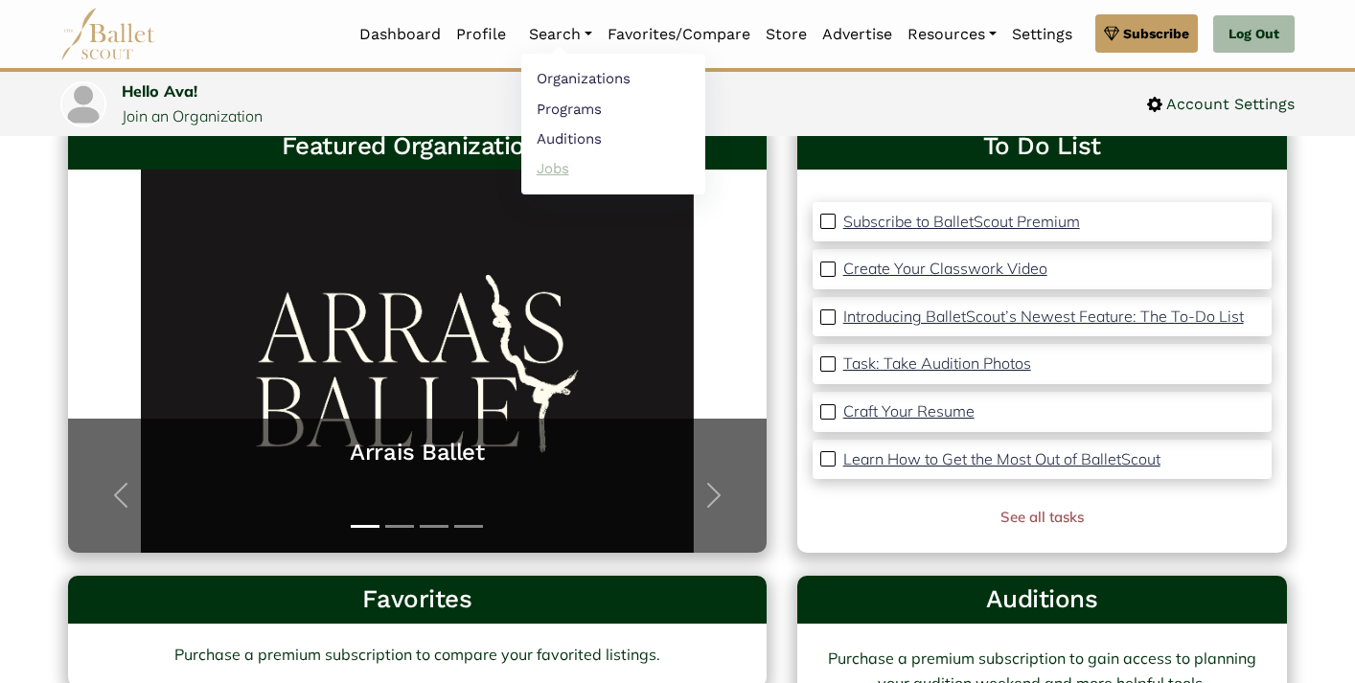
click at [543, 169] on link "Jobs" at bounding box center [613, 168] width 184 height 30
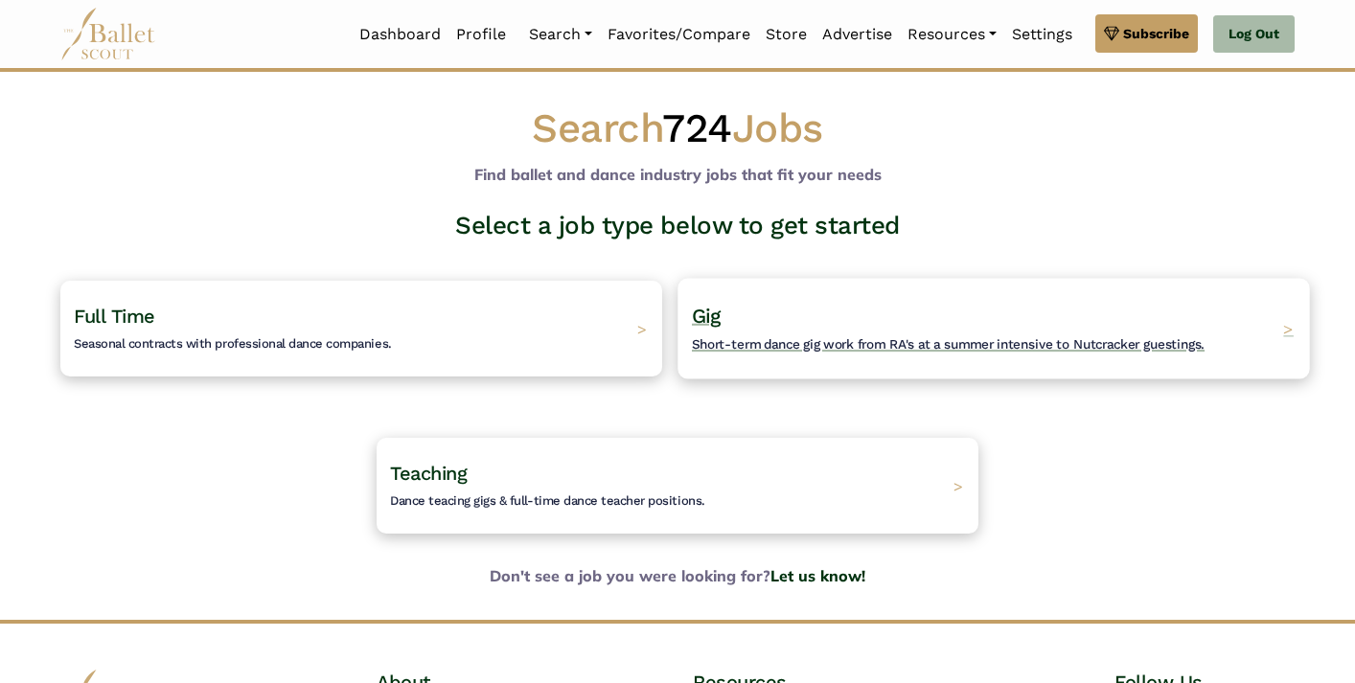
click at [796, 332] on h4 "Gig Short-term dance gig work from RA's at a summer intensive to Nutcracker gue…" at bounding box center [948, 329] width 513 height 53
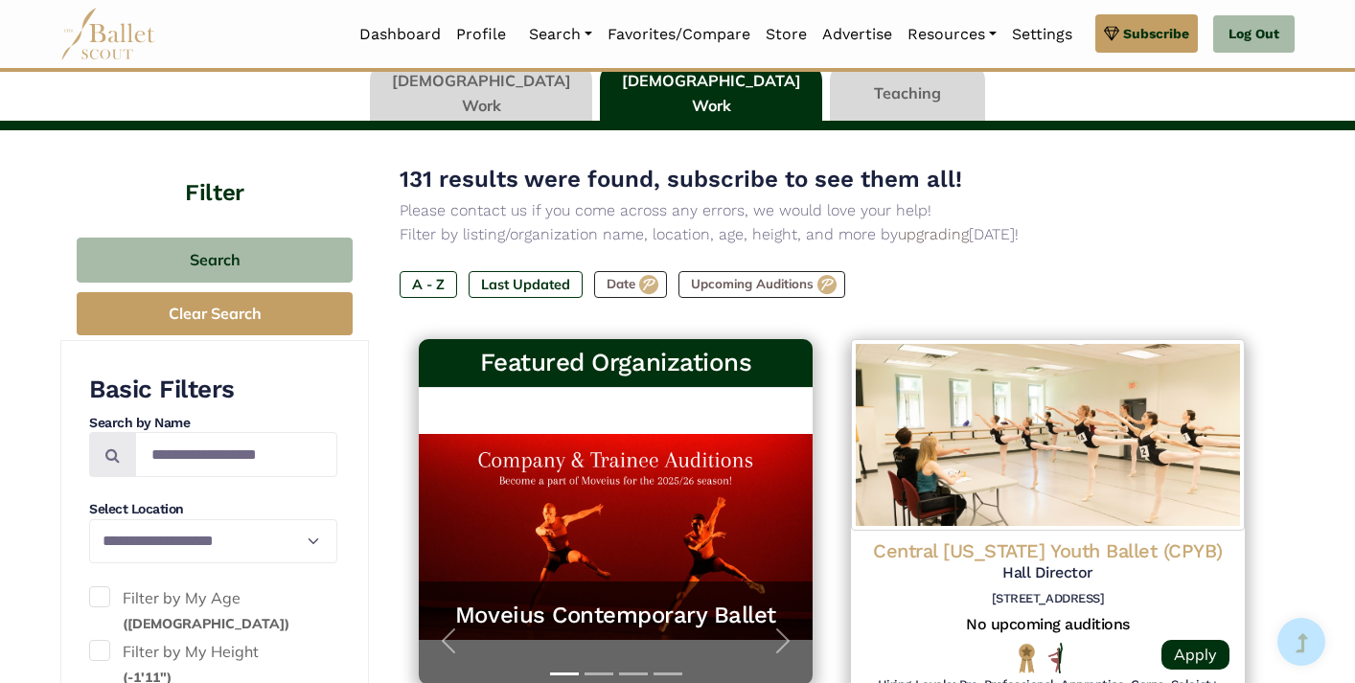
scroll to position [145, 0]
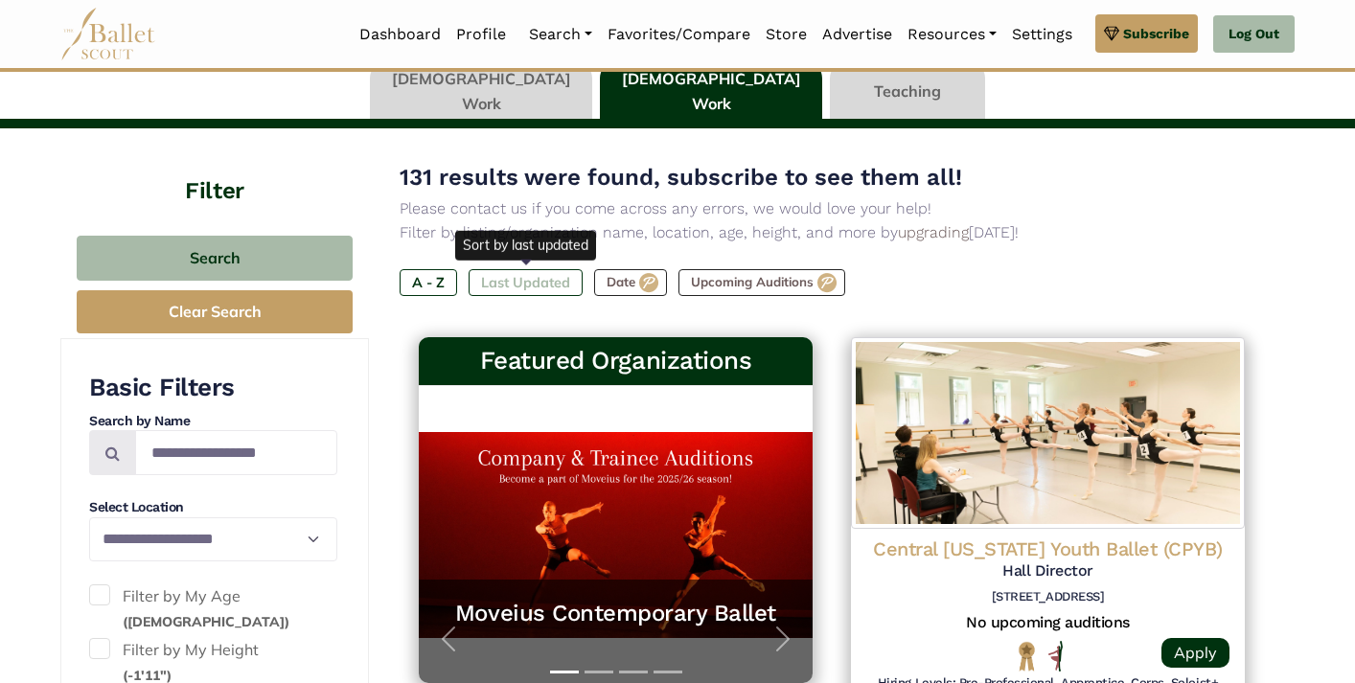
click at [499, 282] on label "Last Updated" at bounding box center [526, 282] width 114 height 27
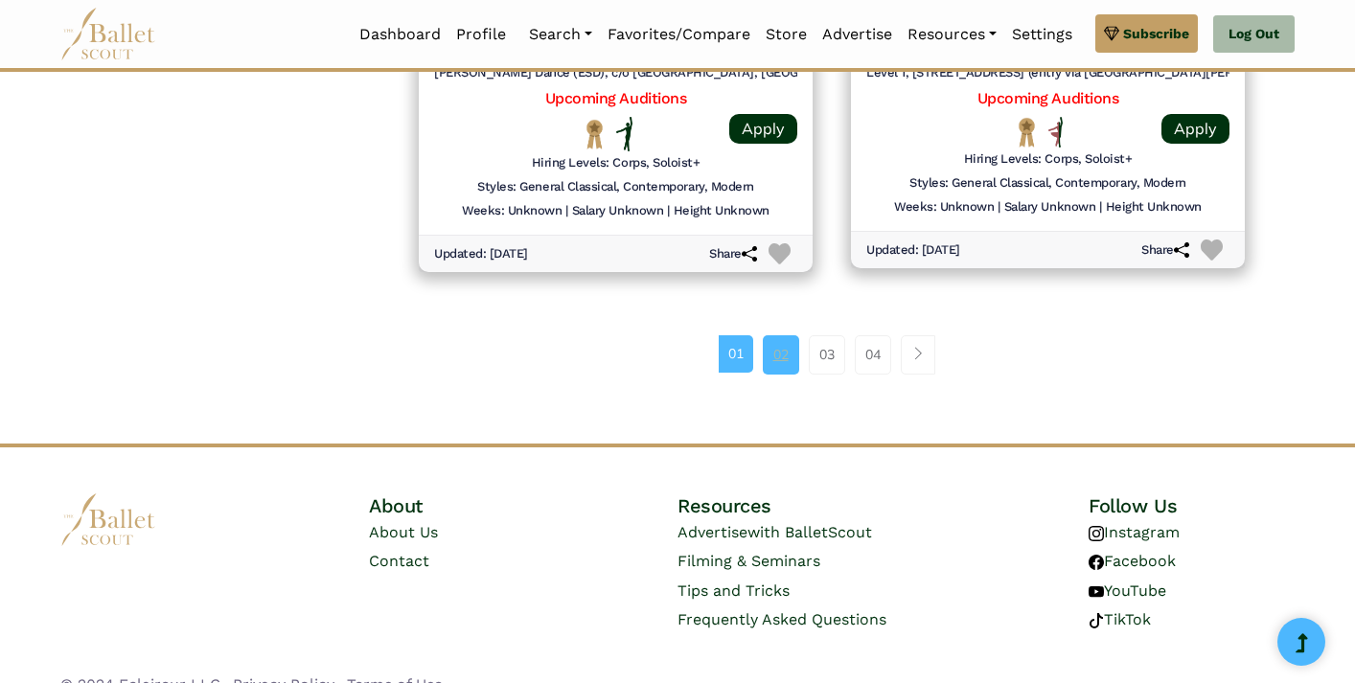
scroll to position [2694, 0]
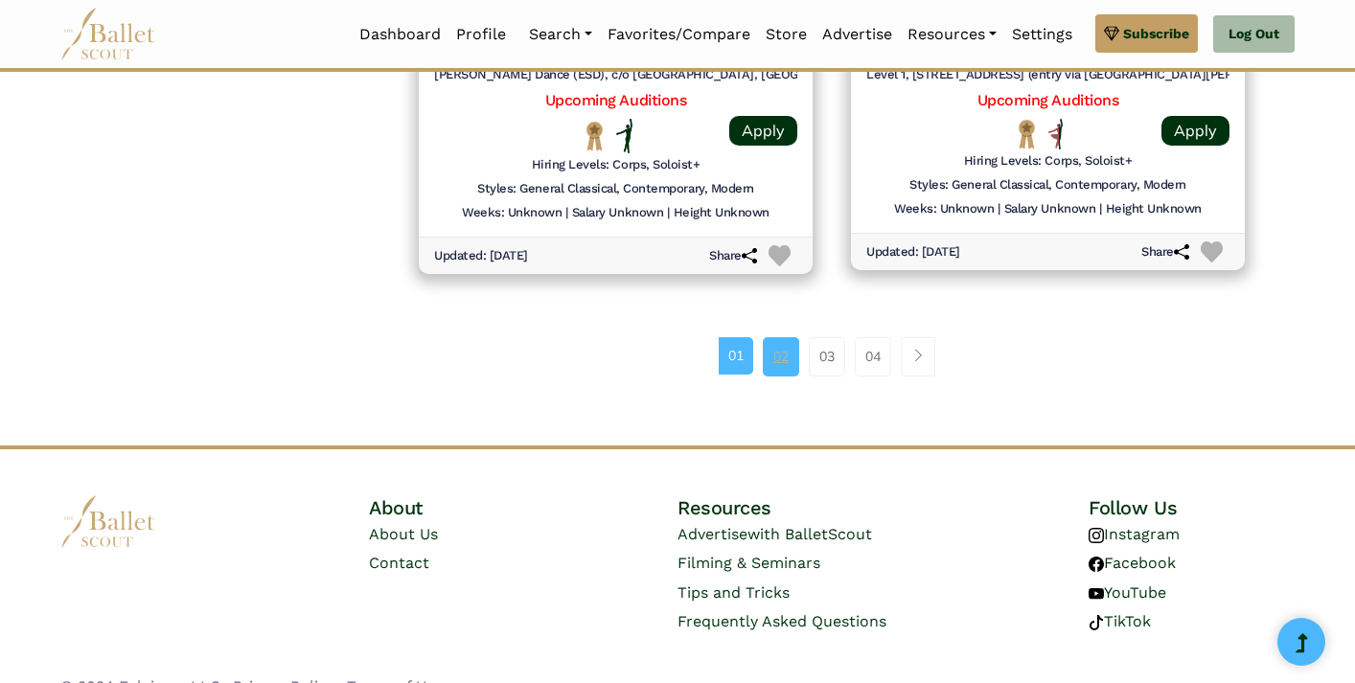
click at [773, 337] on link "02" at bounding box center [781, 356] width 36 height 38
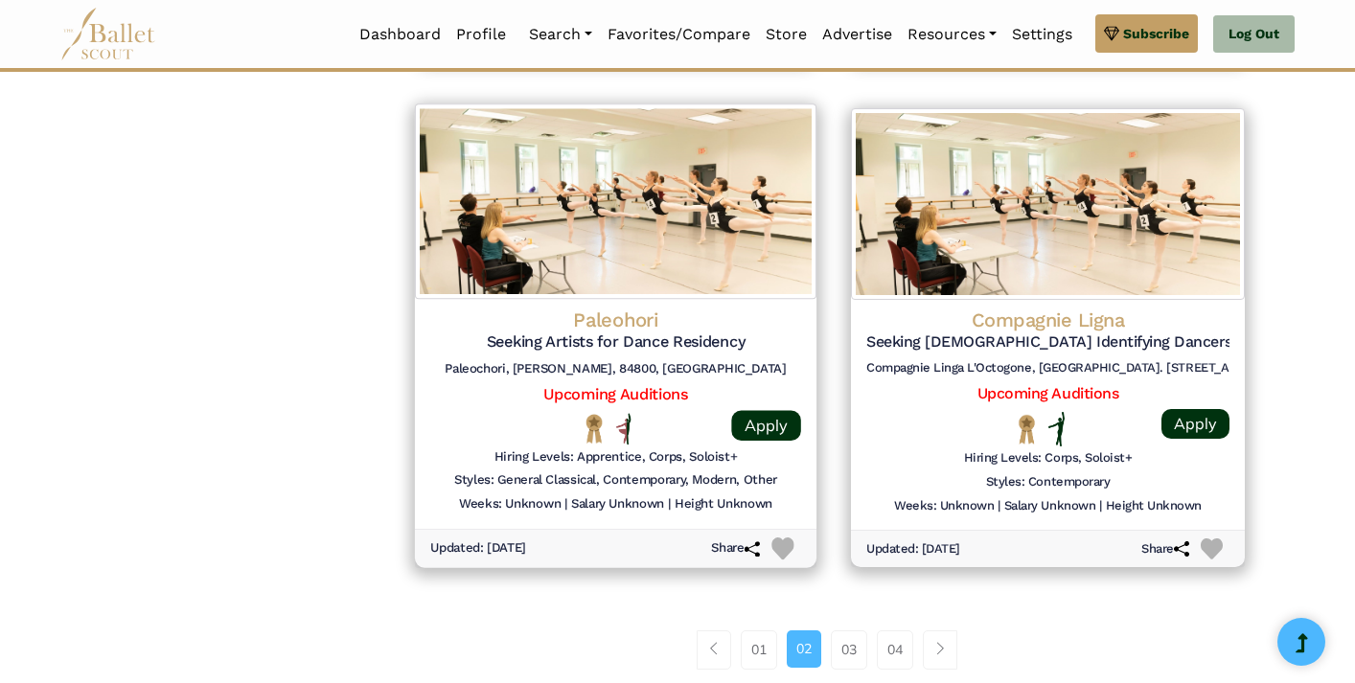
scroll to position [2393, 0]
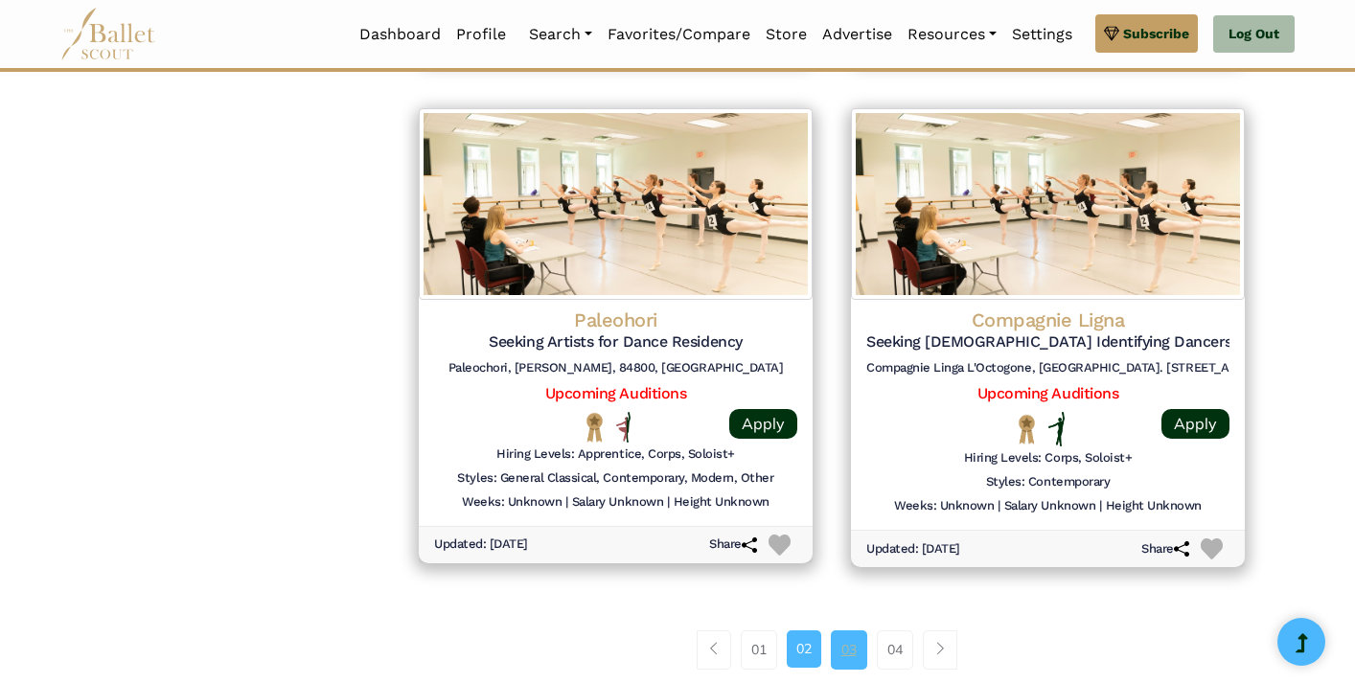
click at [845, 631] on link "03" at bounding box center [849, 650] width 36 height 38
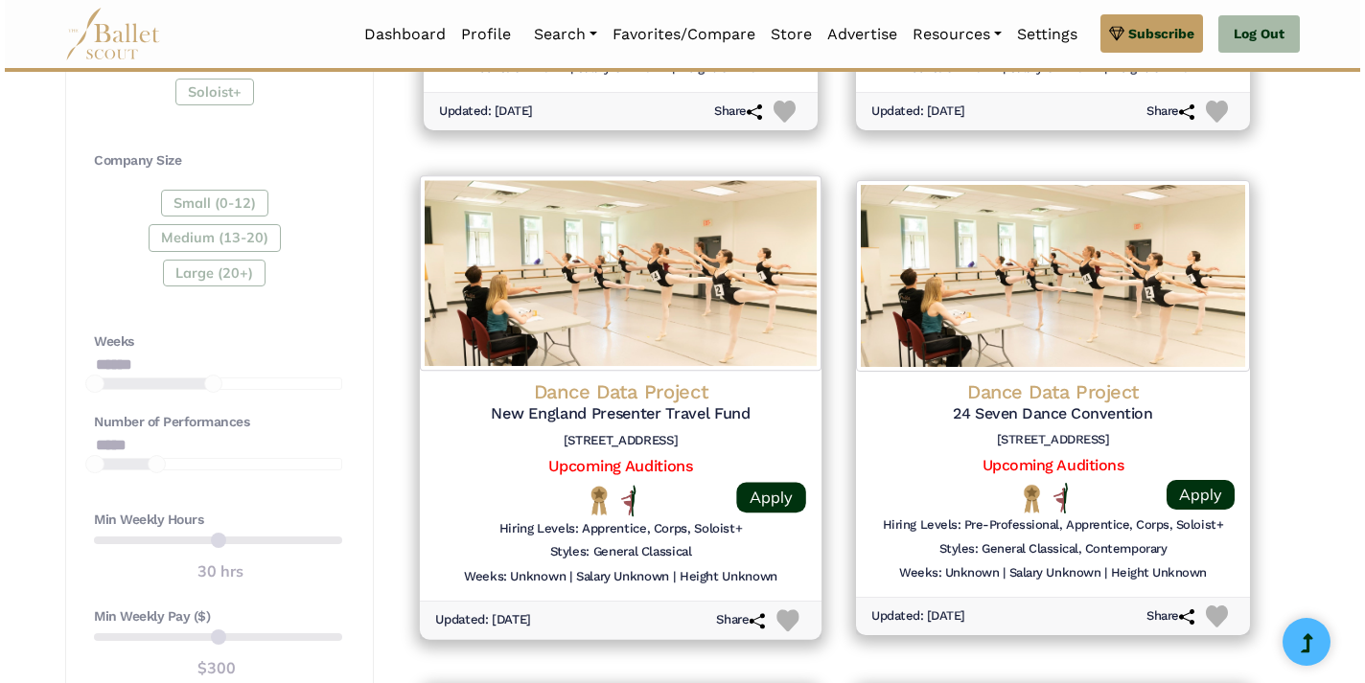
scroll to position [1323, 0]
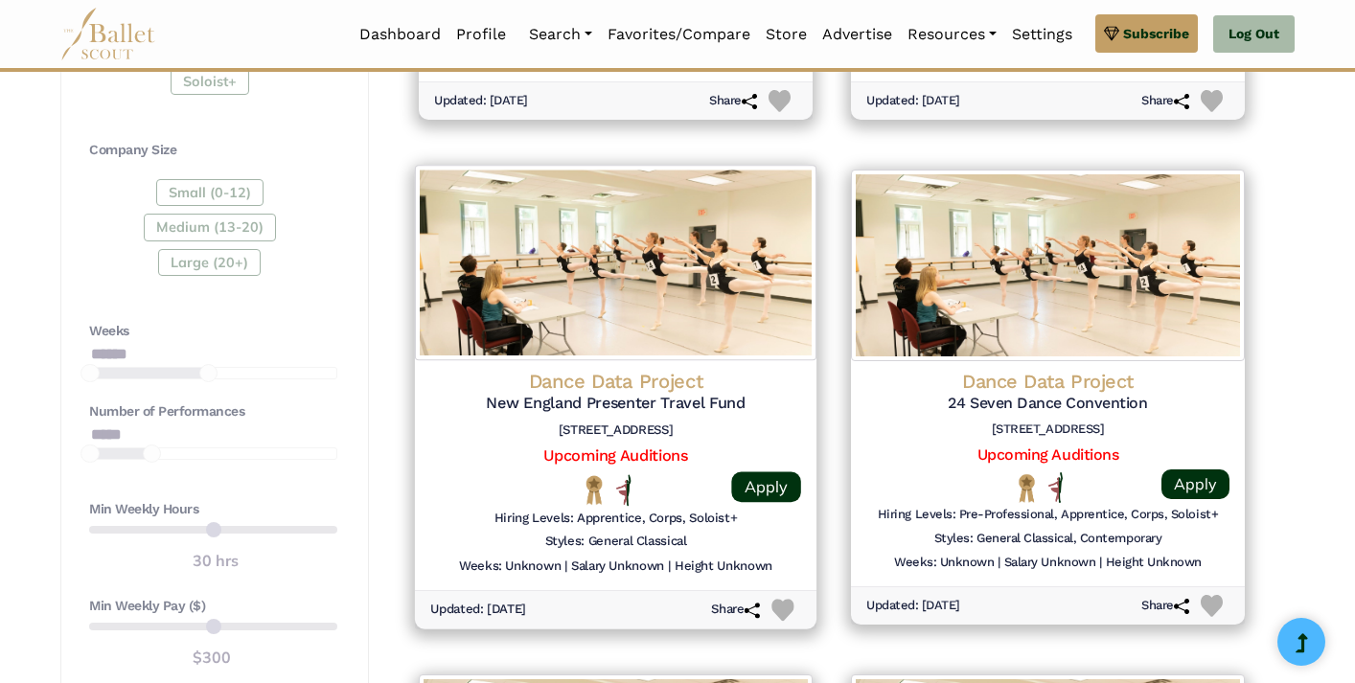
click at [646, 377] on h4 "Dance Data Project" at bounding box center [615, 381] width 371 height 26
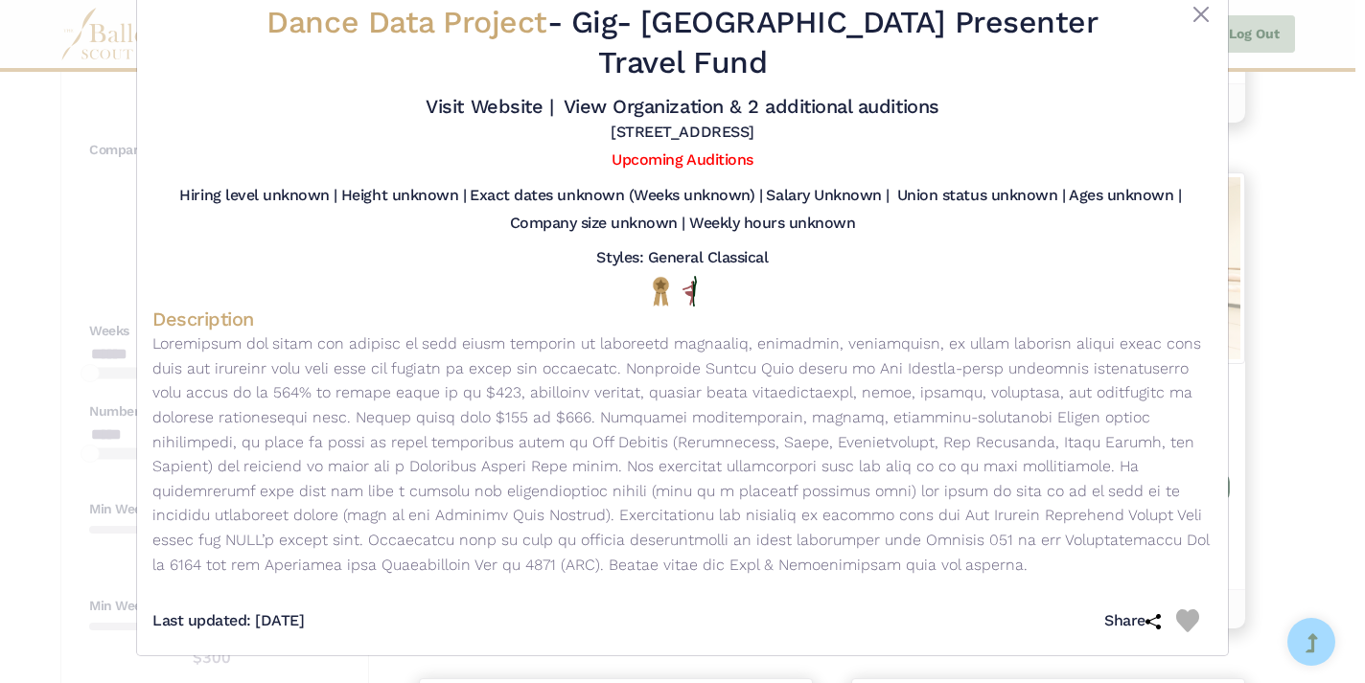
scroll to position [62, 0]
click at [553, 95] on link "Visit Website |" at bounding box center [489, 106] width 127 height 23
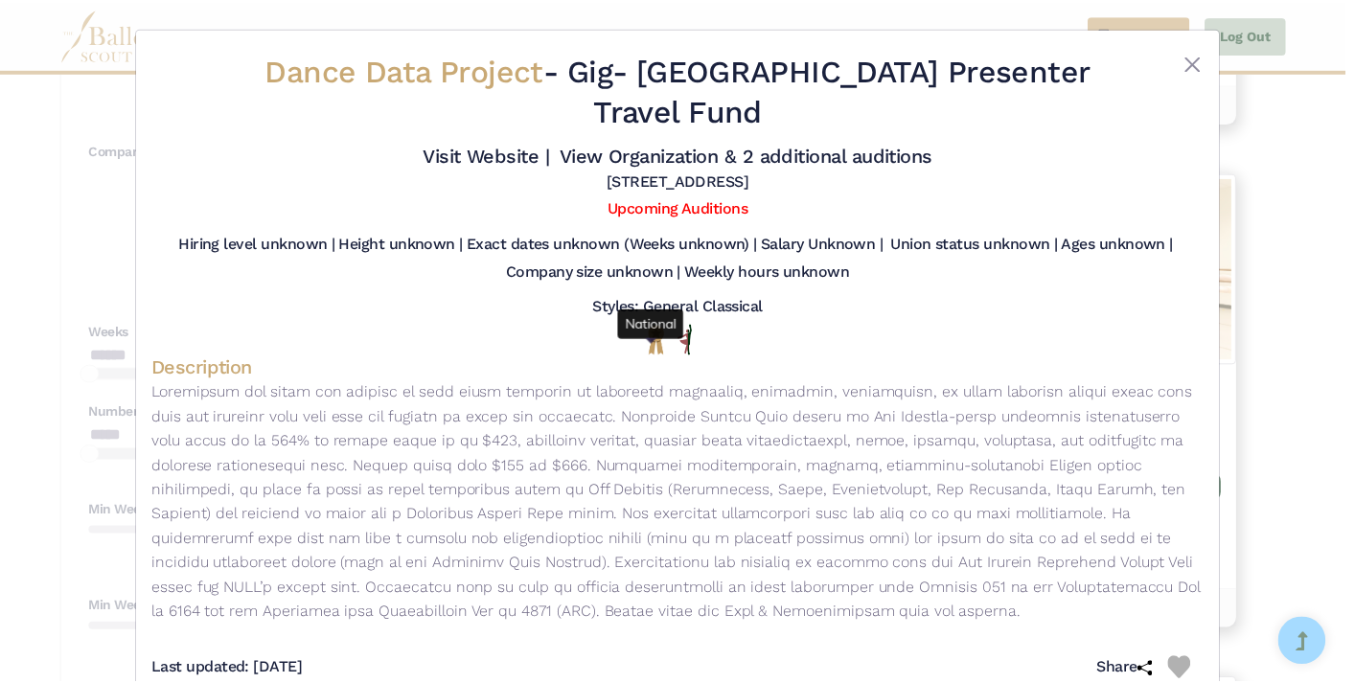
scroll to position [0, 0]
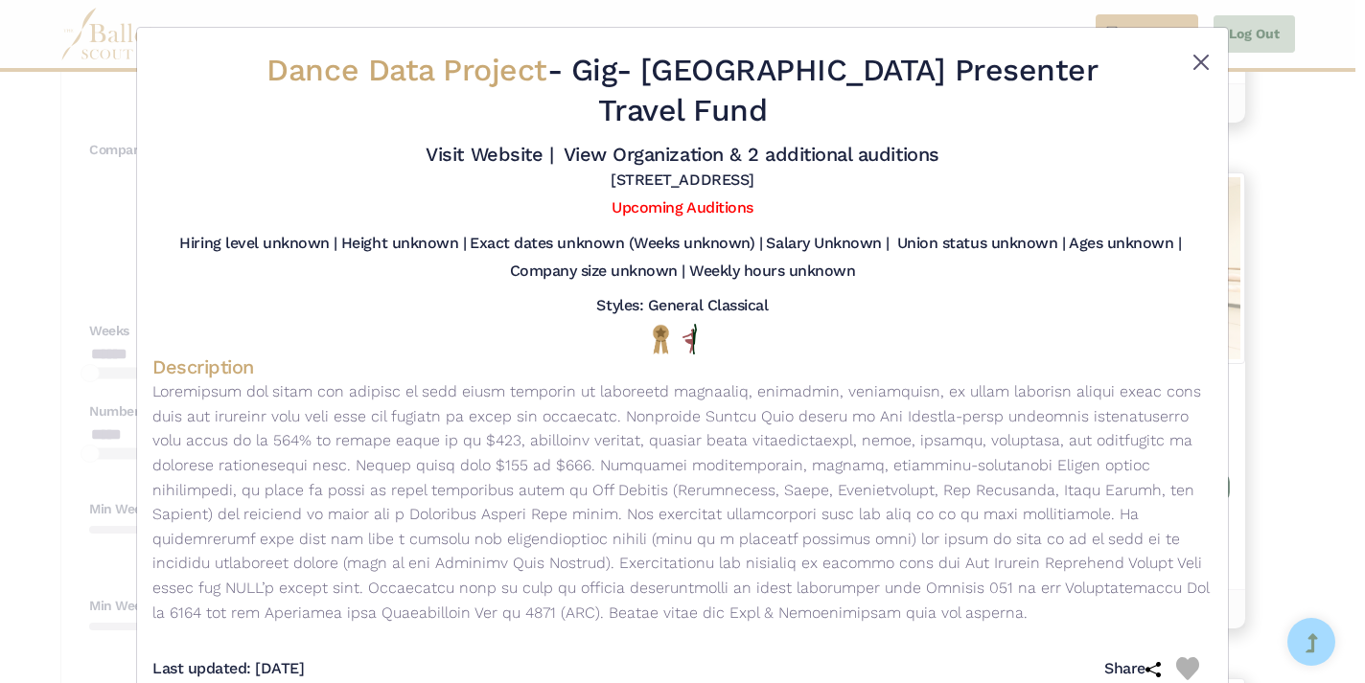
click at [1195, 57] on button "Close" at bounding box center [1200, 62] width 23 height 23
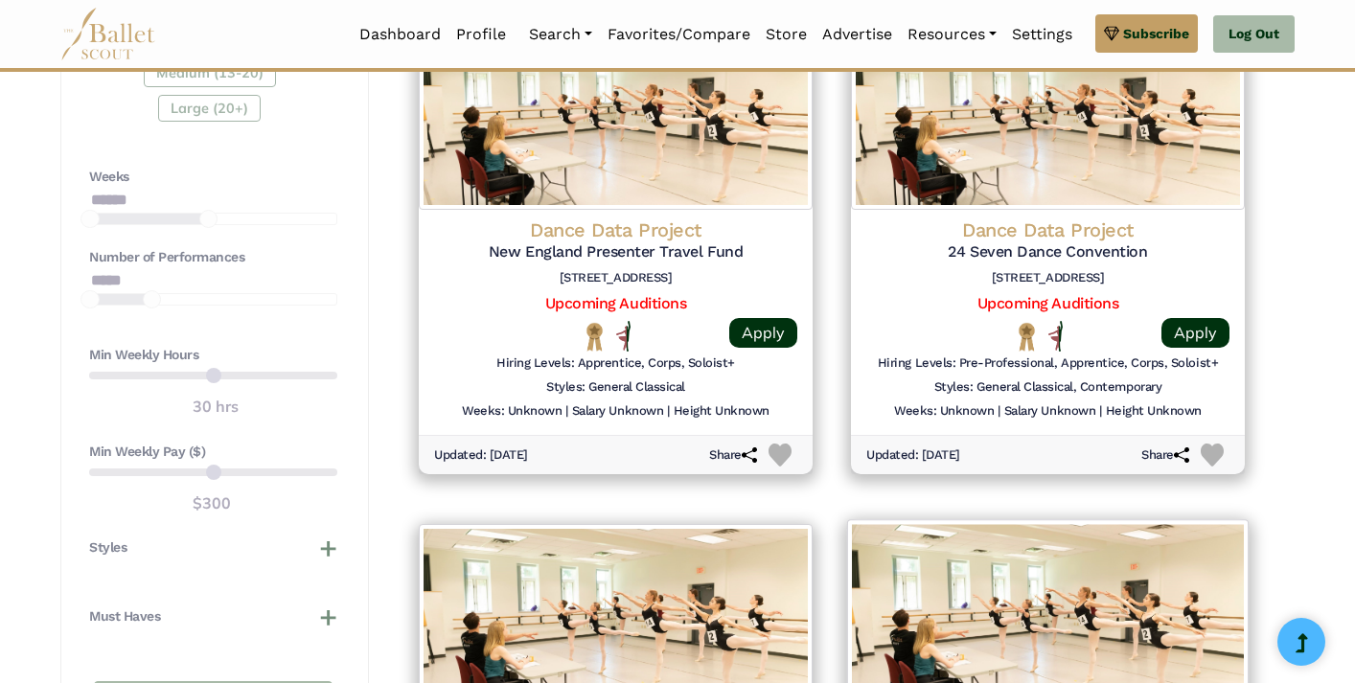
scroll to position [1468, 0]
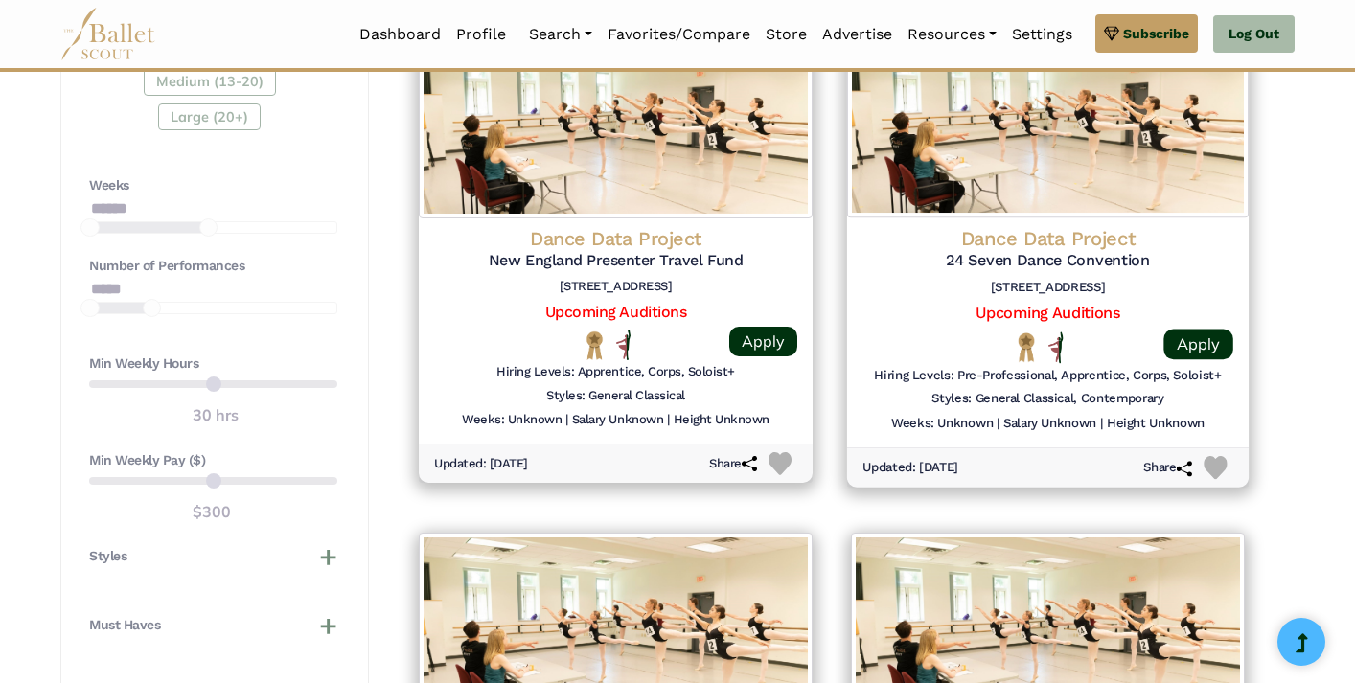
click at [1025, 227] on h4 "Dance Data Project" at bounding box center [1048, 238] width 371 height 26
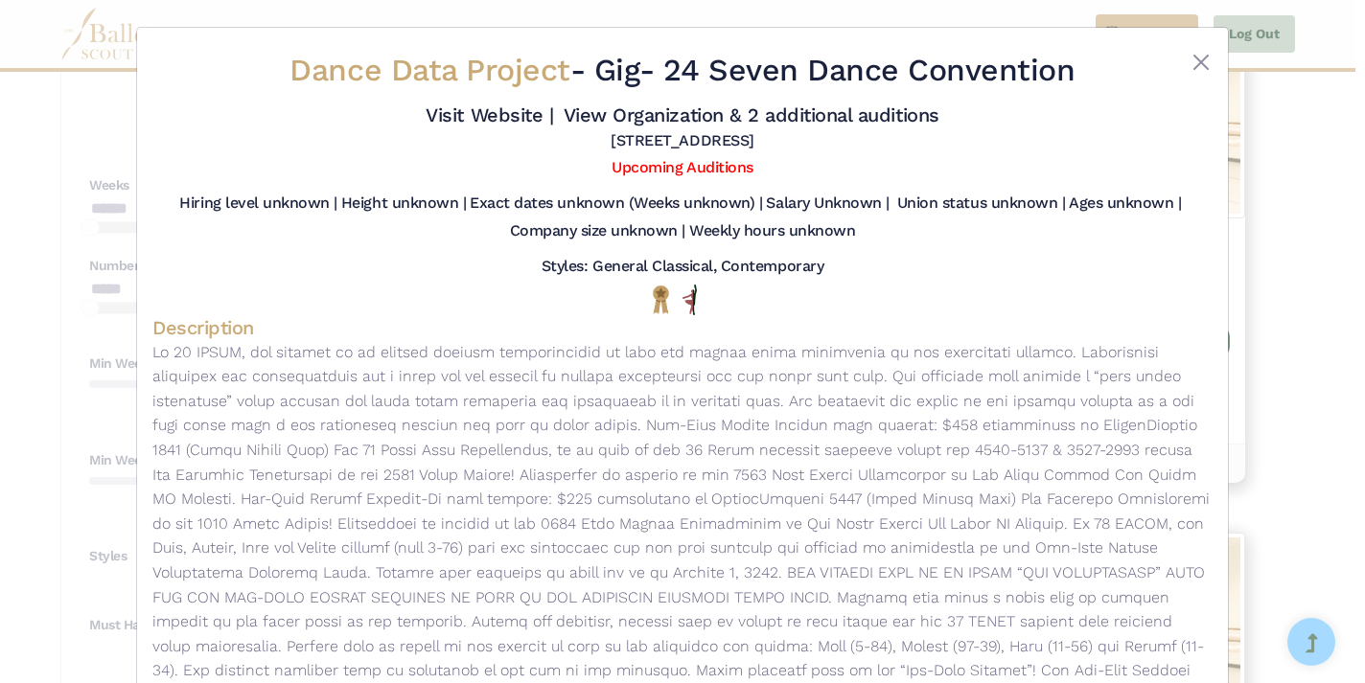
click at [1177, 61] on div at bounding box center [1168, 75] width 88 height 48
click at [1198, 66] on button "Close" at bounding box center [1200, 62] width 23 height 23
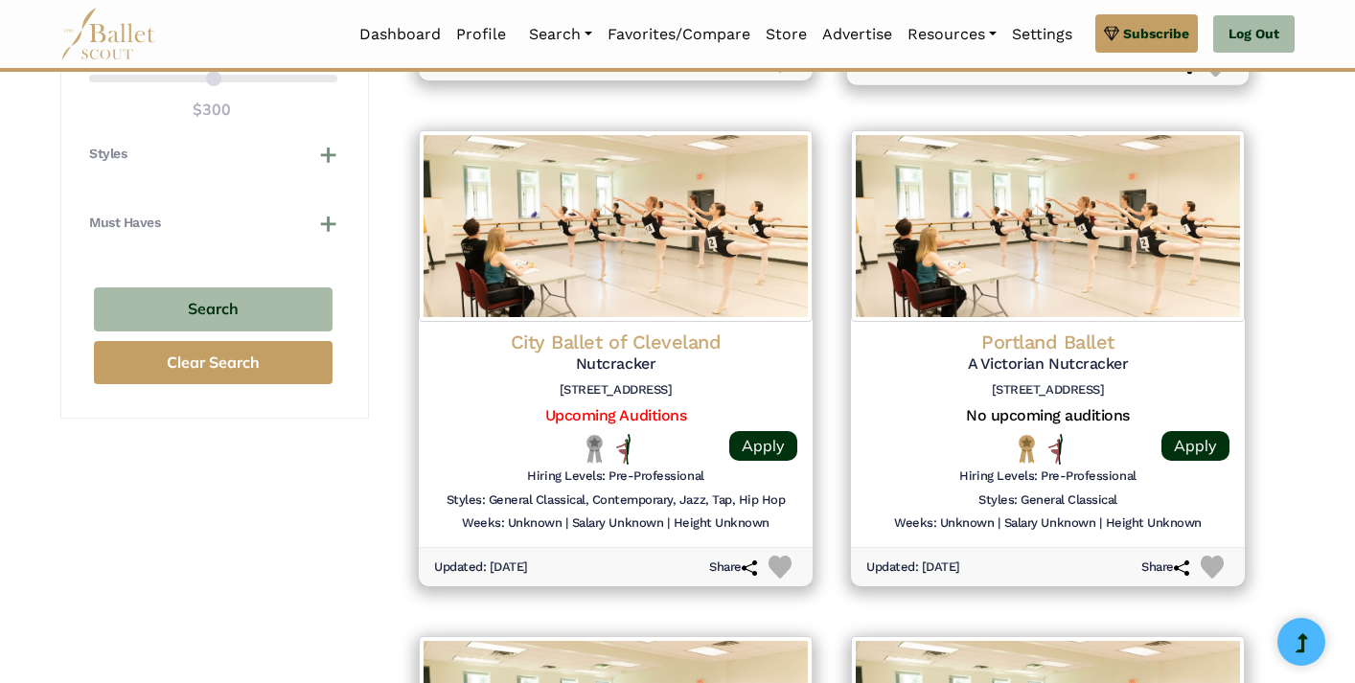
scroll to position [1894, 0]
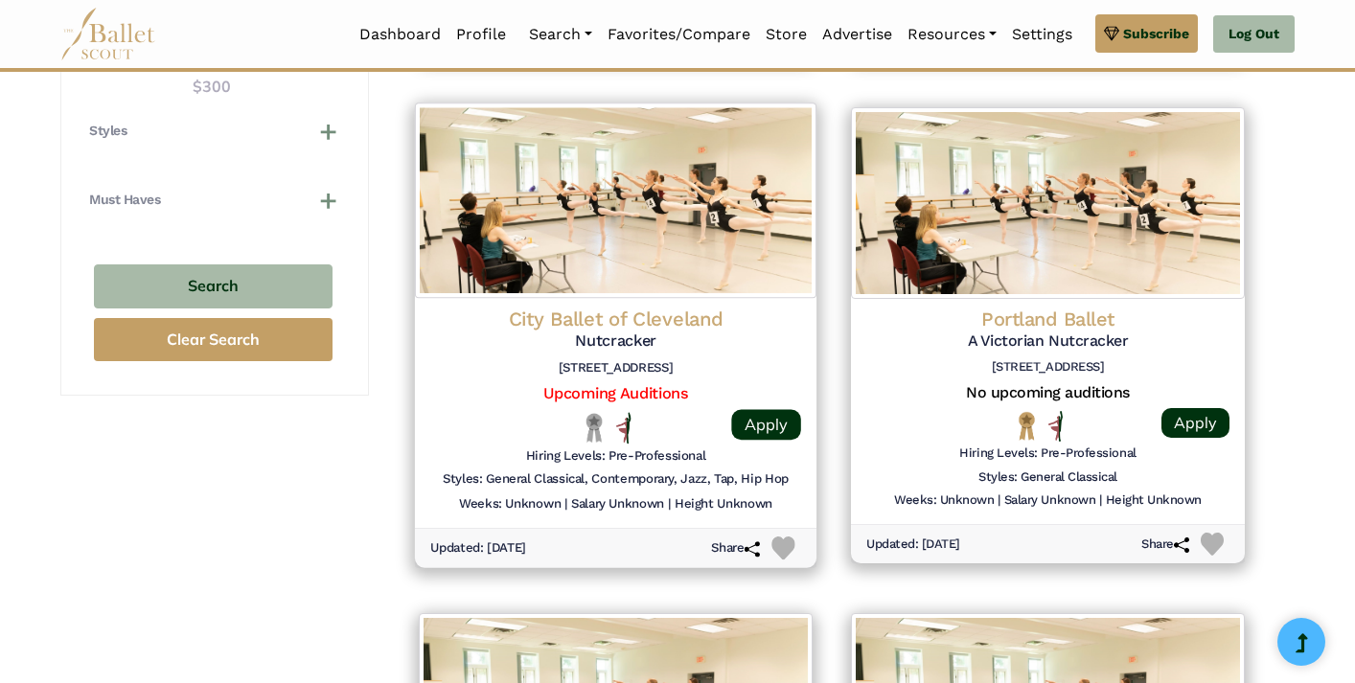
click at [588, 309] on h4 "City Ballet of Cleveland" at bounding box center [615, 320] width 371 height 26
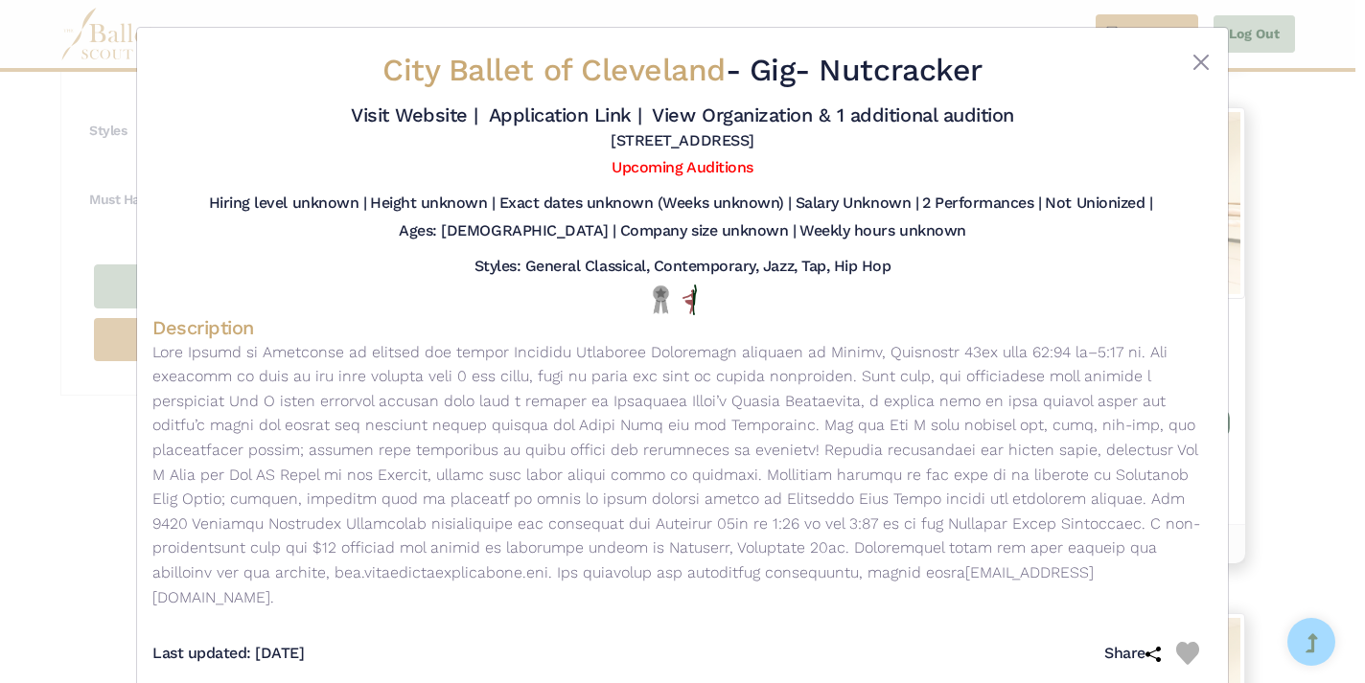
click at [1183, 71] on div at bounding box center [1168, 75] width 88 height 48
click at [1192, 59] on button "Close" at bounding box center [1200, 62] width 23 height 23
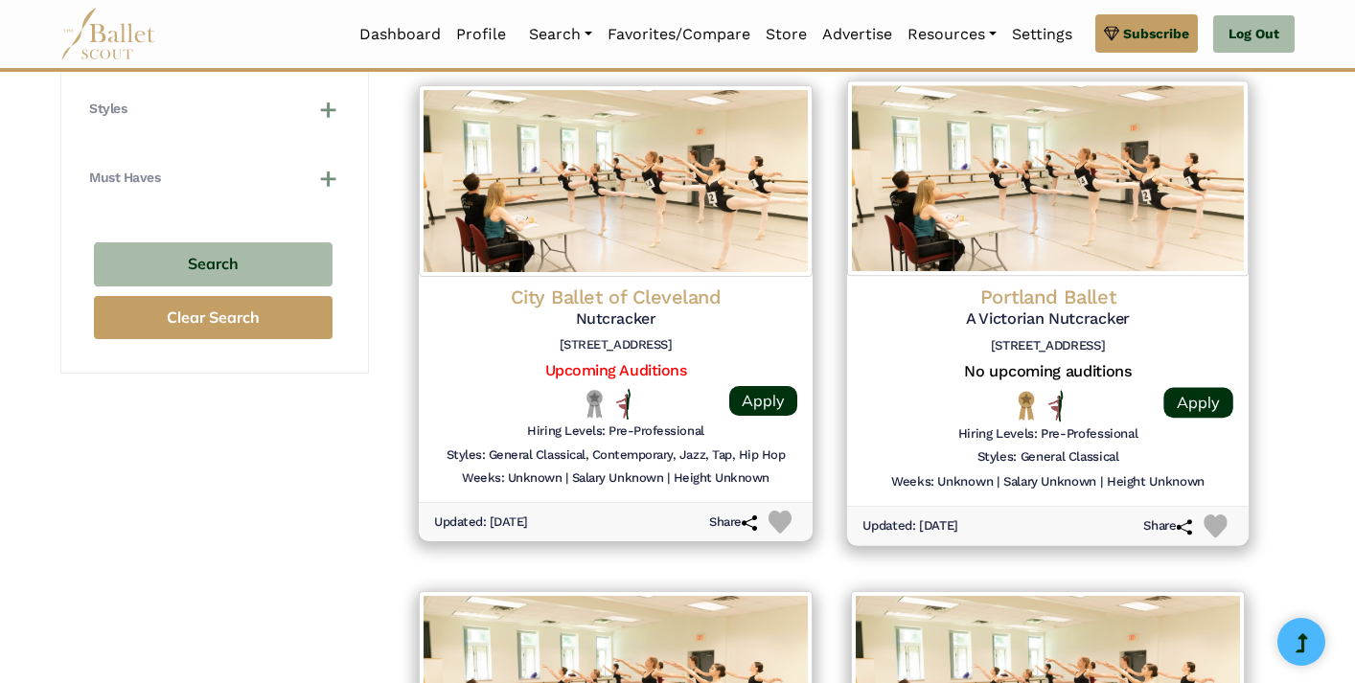
scroll to position [1918, 0]
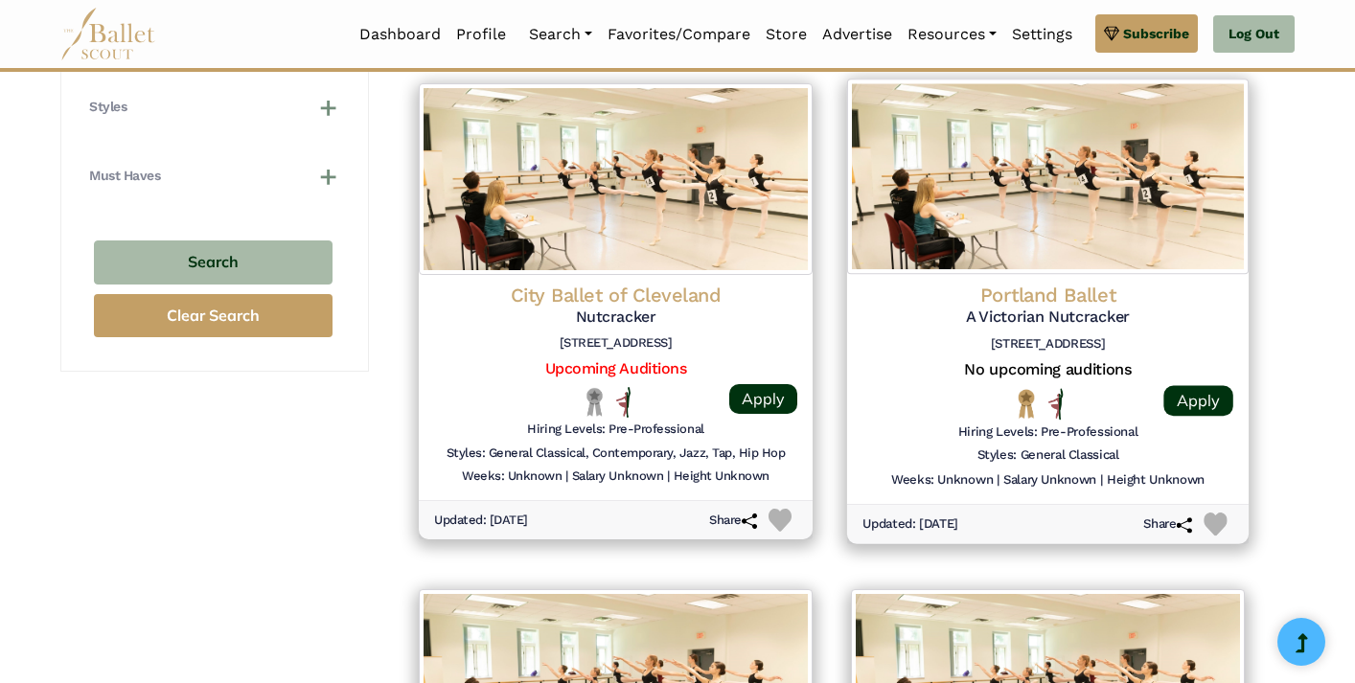
click at [1044, 308] on h5 "A Victorian Nutcracker" at bounding box center [1048, 318] width 371 height 20
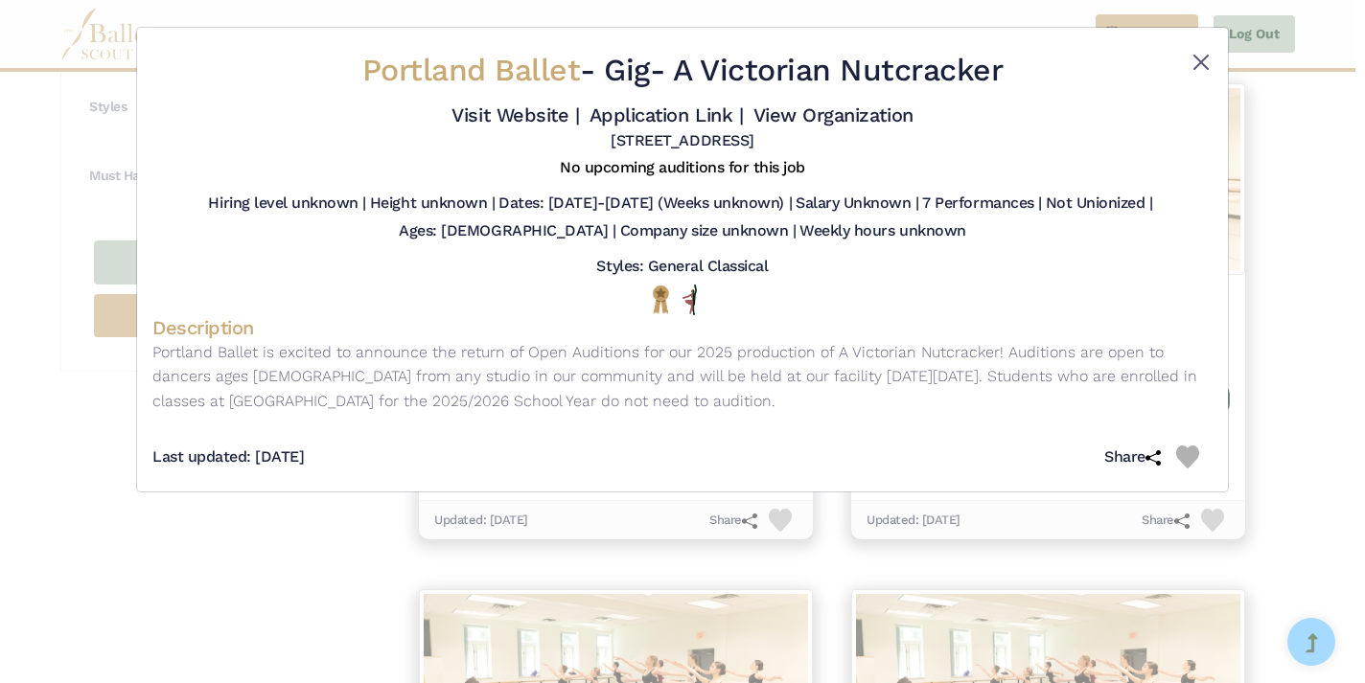
click at [1189, 61] on button "Close" at bounding box center [1200, 62] width 23 height 23
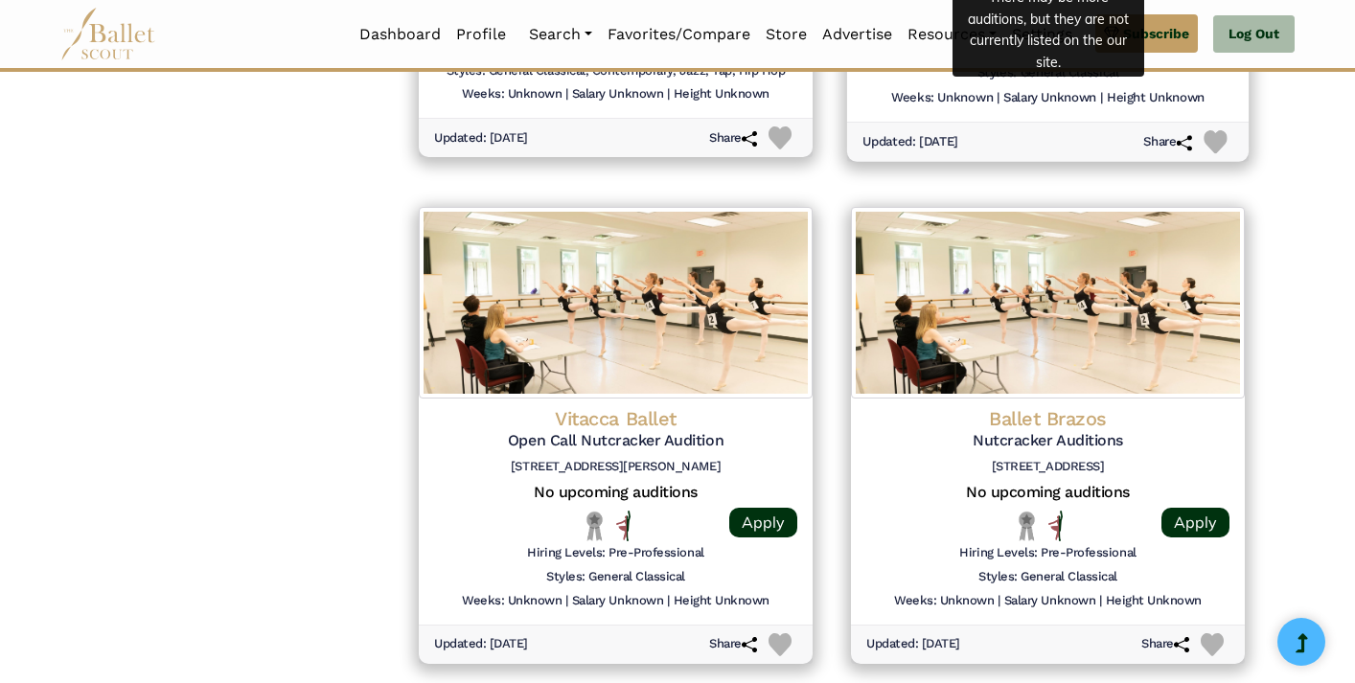
scroll to position [2322, 0]
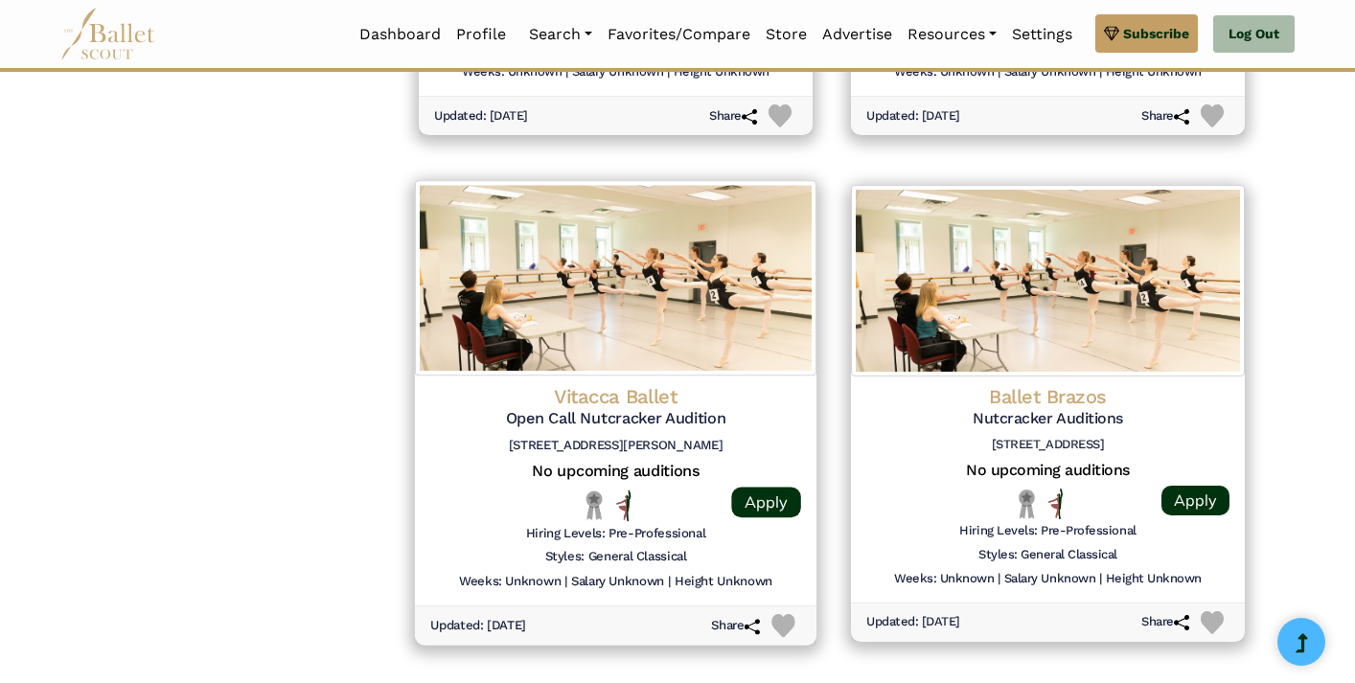
click at [620, 384] on h4 "Vitacca Ballet" at bounding box center [615, 397] width 371 height 26
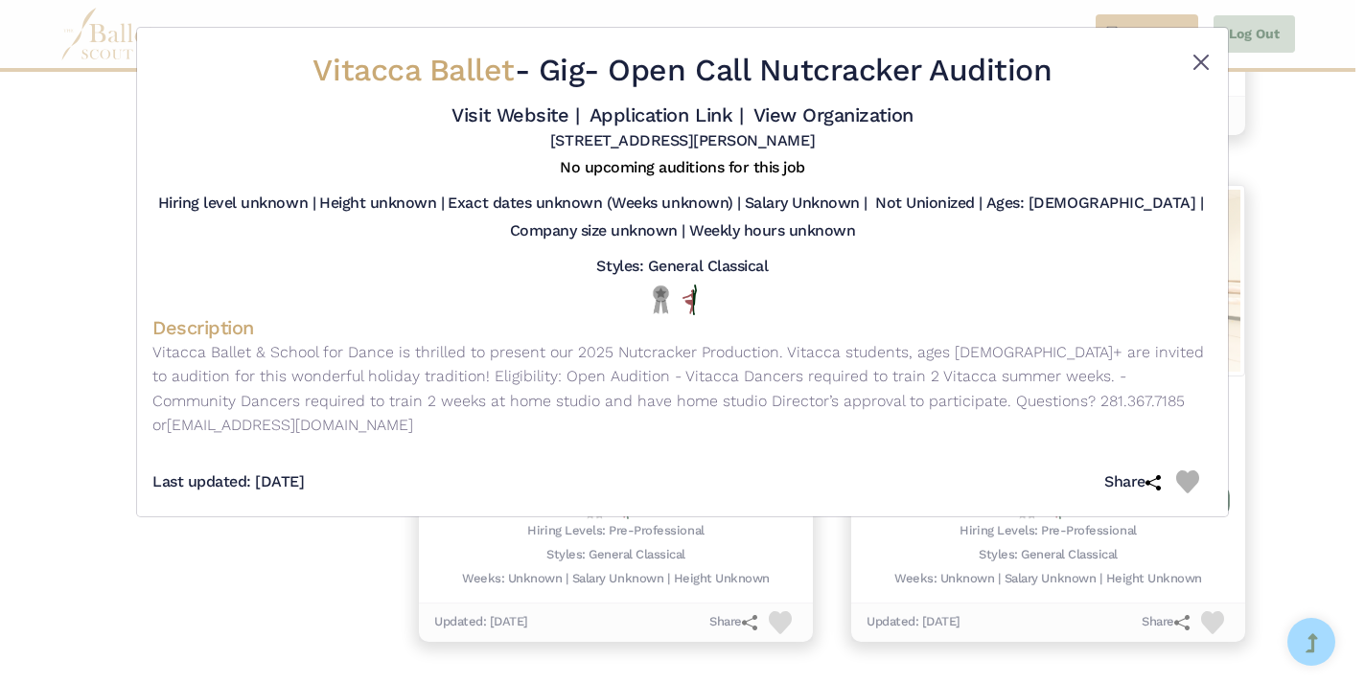
click at [1211, 64] on button "Close" at bounding box center [1200, 62] width 23 height 23
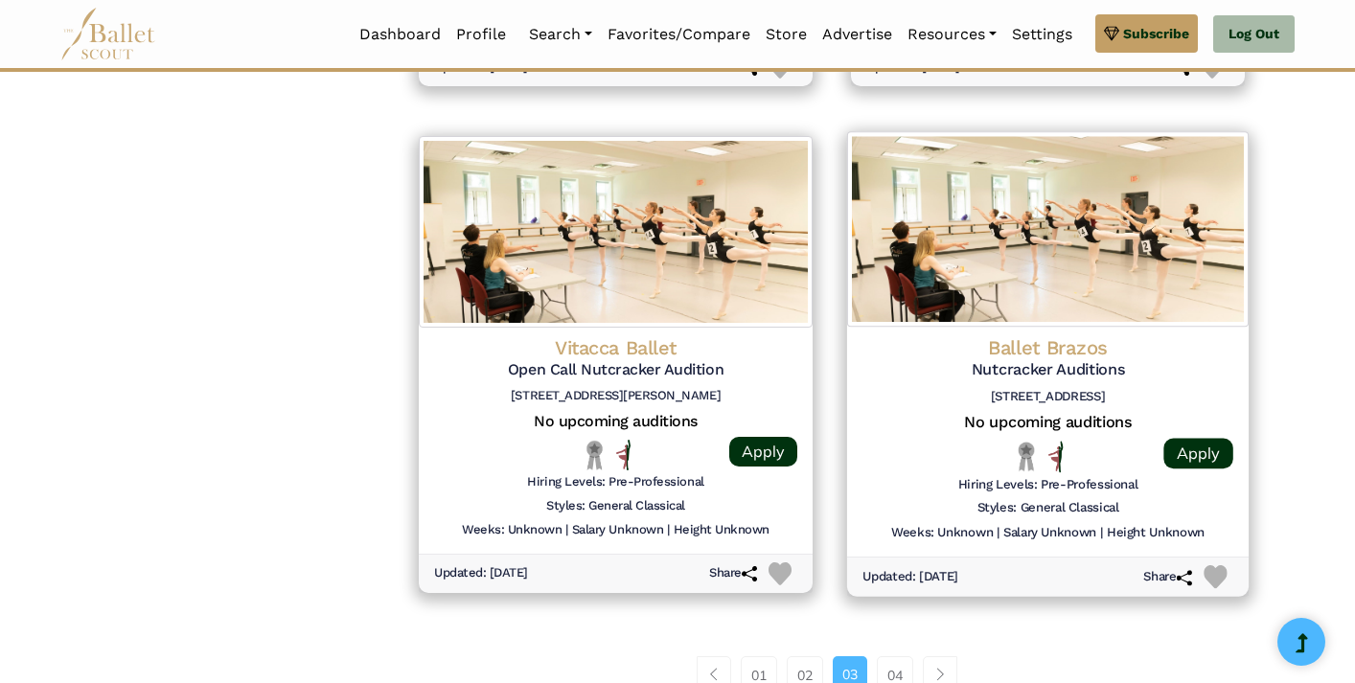
scroll to position [2403, 0]
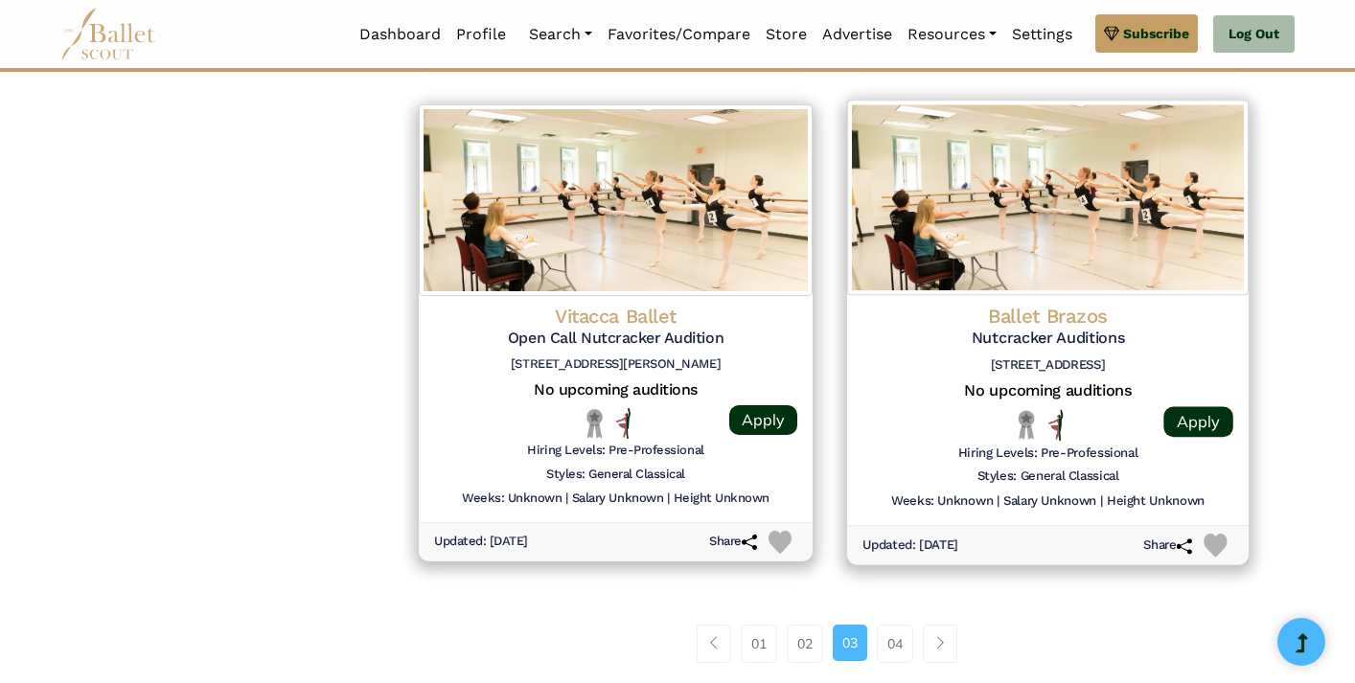
click at [1045, 329] on h5 "Nutcracker Auditions" at bounding box center [1048, 339] width 371 height 20
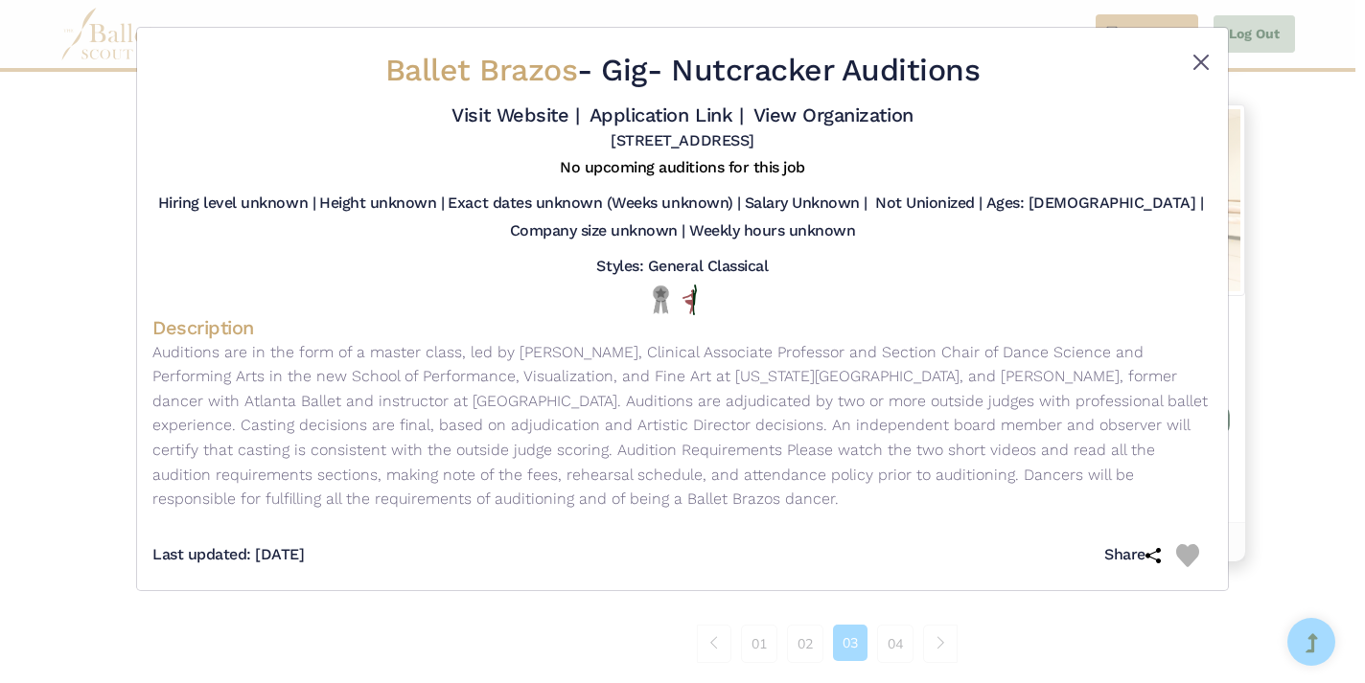
click at [1198, 64] on button "Close" at bounding box center [1200, 62] width 23 height 23
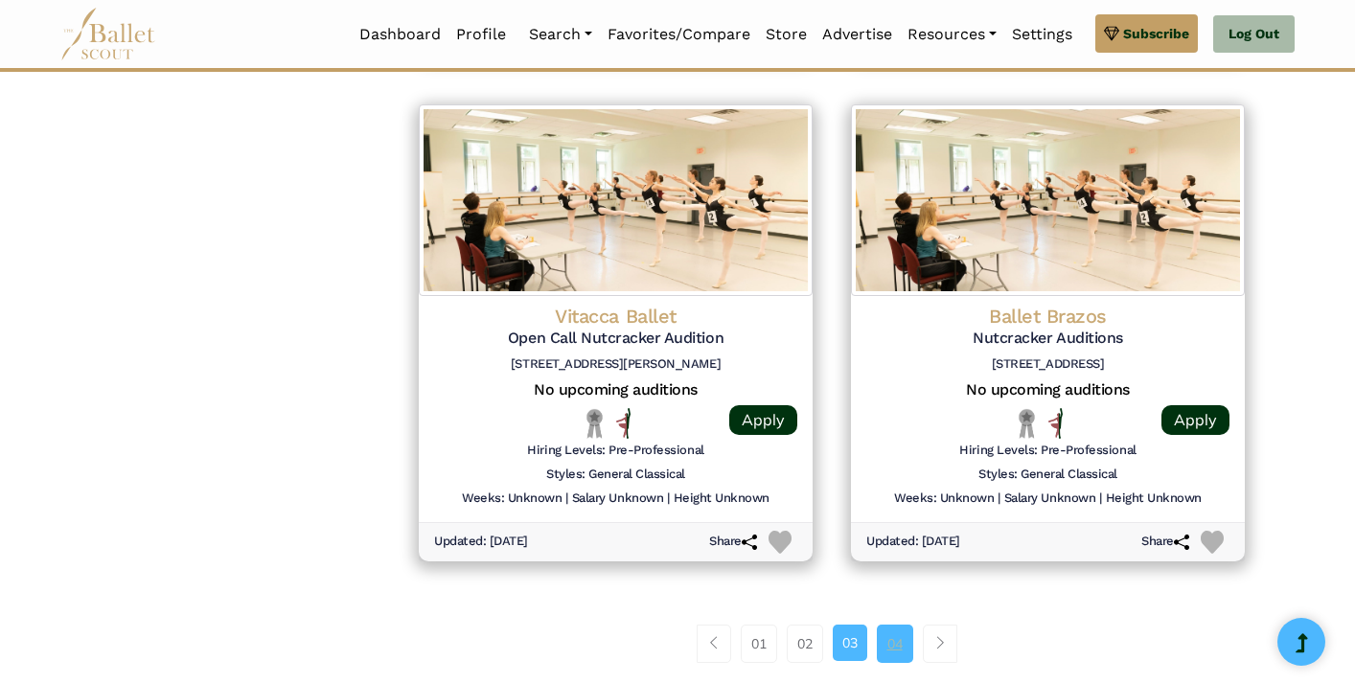
click at [888, 625] on link "04" at bounding box center [895, 644] width 36 height 38
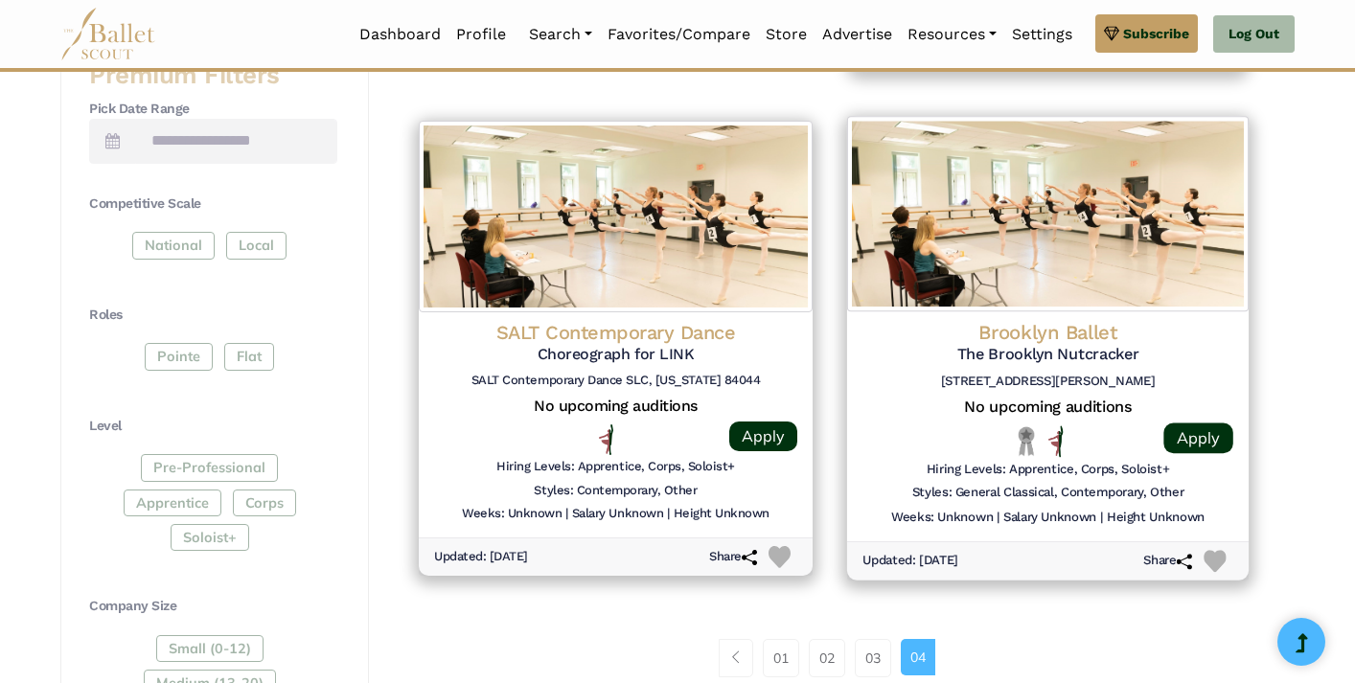
scroll to position [883, 0]
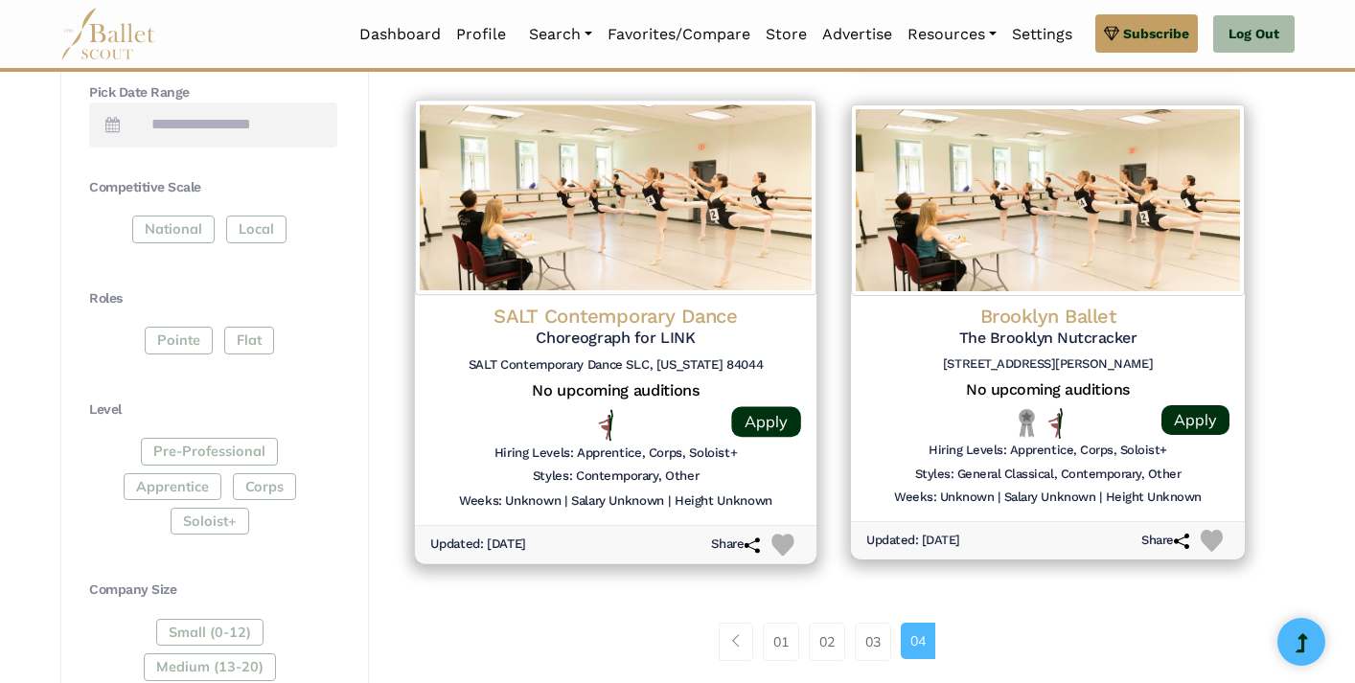
click at [633, 306] on h4 "SALT Contemporary Dance" at bounding box center [615, 317] width 371 height 26
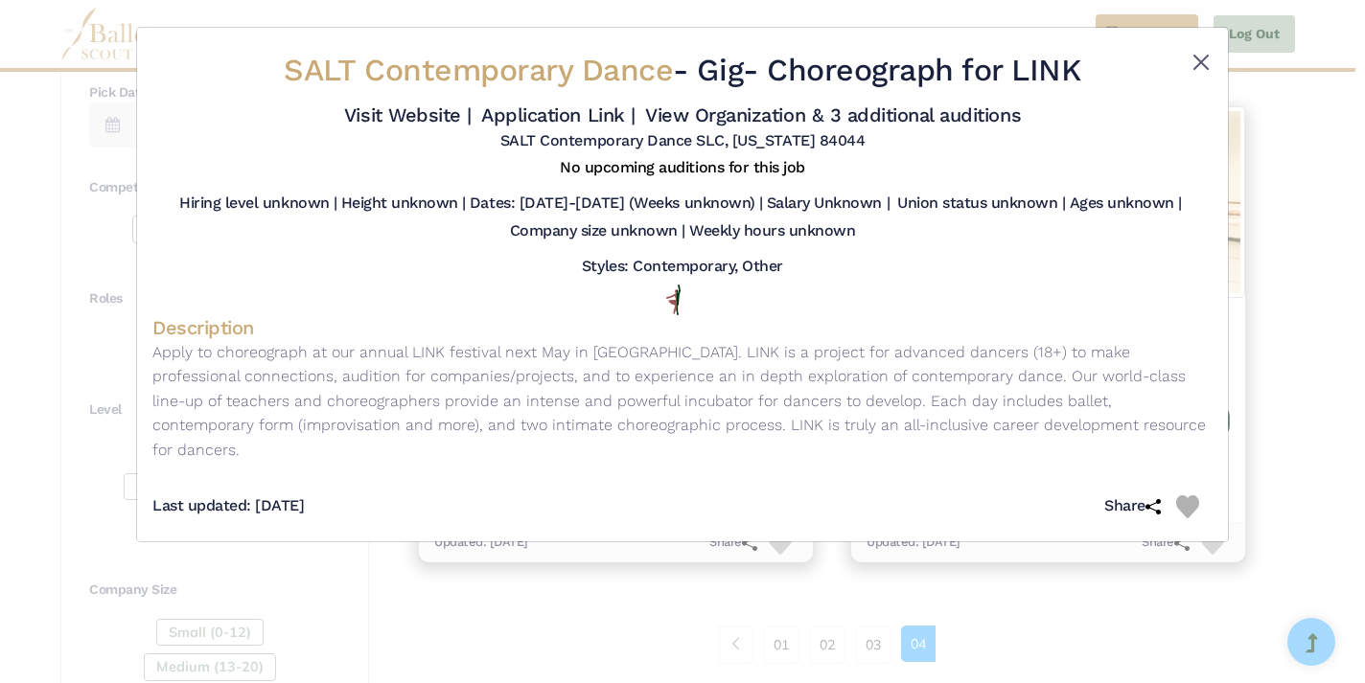
click at [1197, 68] on button "Close" at bounding box center [1200, 62] width 23 height 23
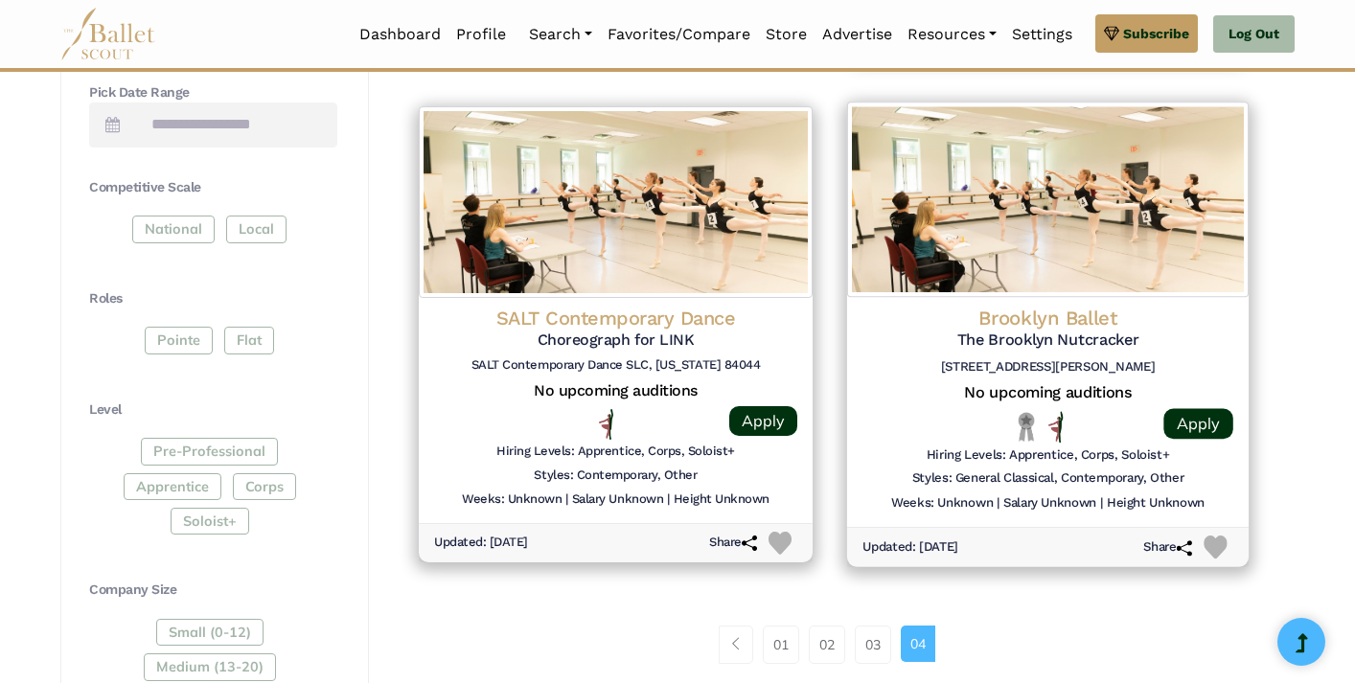
click at [1037, 313] on h4 "Brooklyn Ballet" at bounding box center [1048, 318] width 371 height 26
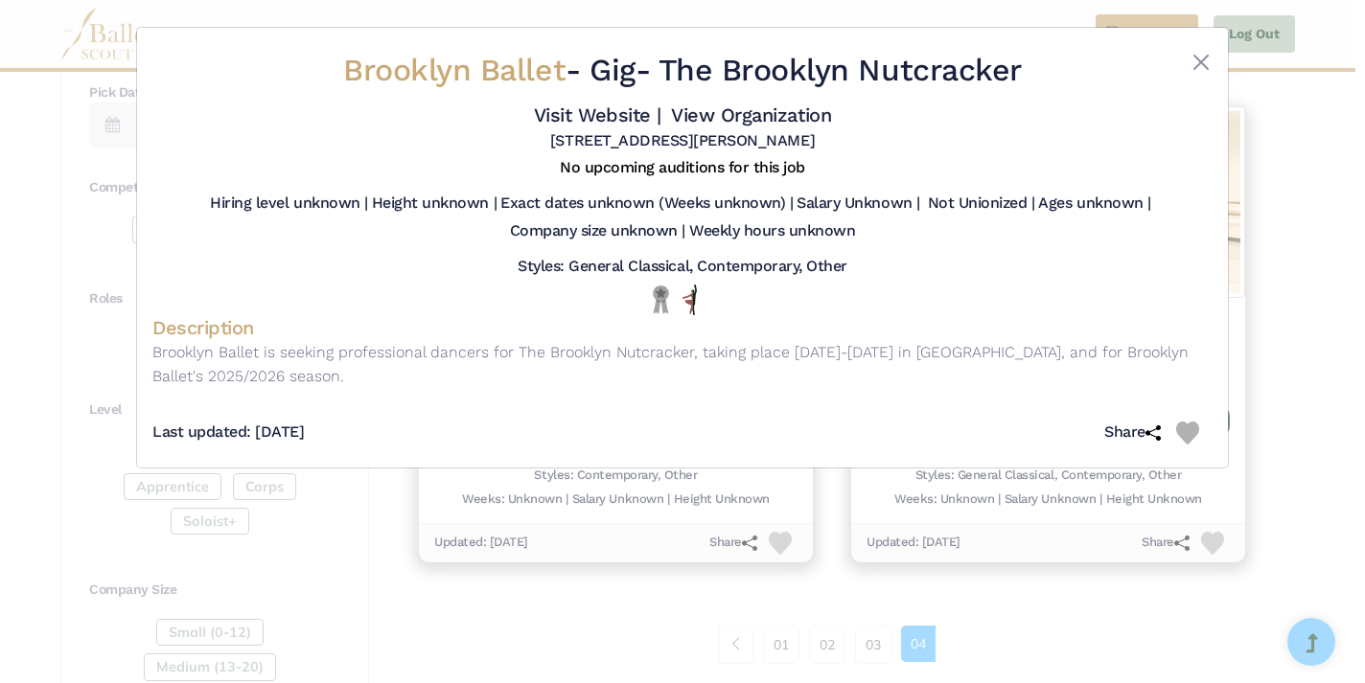
click at [1186, 67] on div at bounding box center [1168, 75] width 88 height 48
click at [1187, 57] on div at bounding box center [1168, 75] width 88 height 48
click at [1201, 62] on button "Close" at bounding box center [1200, 62] width 23 height 23
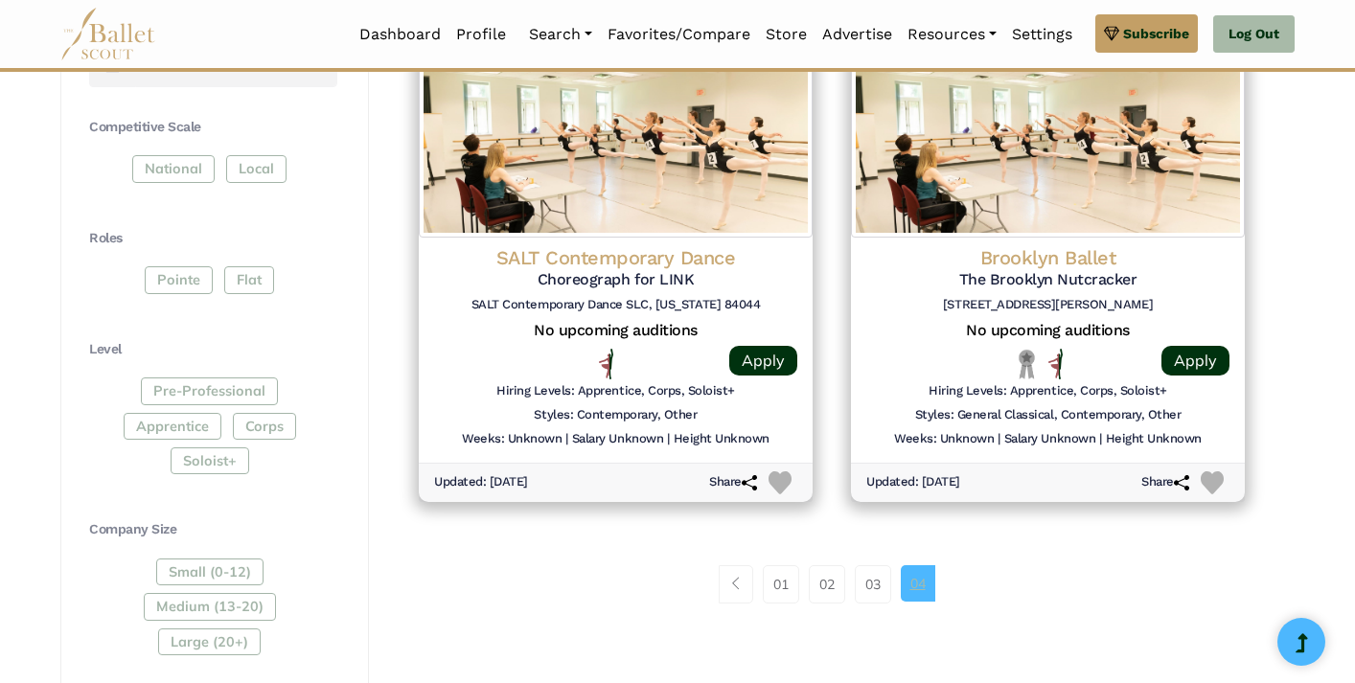
scroll to position [948, 0]
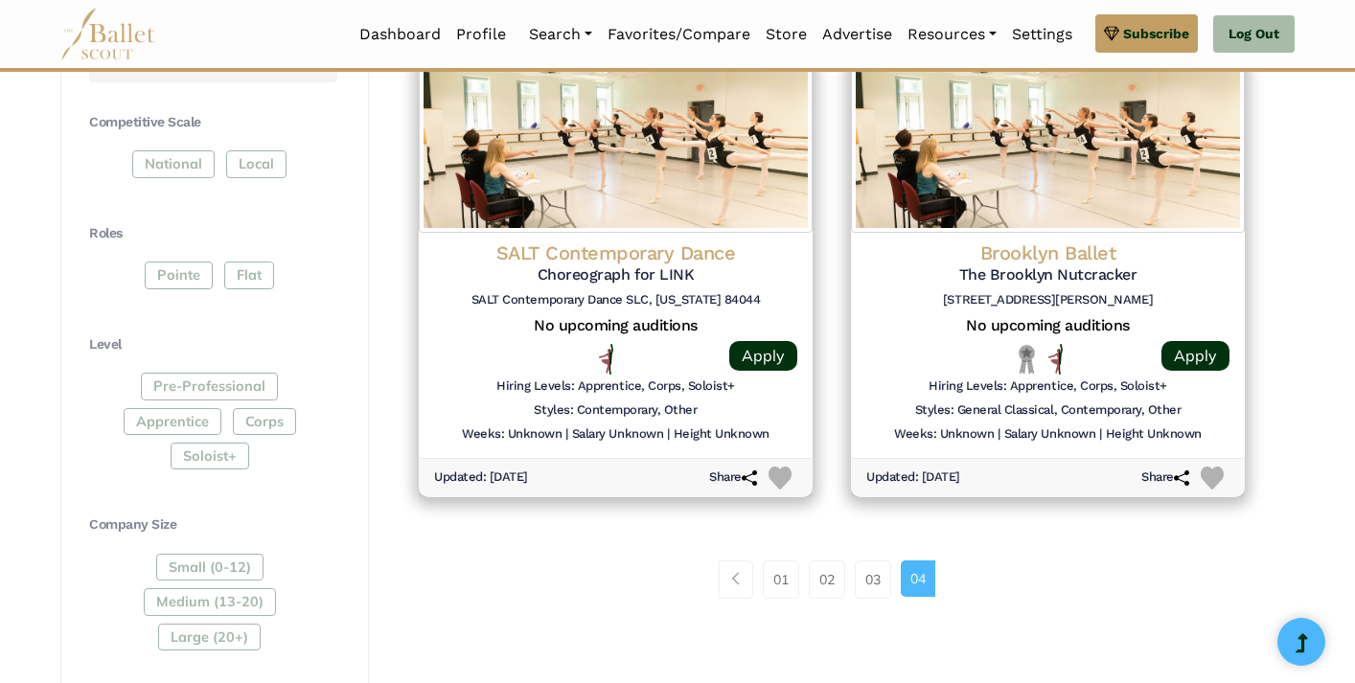
click at [1051, 562] on div "01 02 03 04" at bounding box center [832, 580] width 864 height 38
click at [196, 447] on div "Pre-Professional Apprentice Corps Soloist+" at bounding box center [213, 425] width 248 height 104
click at [236, 440] on div "Pre-Professional Apprentice Corps Soloist+" at bounding box center [213, 425] width 248 height 104
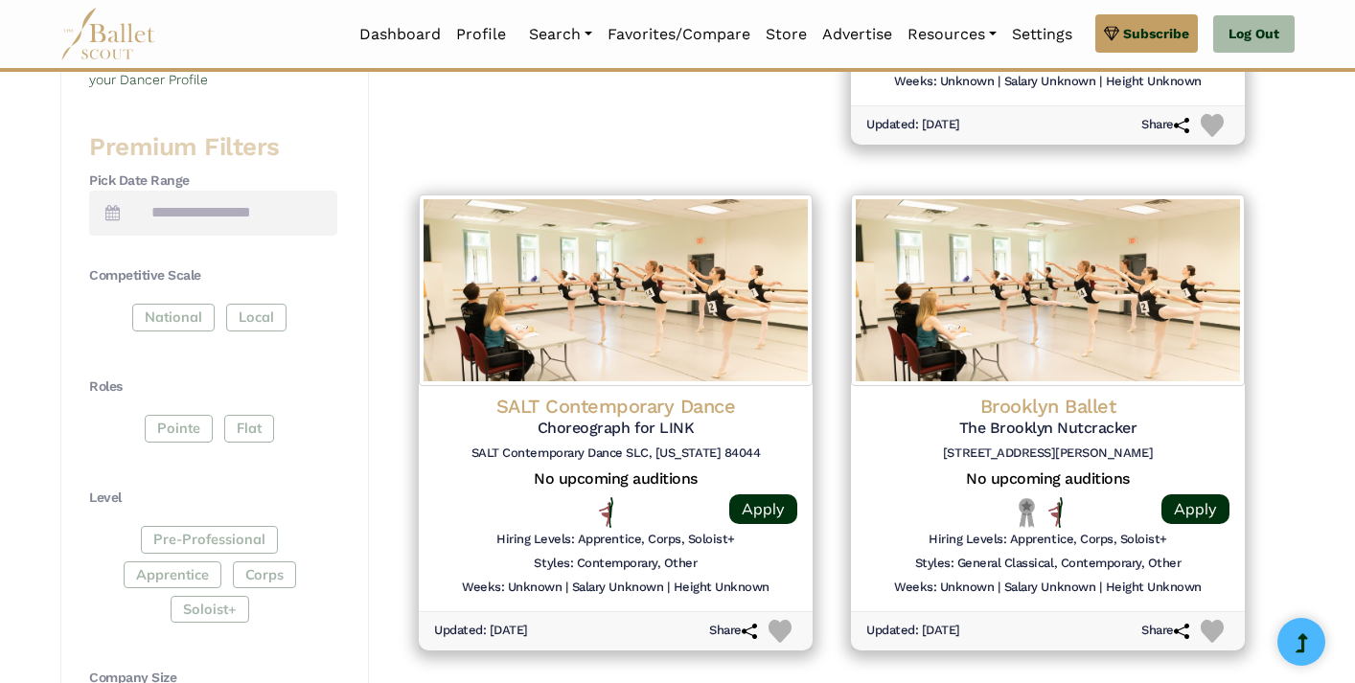
scroll to position [798, 0]
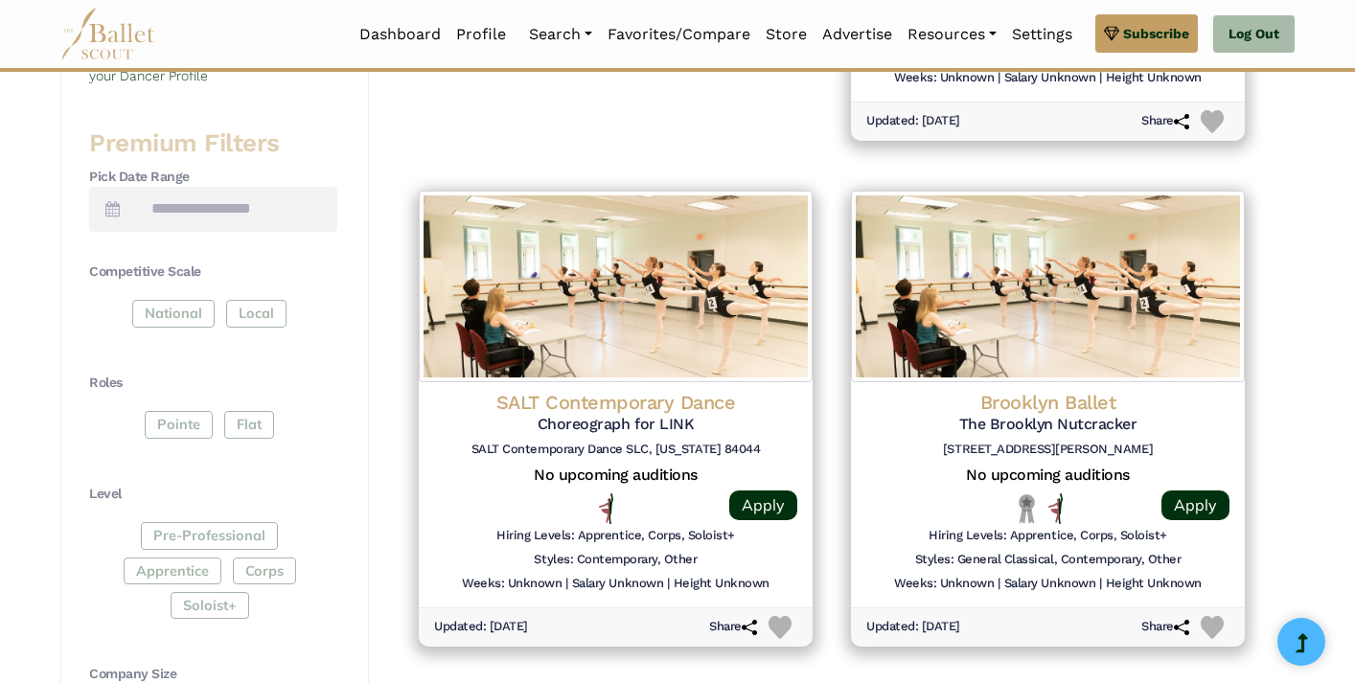
click at [204, 601] on div "Pre-Professional Apprentice Corps Soloist+" at bounding box center [213, 574] width 248 height 104
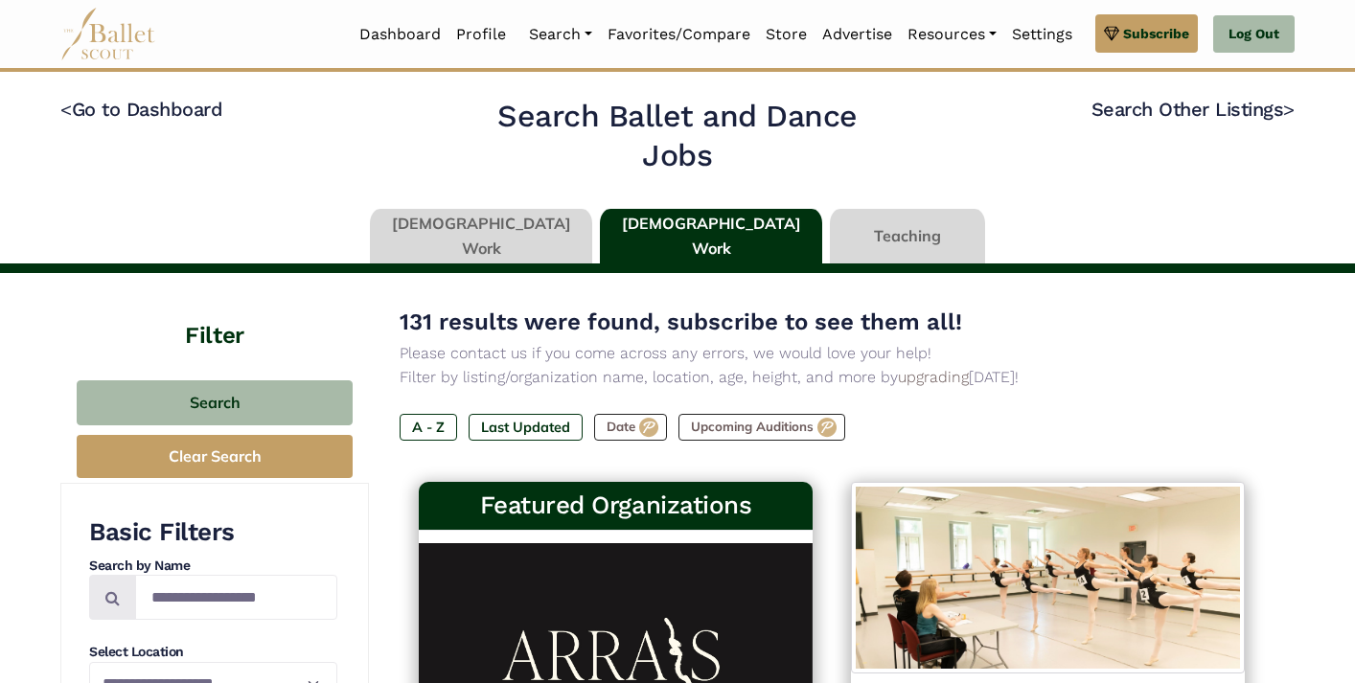
scroll to position [0, 0]
click at [123, 43] on img at bounding box center [108, 34] width 96 height 53
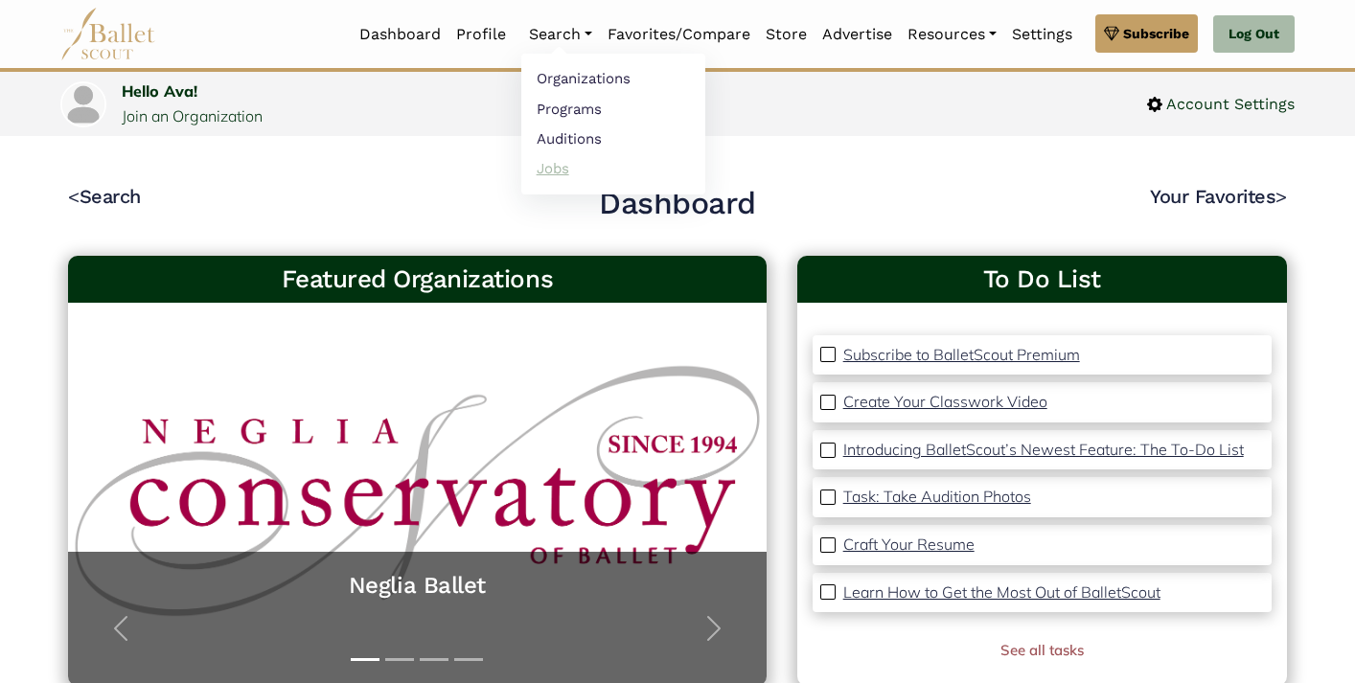
click at [542, 161] on link "Jobs" at bounding box center [613, 168] width 184 height 30
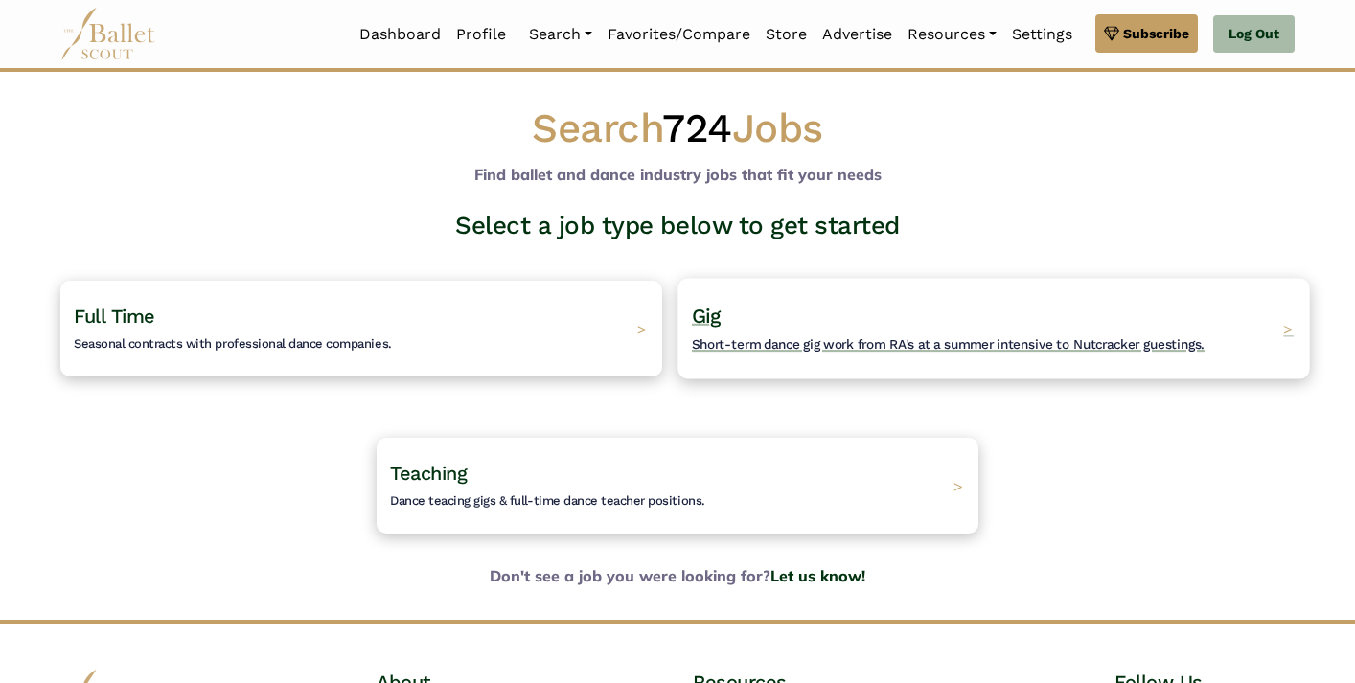
click at [765, 344] on span "Short-term dance gig work from RA's at a summer intensive to Nutcracker guestin…" at bounding box center [948, 343] width 513 height 15
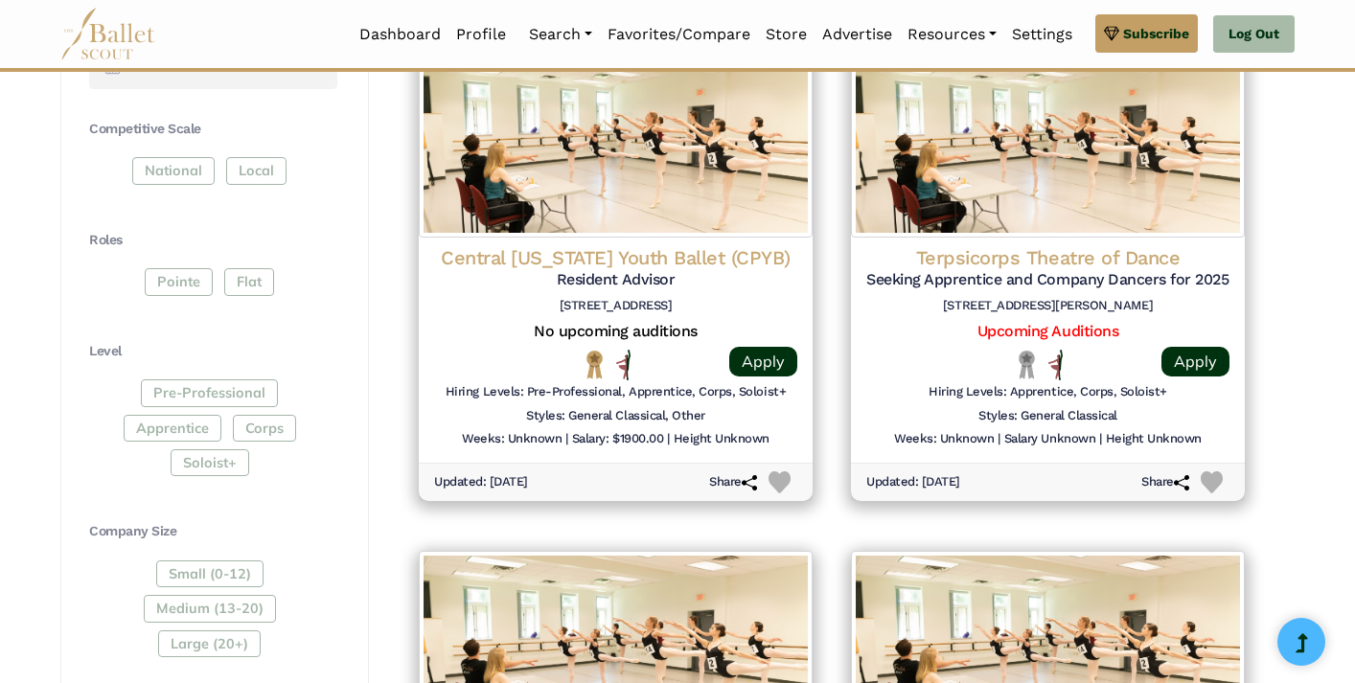
scroll to position [923, 0]
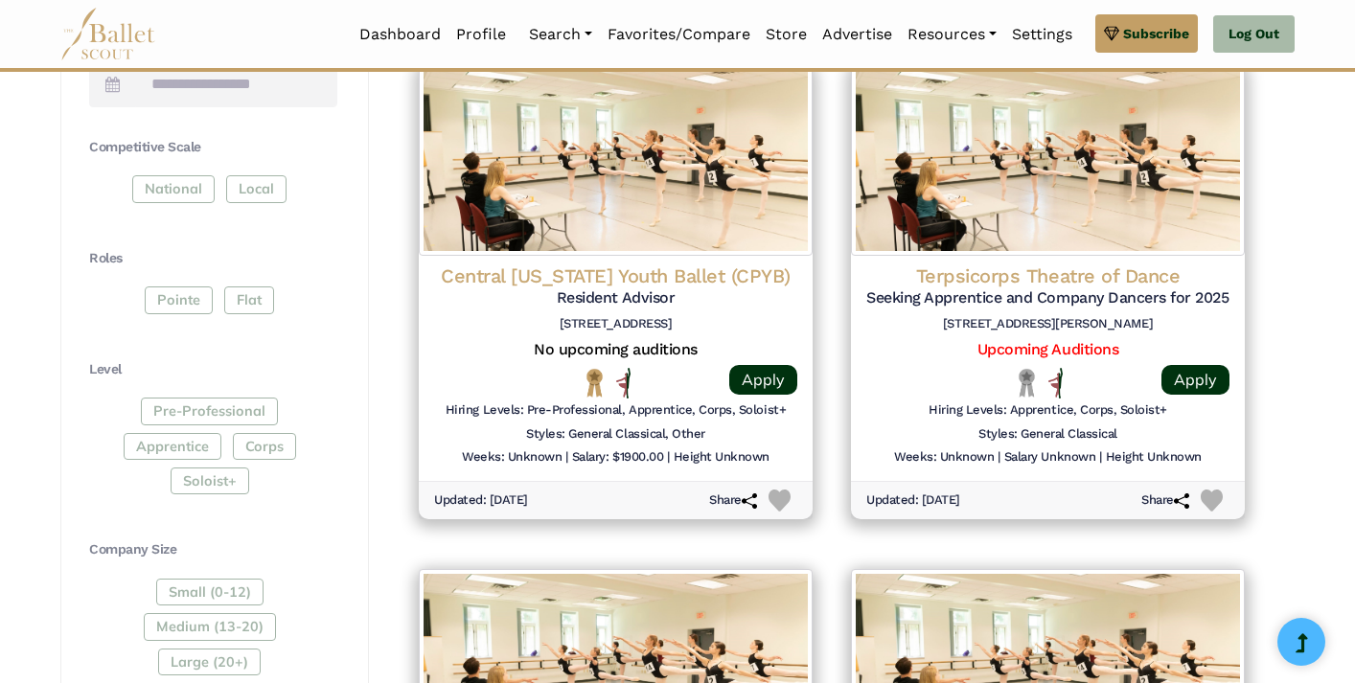
click at [203, 250] on h4 "Roles" at bounding box center [213, 258] width 248 height 19
click at [183, 287] on div "Pointe Flat" at bounding box center [213, 304] width 248 height 35
click at [176, 383] on div "Level Pre-Professional Apprentice Corps Soloist+" at bounding box center [213, 431] width 248 height 143
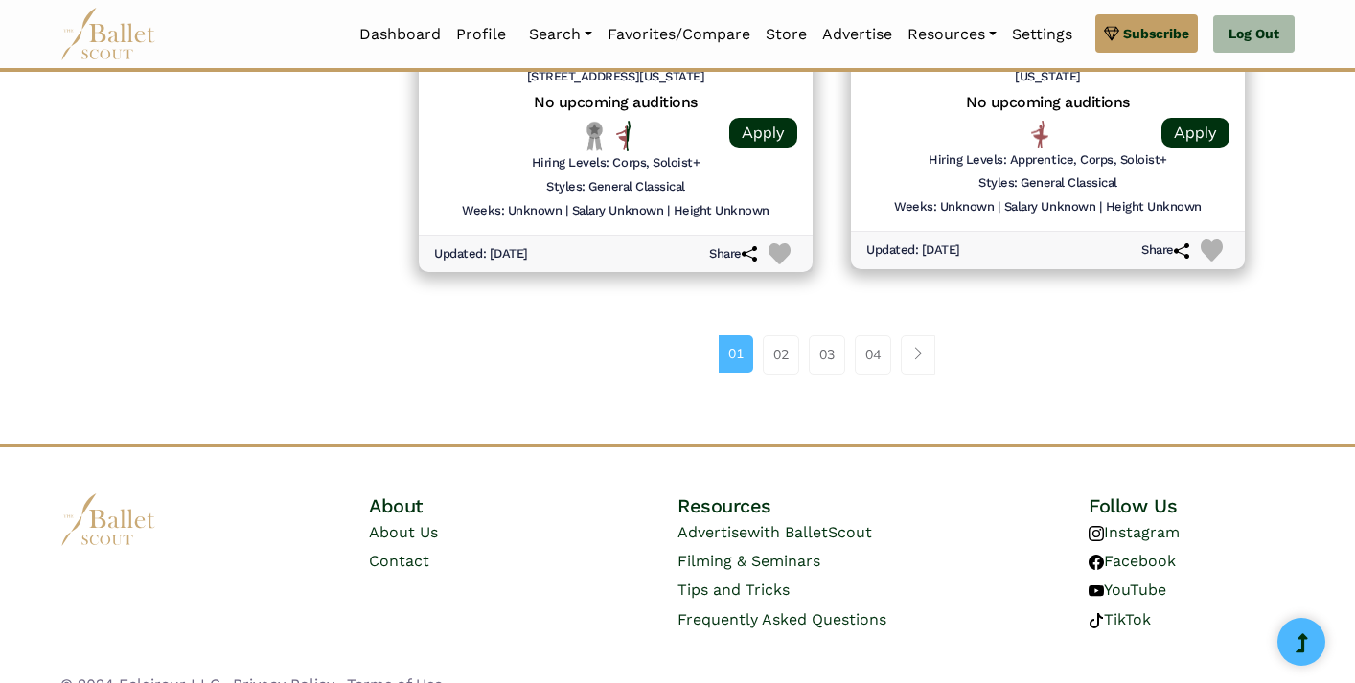
scroll to position [2686, 0]
click at [881, 344] on link "04" at bounding box center [873, 356] width 36 height 38
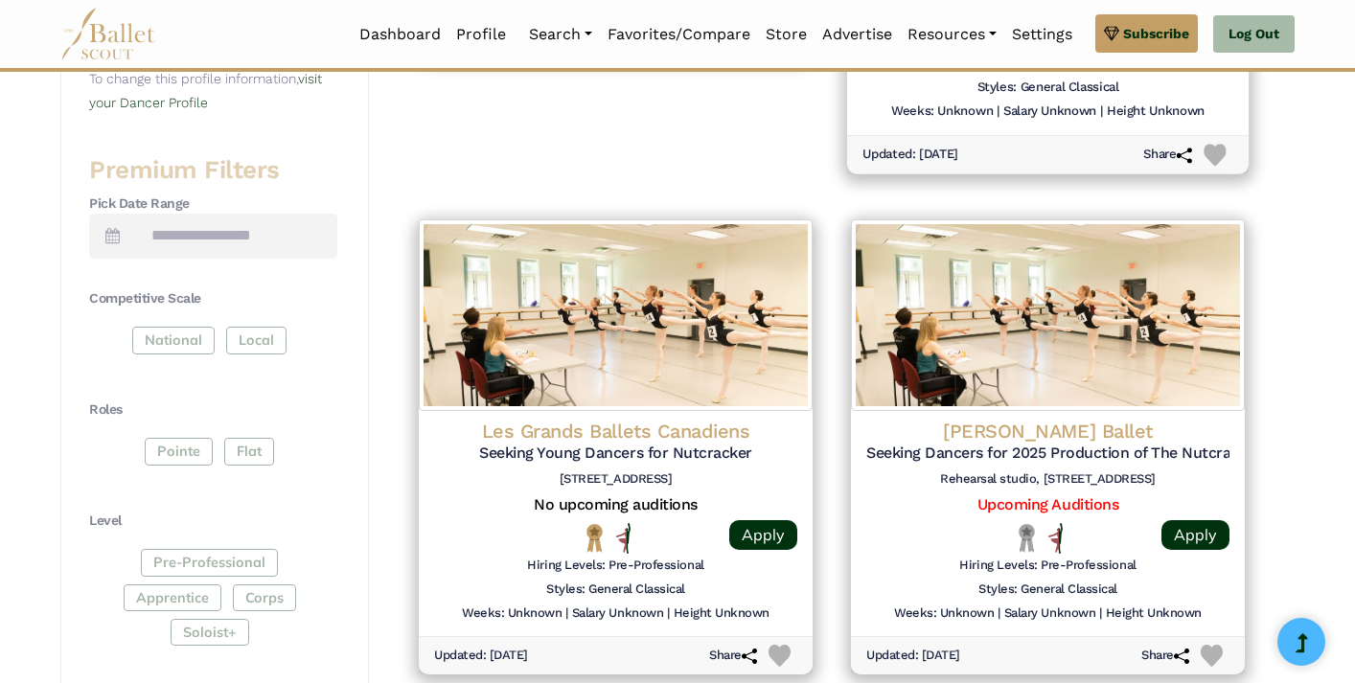
scroll to position [781, 0]
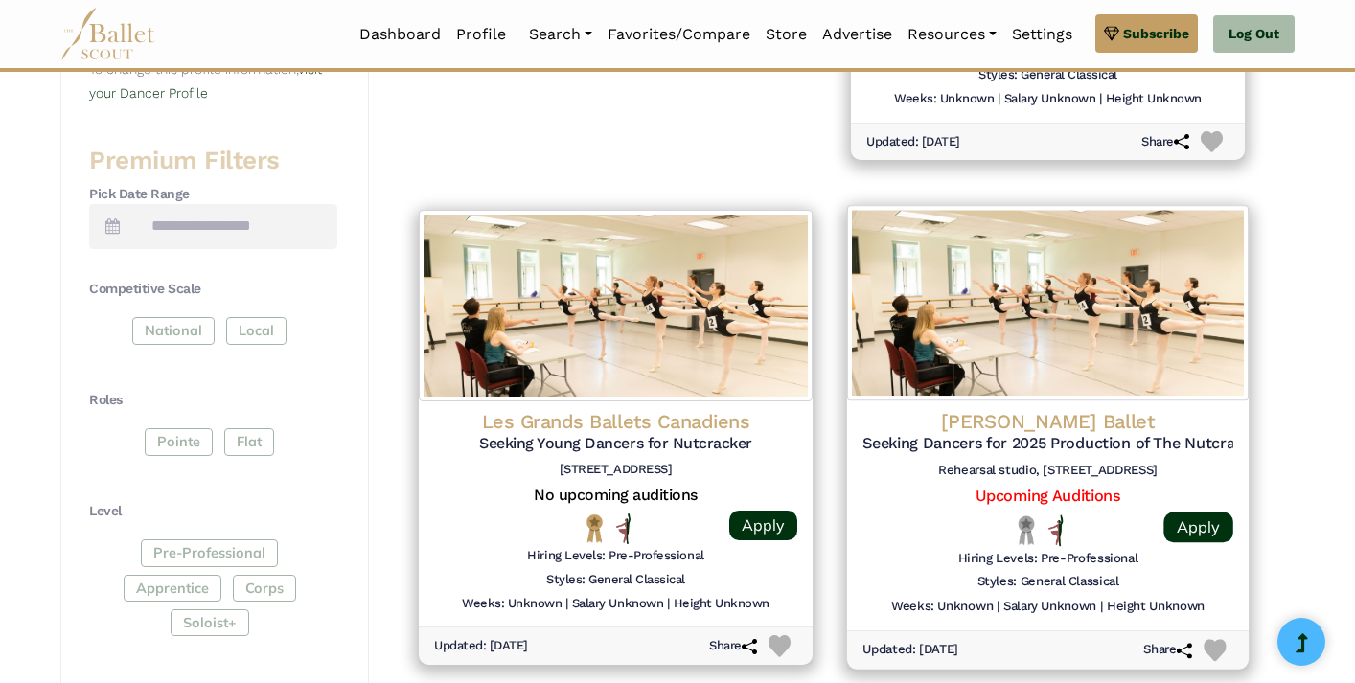
click at [939, 434] on h5 "Seeking Dancers for 2025 Production of The Nutcracker" at bounding box center [1048, 444] width 371 height 20
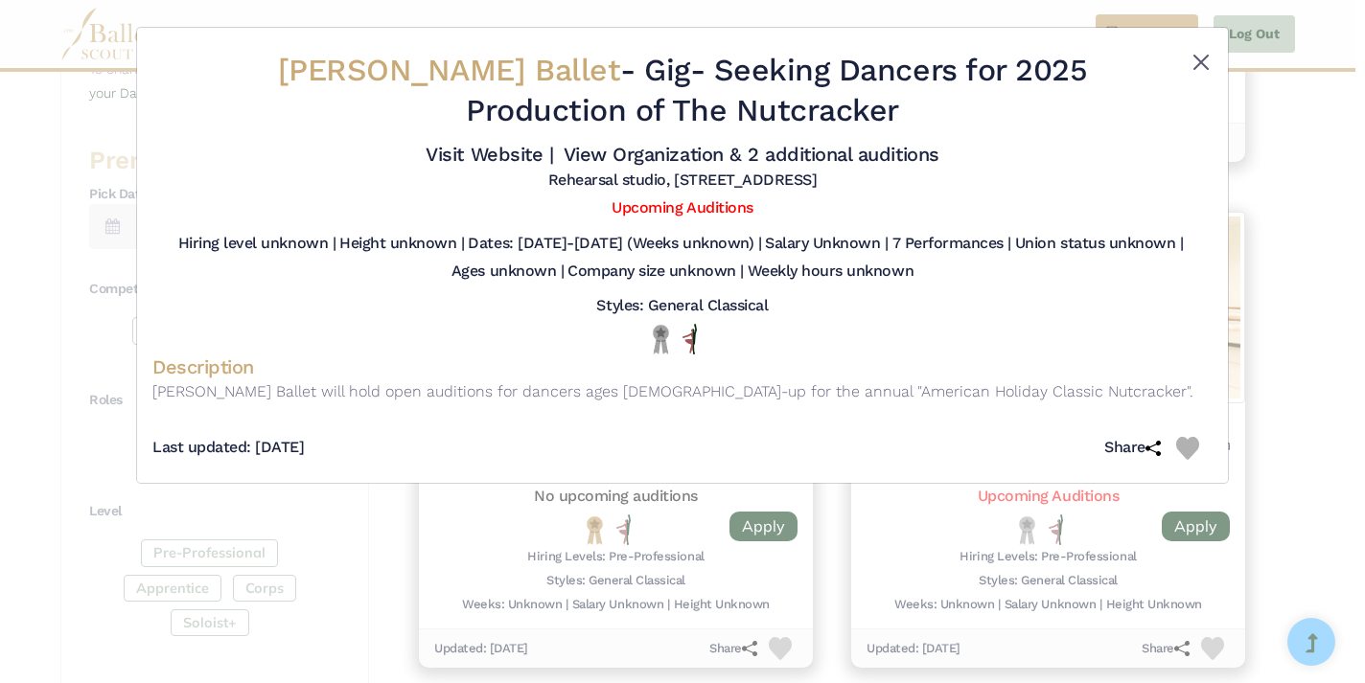
click at [1189, 68] on button "Close" at bounding box center [1200, 62] width 23 height 23
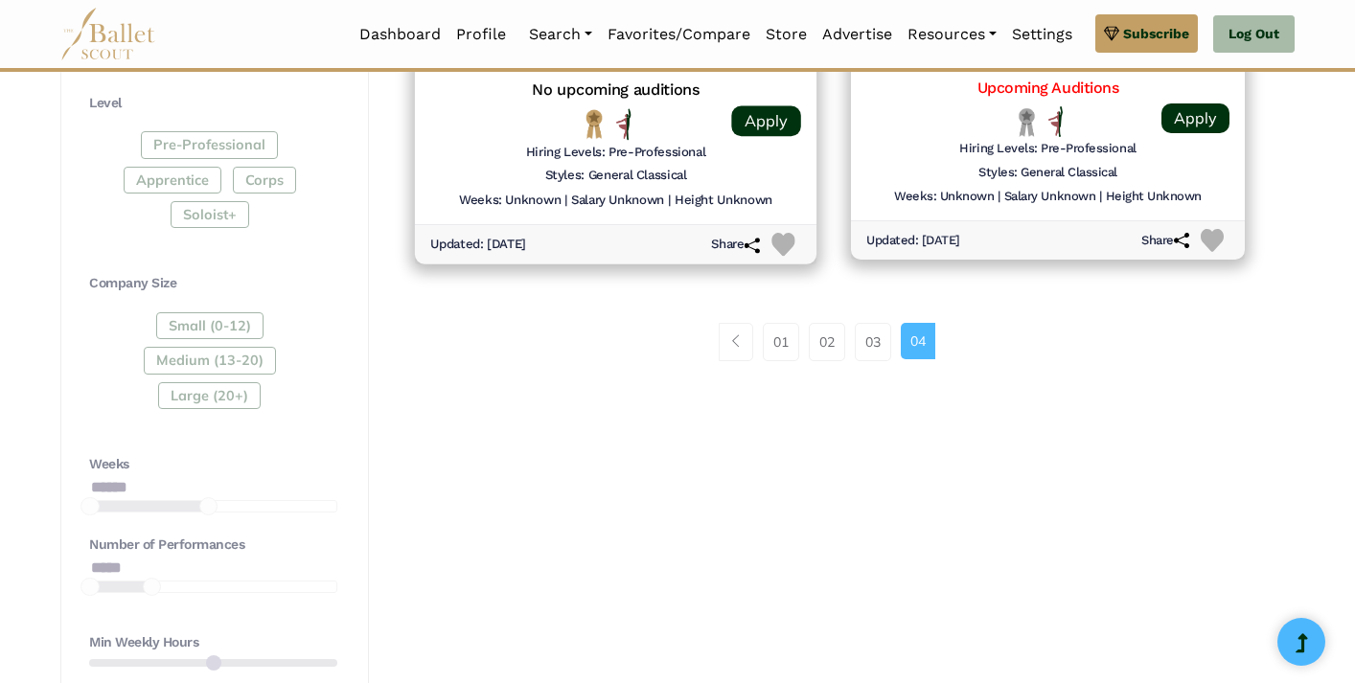
scroll to position [1239, 0]
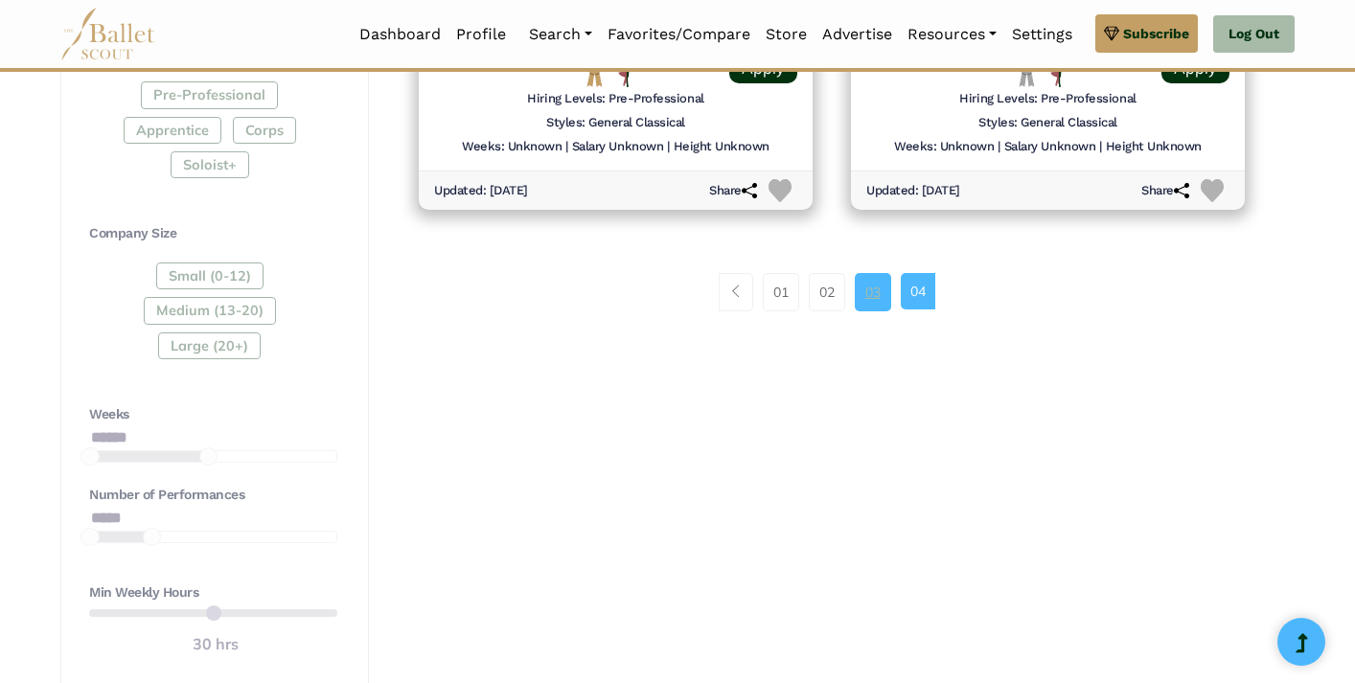
click at [876, 274] on link "03" at bounding box center [873, 292] width 36 height 38
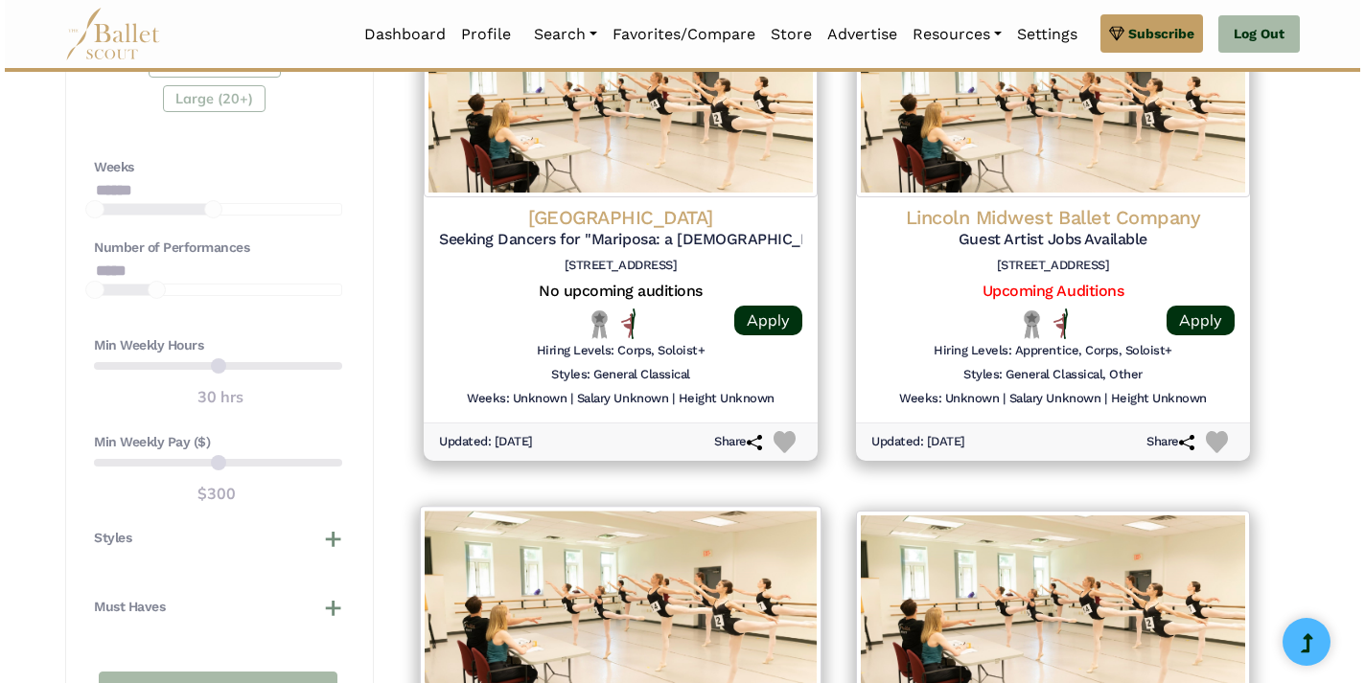
scroll to position [1447, 0]
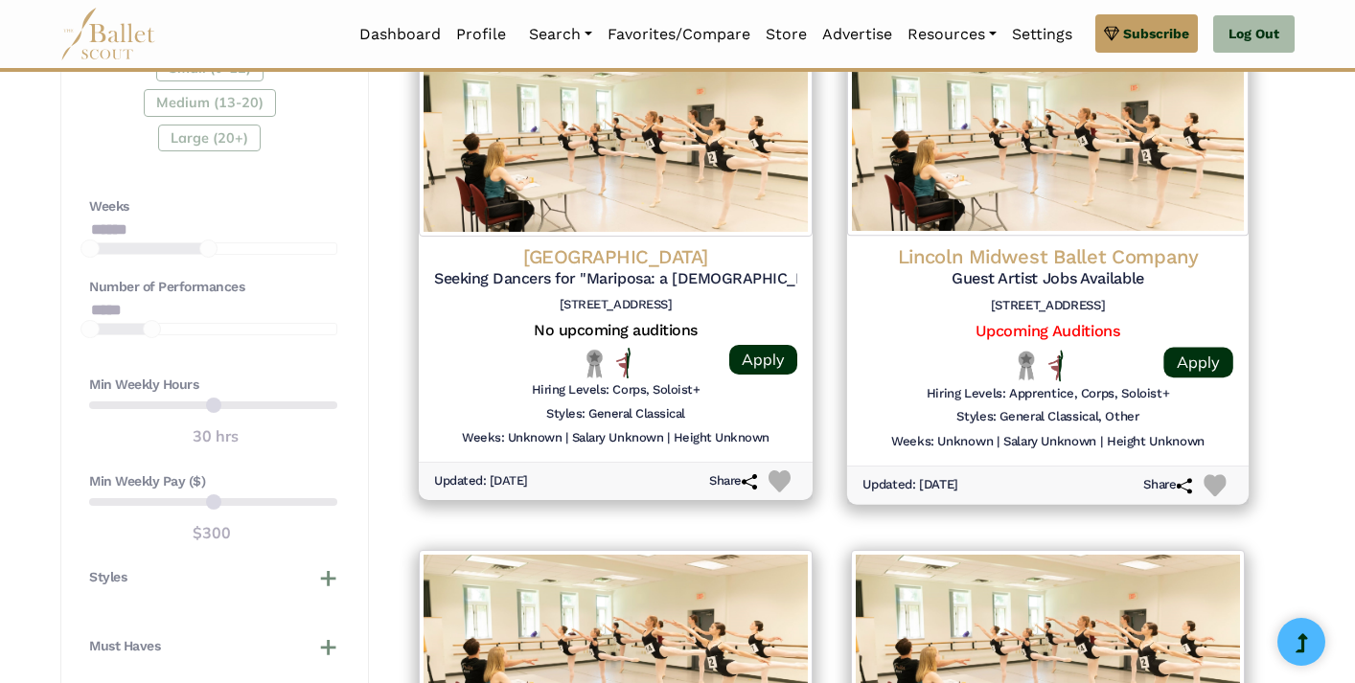
click at [1004, 243] on h4 "Lincoln Midwest Ballet Company" at bounding box center [1048, 256] width 371 height 26
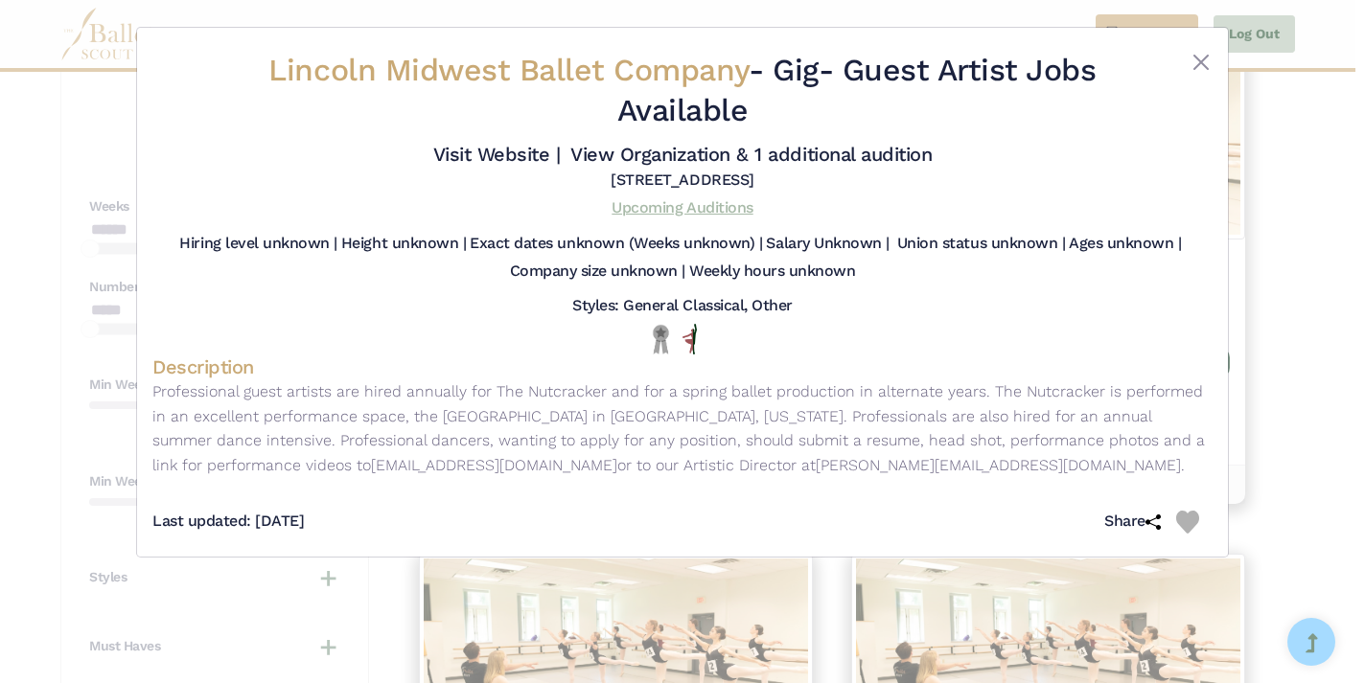
click at [716, 217] on link "Upcoming Auditions" at bounding box center [681, 207] width 141 height 18
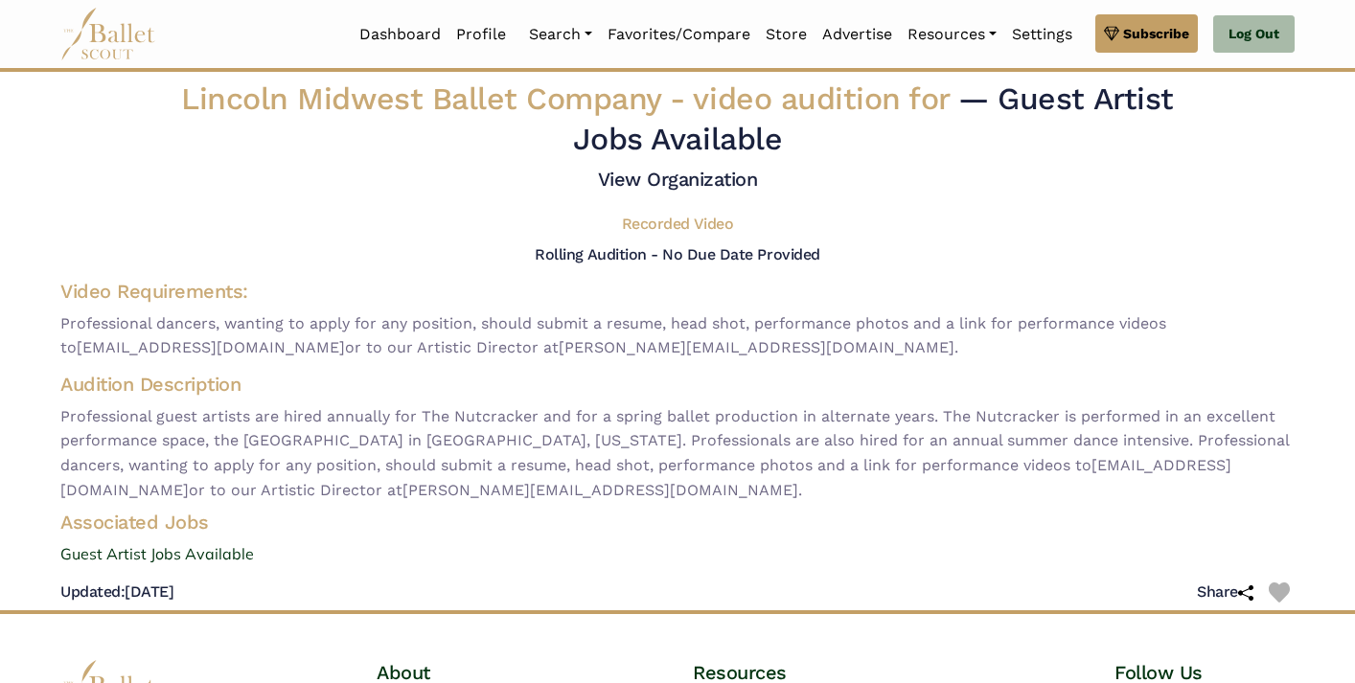
click at [606, 108] on span "Lincoln Midwest Ballet Company - video audition for" at bounding box center [569, 99] width 777 height 36
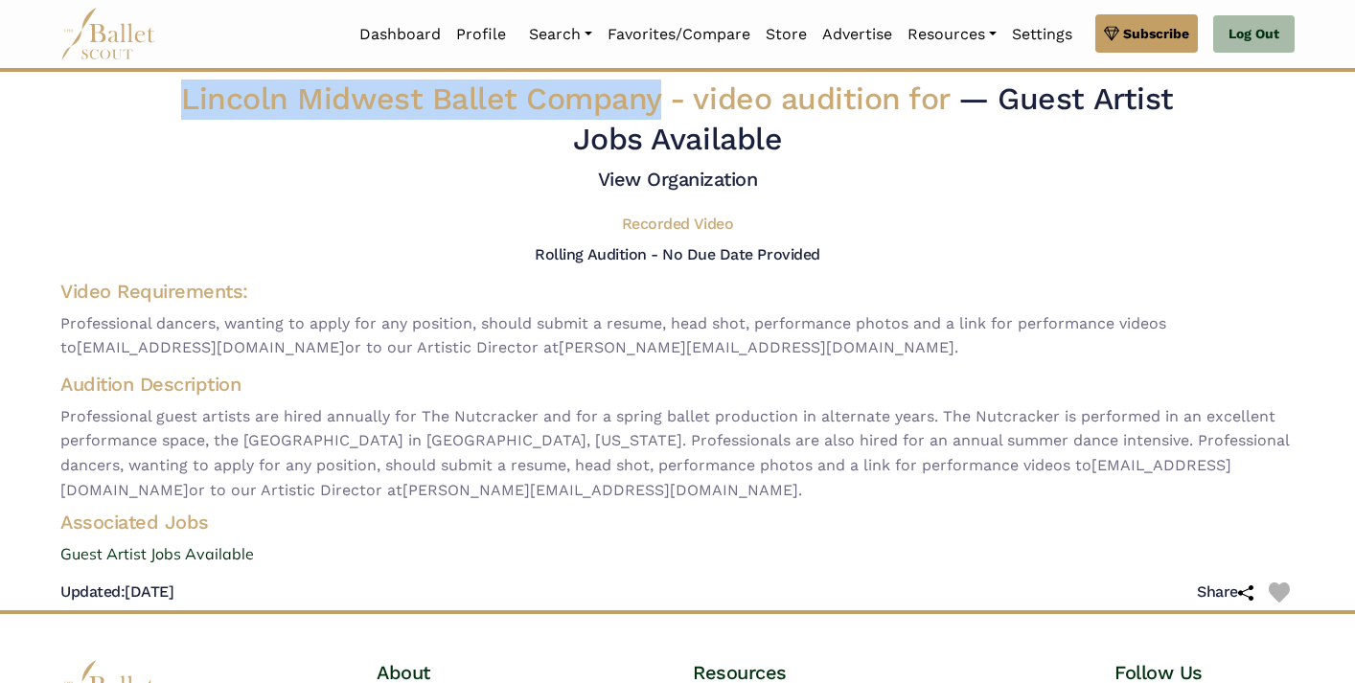
drag, startPoint x: 182, startPoint y: 99, endPoint x: 658, endPoint y: 97, distance: 476.3
click at [658, 97] on span "Lincoln Midwest Ballet Company - video audition for" at bounding box center [569, 99] width 777 height 36
copy span "Lincoln Midwest Ballet Company"
